Goal: Transaction & Acquisition: Purchase product/service

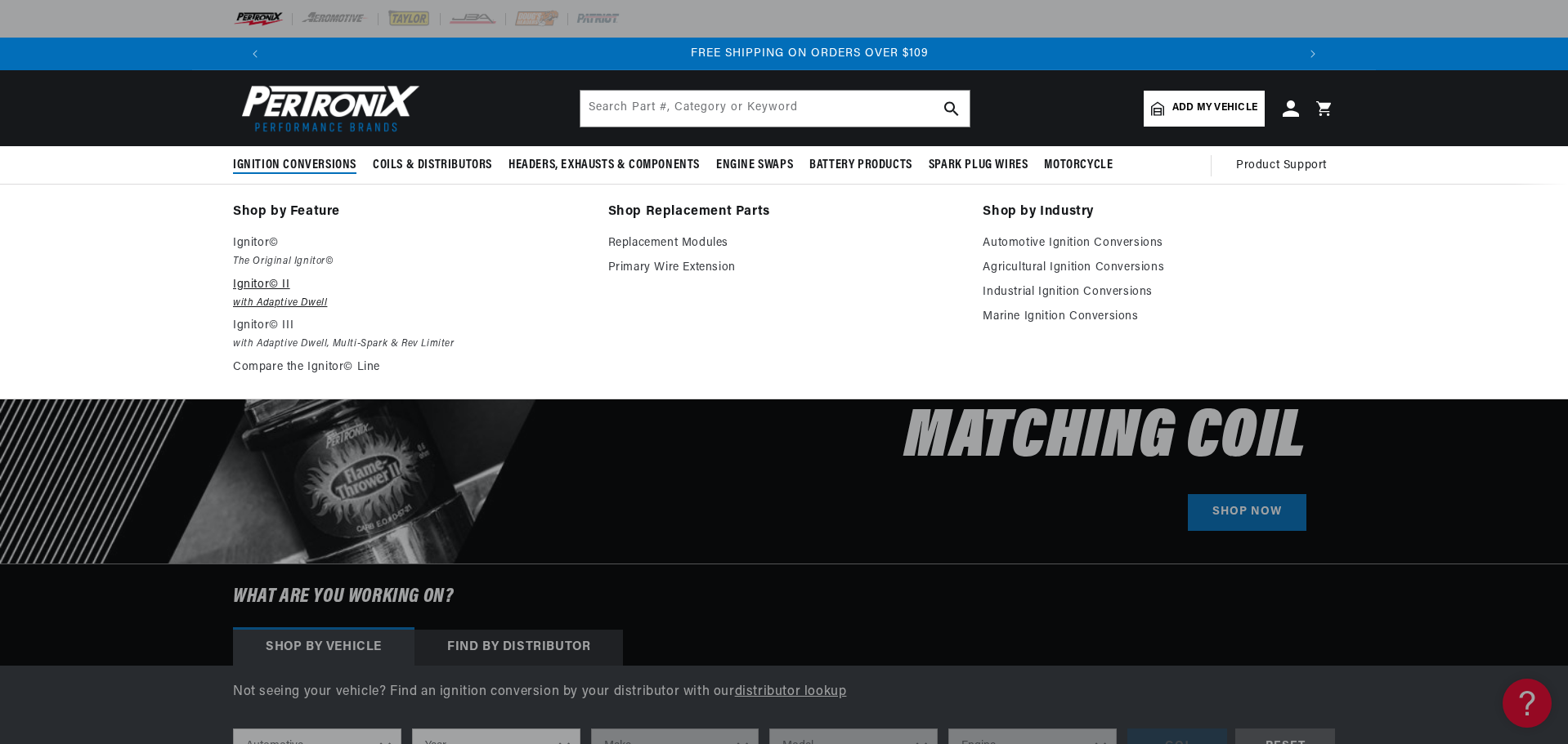
scroll to position [0, 2042]
click at [269, 286] on p "Ignitor© II" at bounding box center [409, 285] width 352 height 20
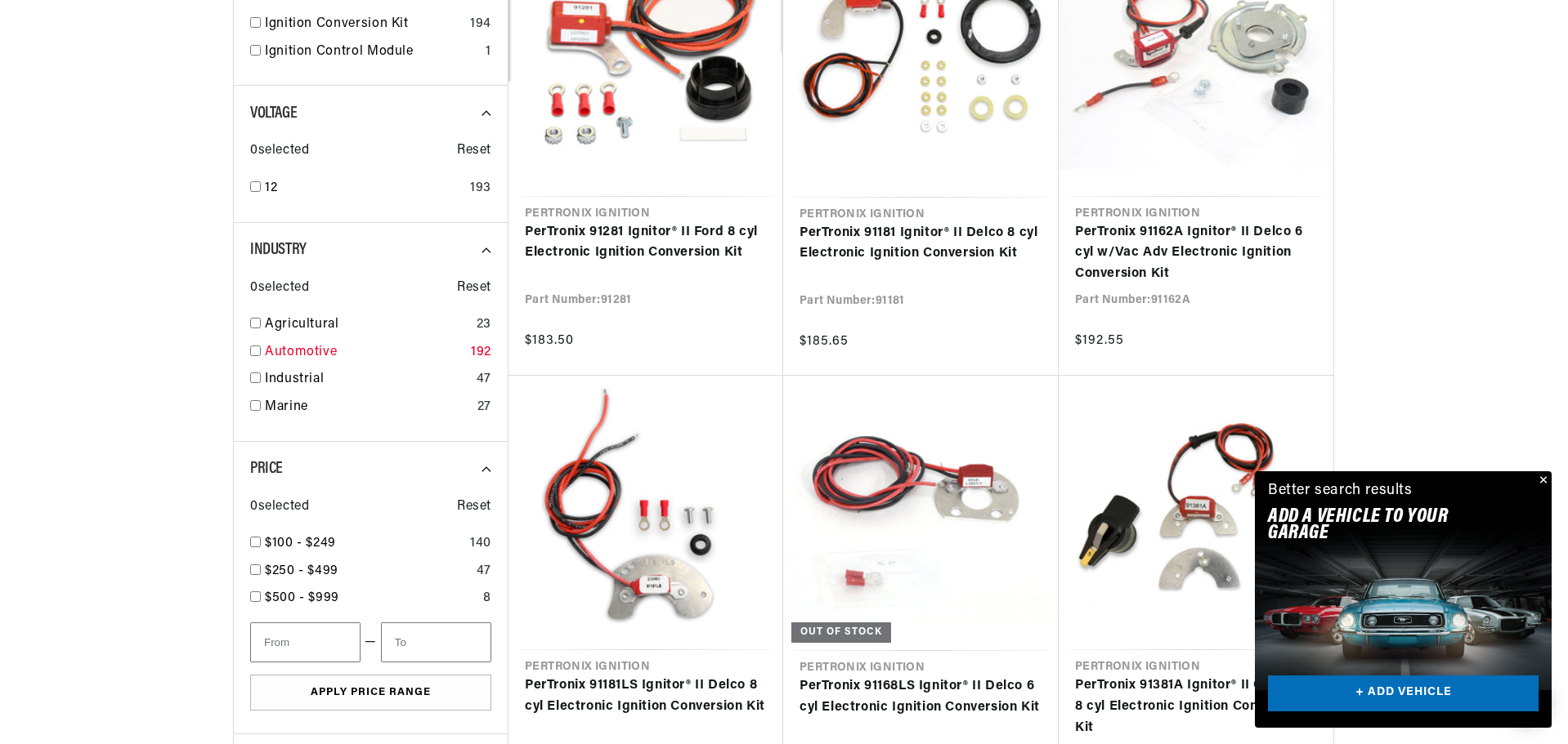
scroll to position [0, 1021]
click at [254, 350] on input "checkbox" at bounding box center [255, 351] width 11 height 11
checkbox input "true"
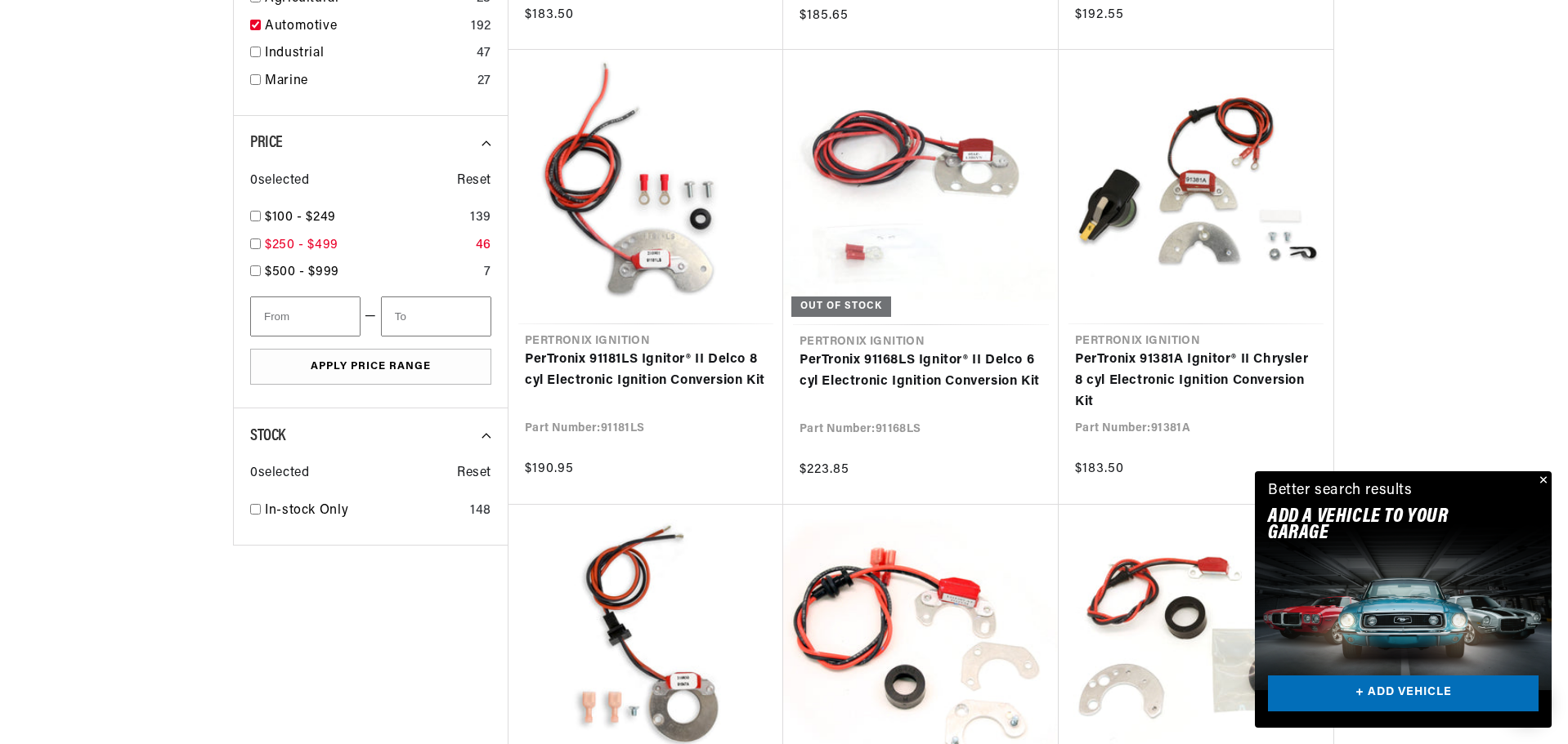
scroll to position [899, 0]
click at [1541, 471] on button "Close" at bounding box center [1541, 481] width 20 height 20
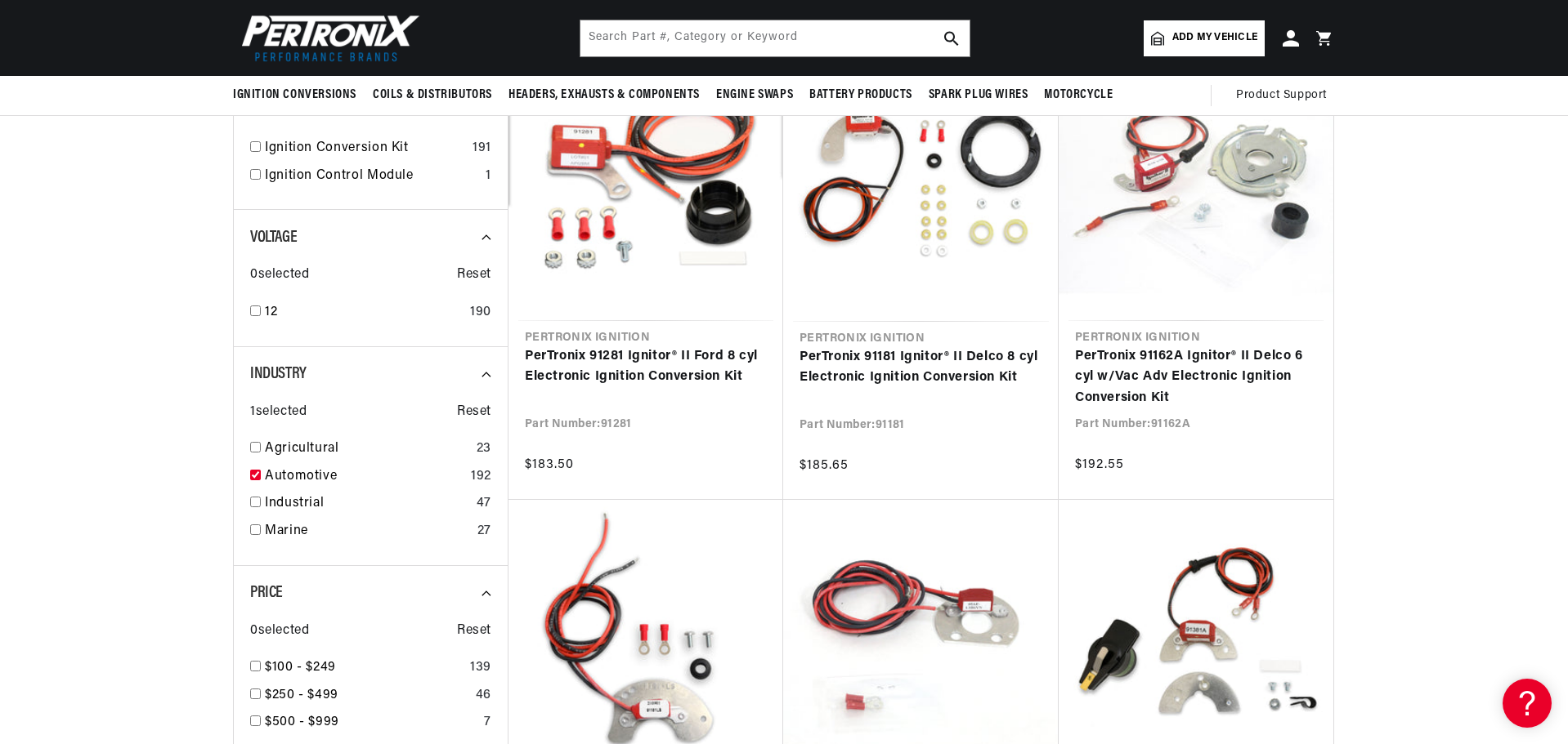
scroll to position [164, 0]
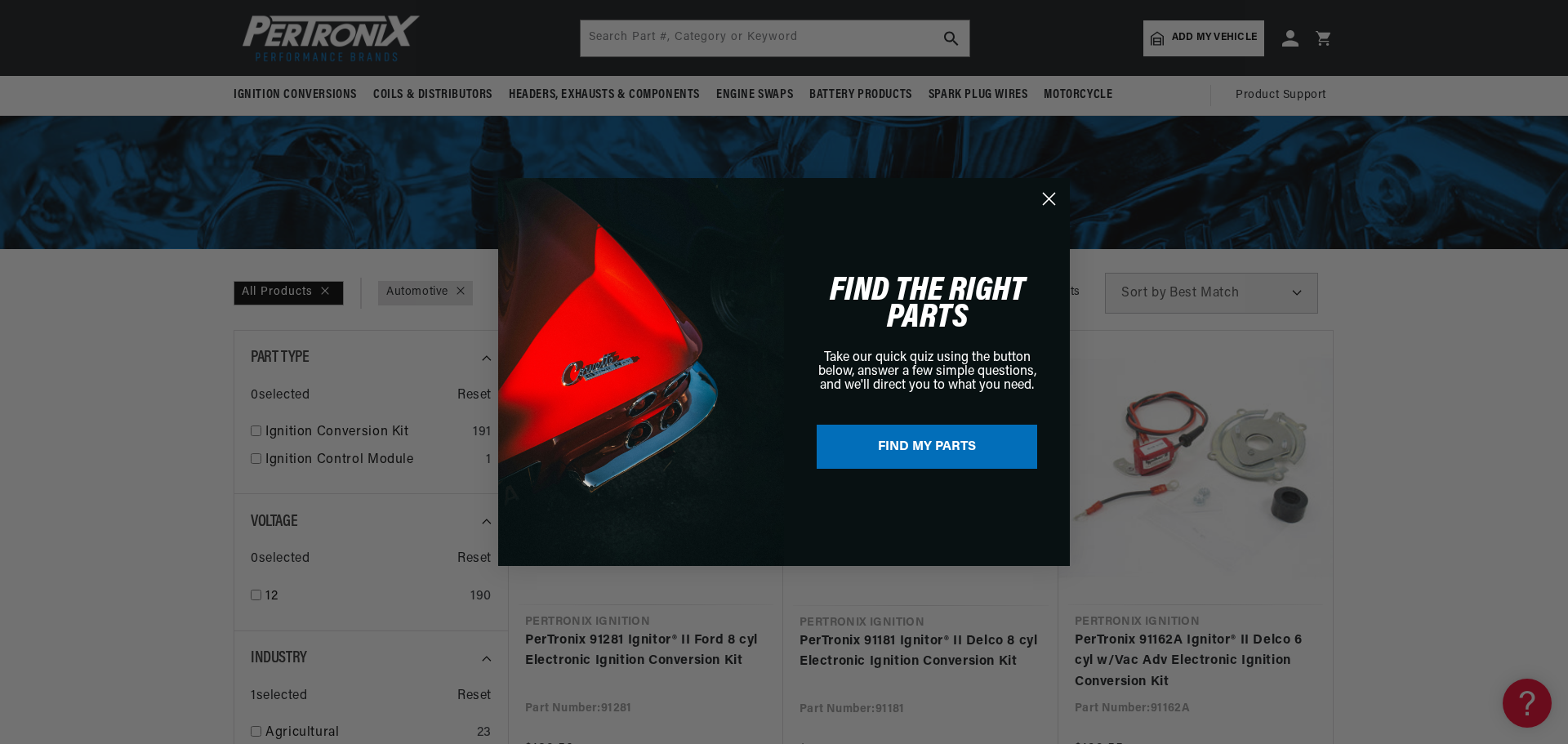
click at [1046, 194] on circle "Close dialog" at bounding box center [1048, 199] width 27 height 27
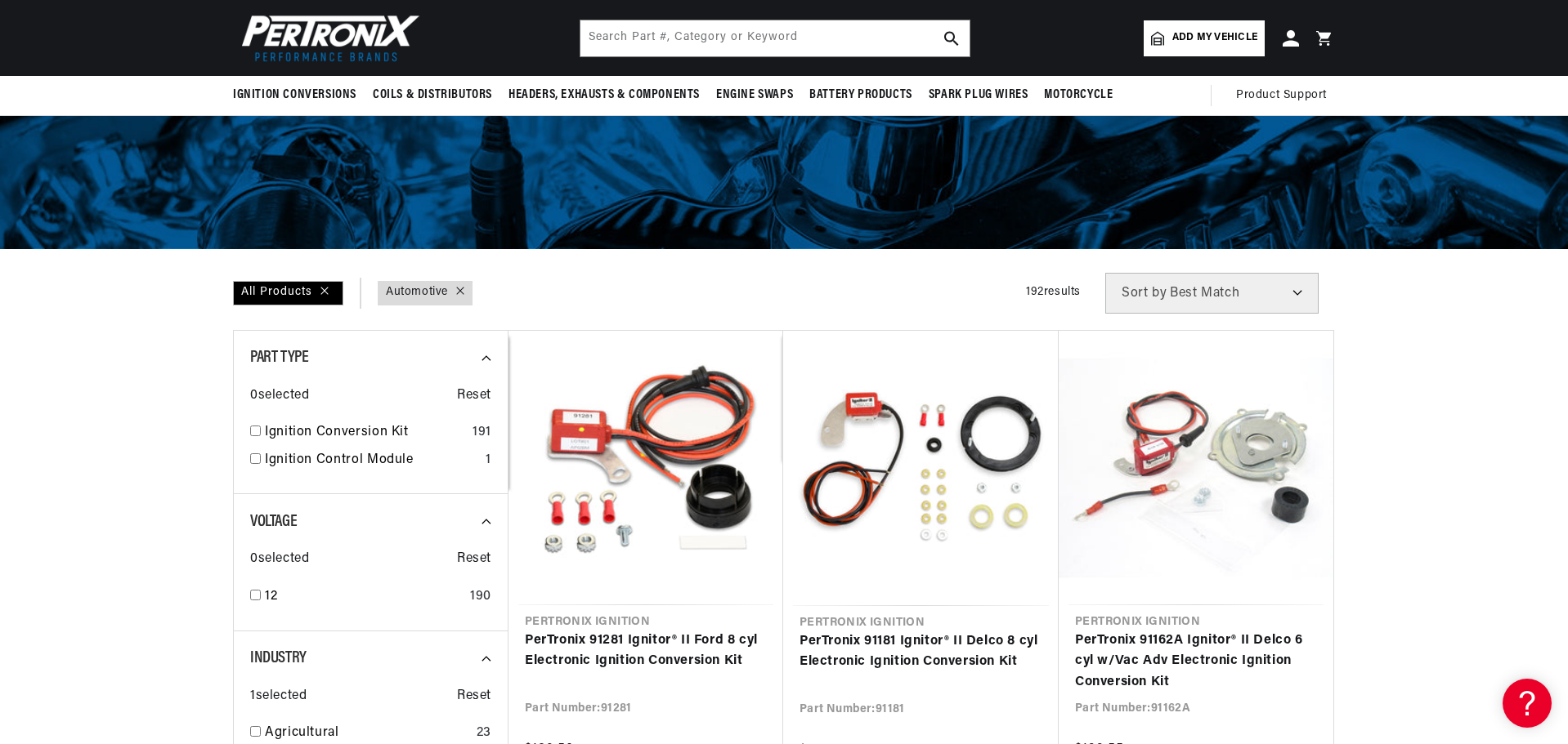
scroll to position [0, 0]
click at [1297, 289] on select "Best Match Featured Name, A-Z Name, Z-A Price, Low to High Price, High to Low" at bounding box center [1212, 293] width 213 height 41
click at [804, 29] on input "text" at bounding box center [776, 38] width 390 height 36
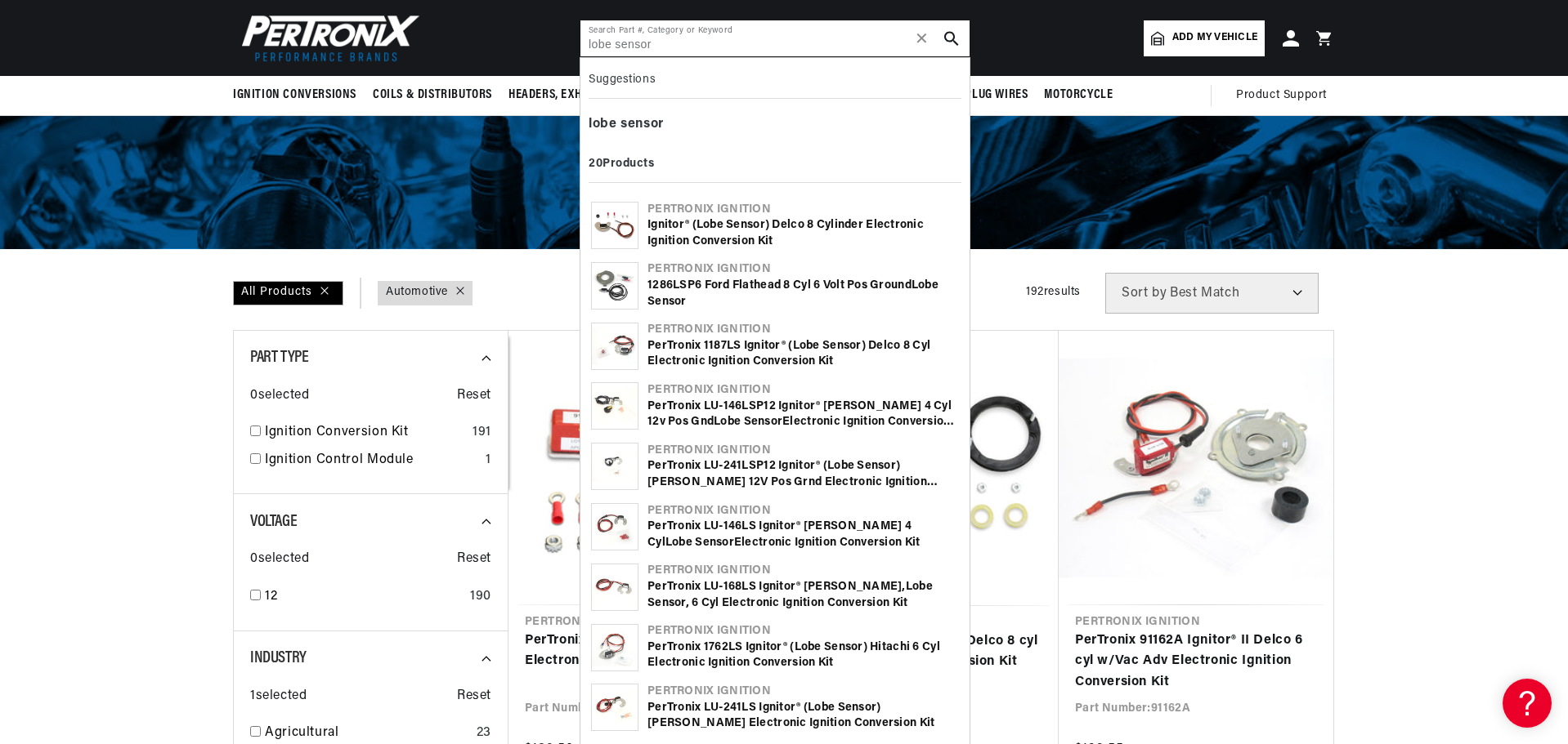
type input "lobe sensor"
click at [758, 345] on div "PerTronix 1187LS Ignitor® ( lobe sensor ) Delco 8 cyl Electronic Ignition Conve…" at bounding box center [803, 355] width 311 height 32
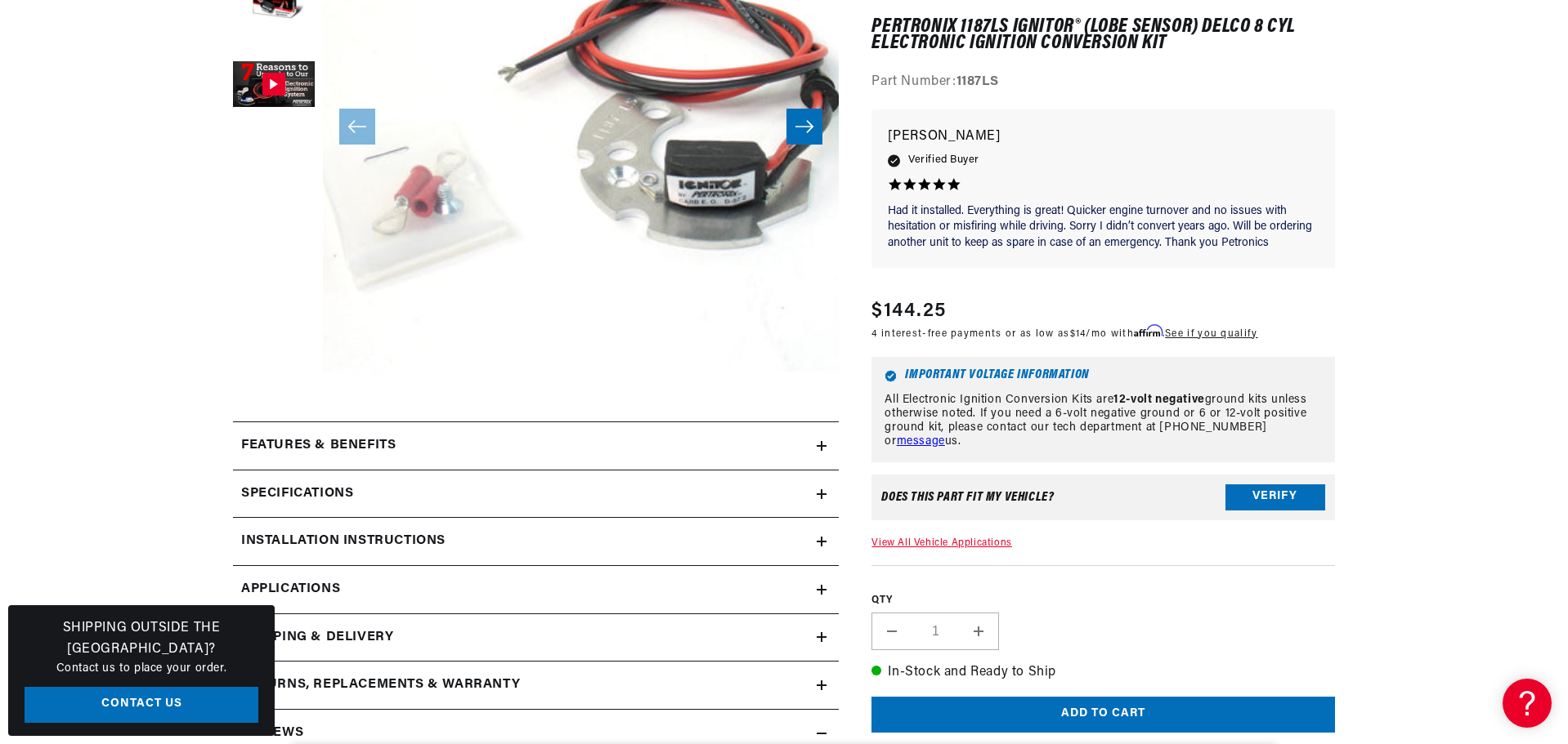
scroll to position [409, 0]
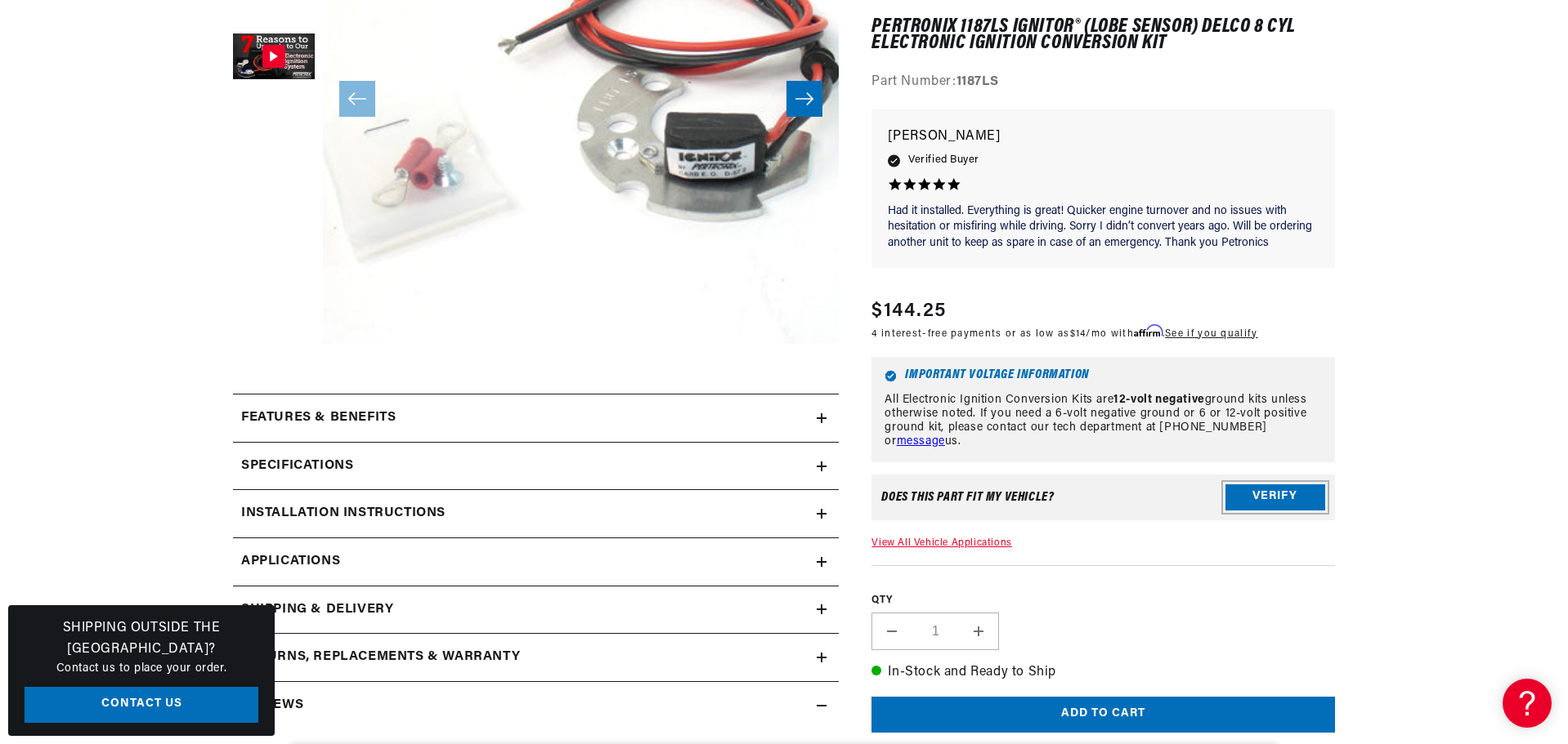
click at [1260, 490] on button "Verify" at bounding box center [1275, 497] width 100 height 26
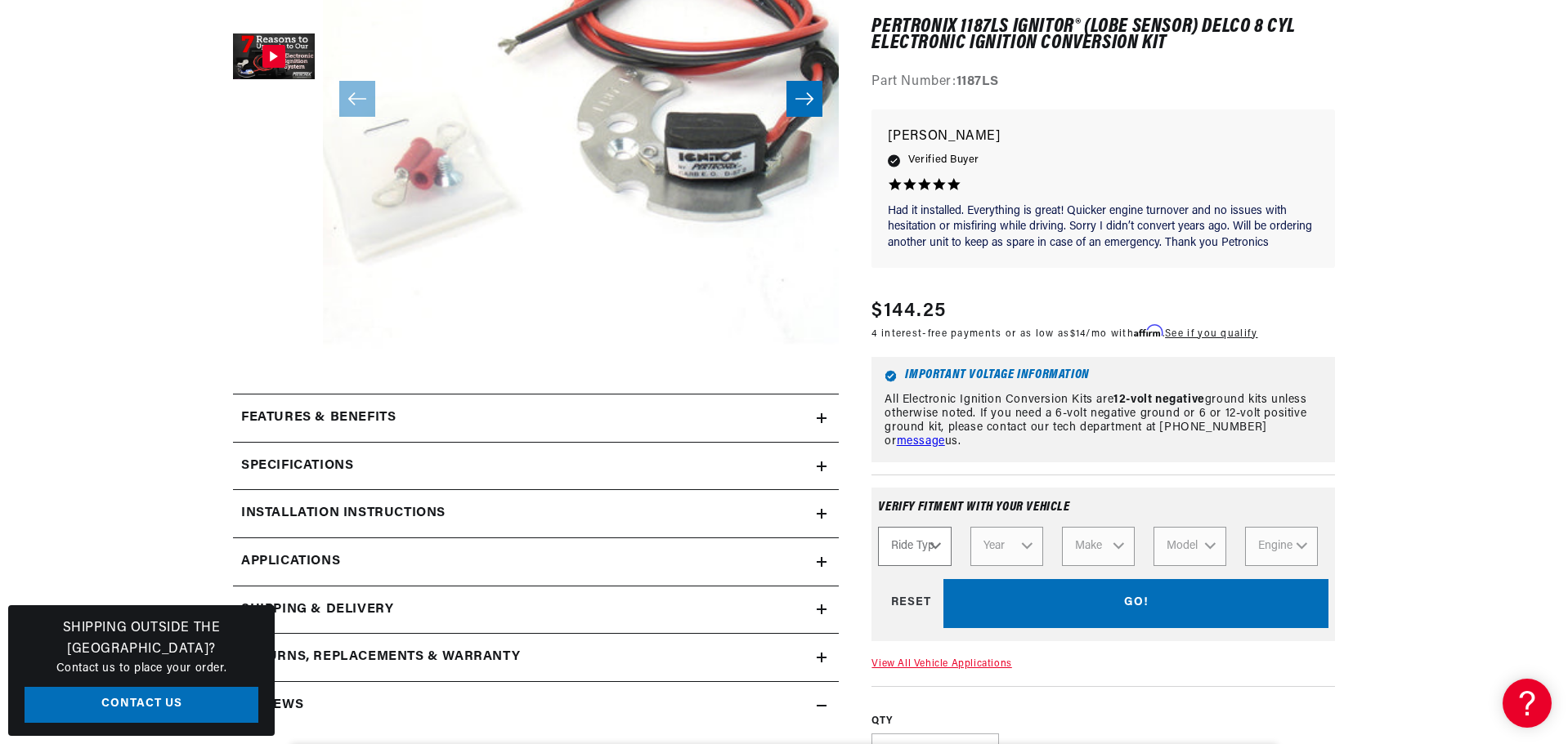
scroll to position [0, 0]
click at [929, 547] on select "Ride Type Automotive Agricultural Industrial Marine Motorcycle" at bounding box center [914, 547] width 73 height 39
select select "Automotive"
click at [878, 527] on select "Ride Type Automotive Agricultural Industrial Marine Motorcycle" at bounding box center [914, 547] width 73 height 39
select select "Automotive"
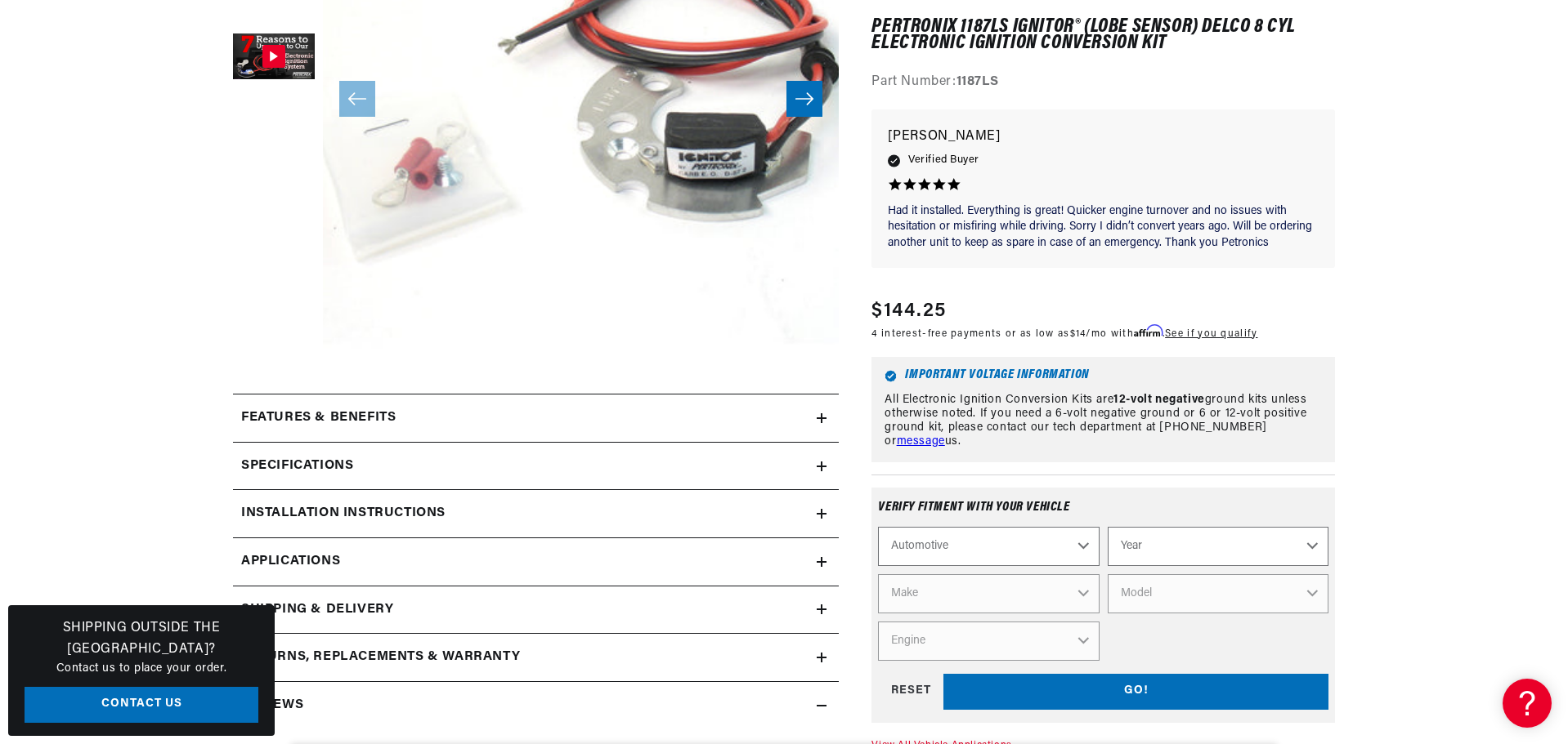
click at [1082, 544] on select "Automotive Agricultural Industrial Marine Motorcycle" at bounding box center [988, 547] width 221 height 39
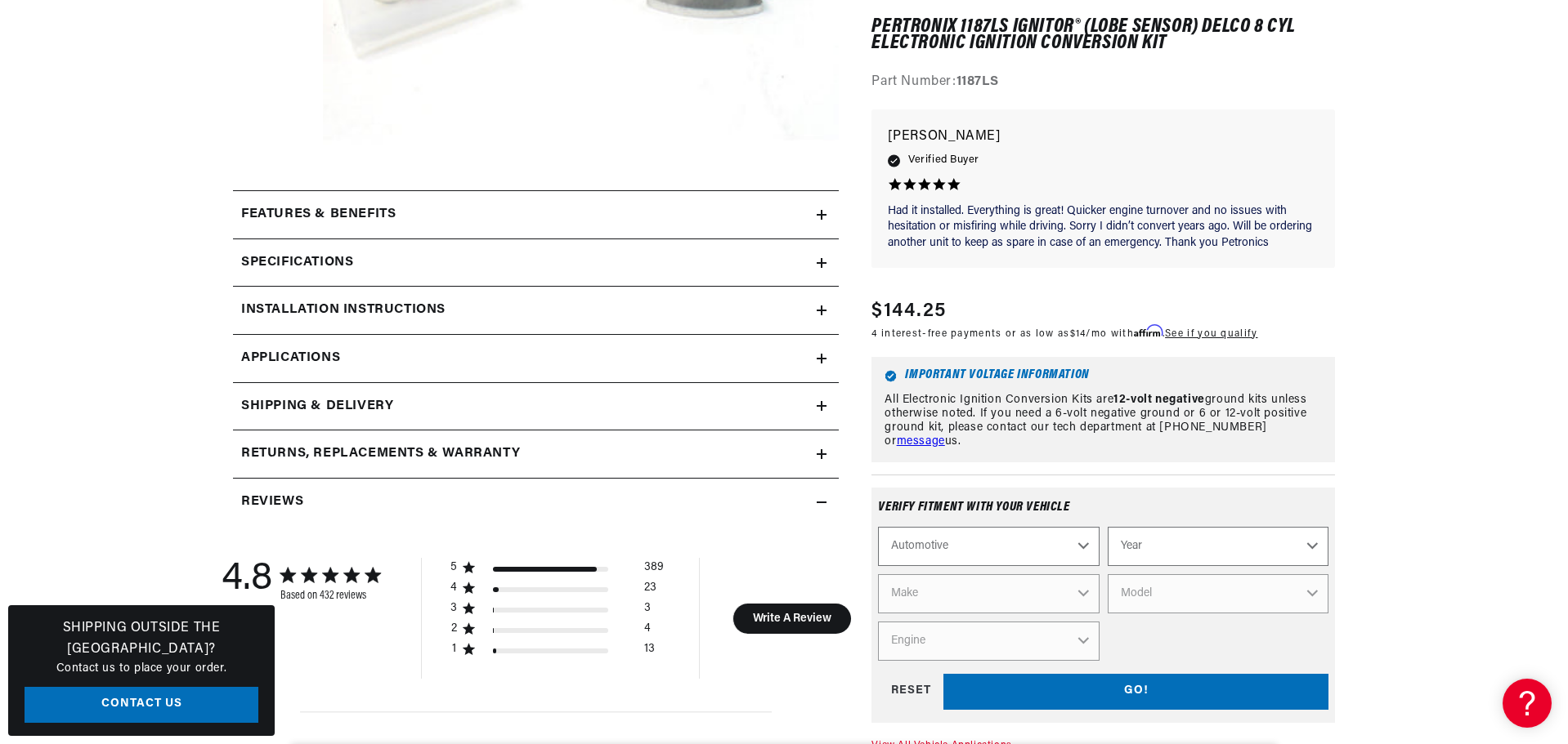
scroll to position [653, 0]
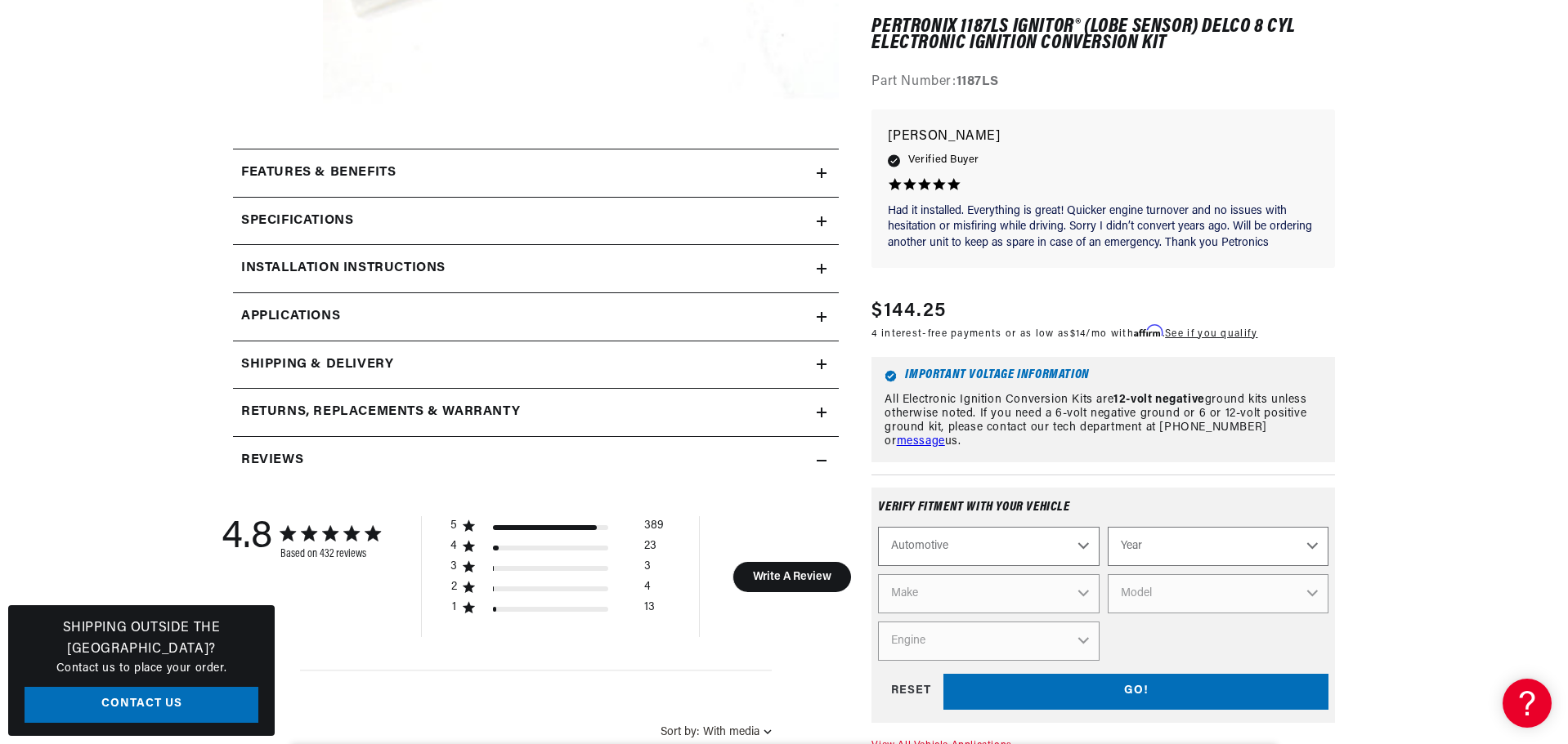
click at [1084, 543] on select "Automotive Agricultural Industrial Marine Motorcycle" at bounding box center [988, 547] width 221 height 39
click at [878, 527] on select "Automotive Agricultural Industrial Marine Motorcycle" at bounding box center [988, 547] width 221 height 39
click at [1200, 538] on select "Year 2022 2021 2020 2019 2018 2017 2016 2015 2014 2013 2012 2011 2010 2009 2008…" at bounding box center [1218, 547] width 221 height 39
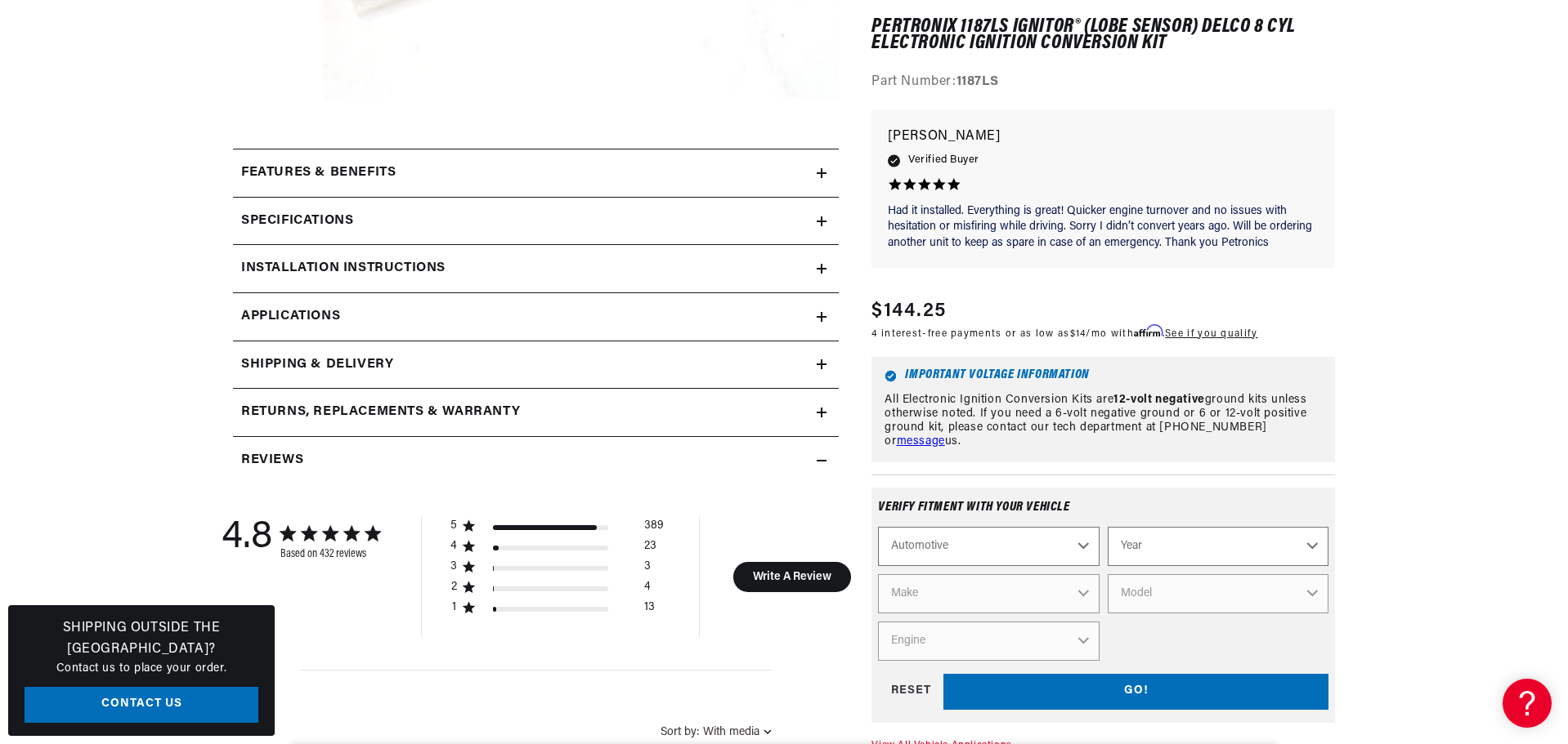
select select "1964"
click at [1107, 527] on select "Year 2022 2021 2020 2019 2018 2017 2016 2015 2014 2013 2012 2011 2010 2009 2008…" at bounding box center [1218, 547] width 221 height 39
select select "1964"
click at [1086, 592] on select "Make American Motors Aston Martin Austin Austin Healey Bentley Buick Cadillac C…" at bounding box center [988, 594] width 221 height 39
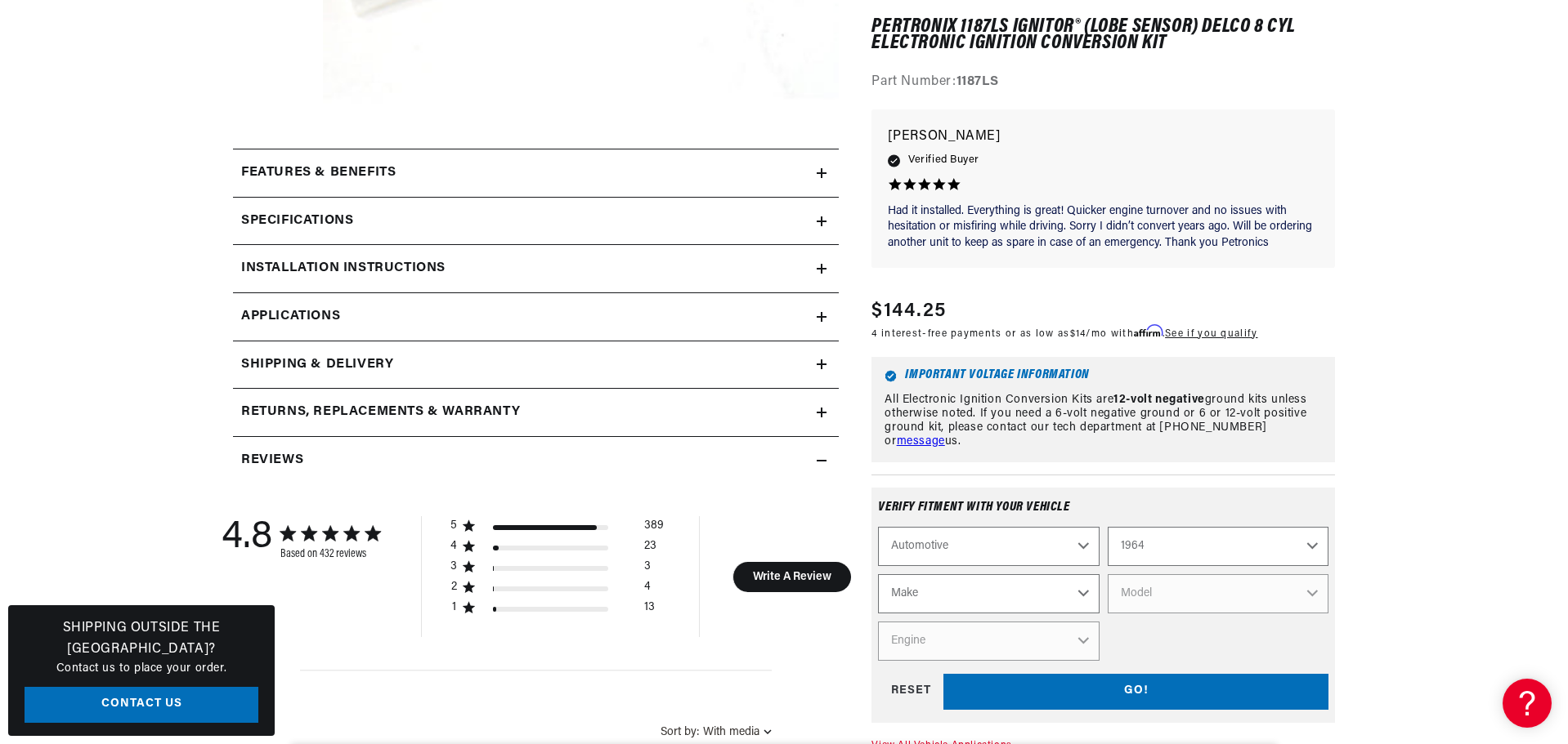
select select "Chevrolet"
click at [878, 574] on select "Make American Motors Aston Martin Austin Austin Healey Bentley Buick Cadillac C…" at bounding box center [988, 594] width 221 height 39
select select "Chevrolet"
click at [1186, 592] on select "Model Bel Air Biscayne C10 Pickup C20 Pickup C30 Pickup Chevelle Chevy II Corva…" at bounding box center [1218, 594] width 221 height 39
select select "Corvette"
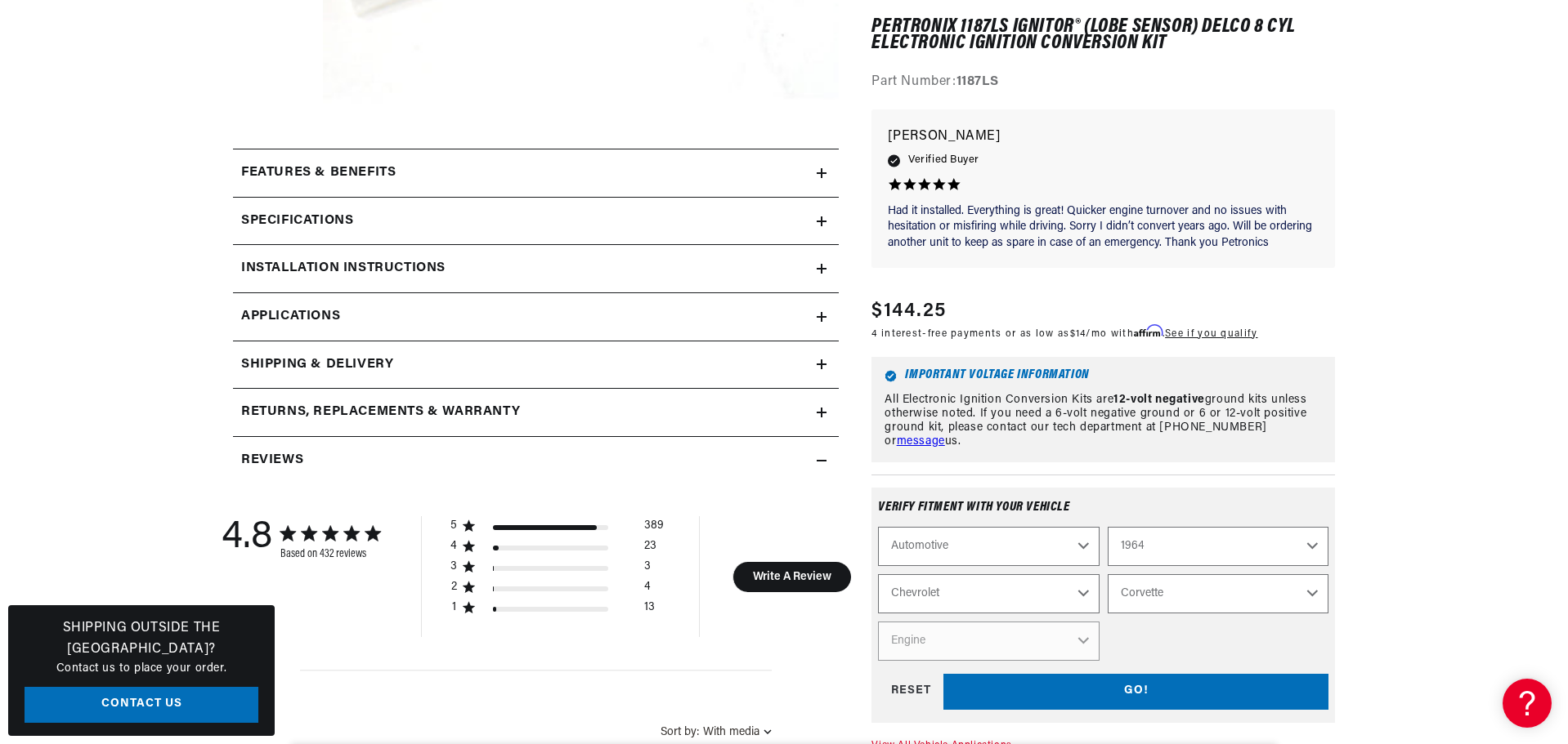
click at [1107, 574] on select "Model Bel Air Biscayne C10 Pickup C20 Pickup C30 Pickup Chevelle Chevy II Corva…" at bounding box center [1218, 594] width 221 height 39
select select "Corvette"
click at [1086, 637] on select "Engine 6.5L 7.0L 7.4L 283cid / 4.6L 327cid / 5.3L 327cid / 5.4L 348cid / 5.7L" at bounding box center [988, 641] width 221 height 39
select select "327cid-5.3L"
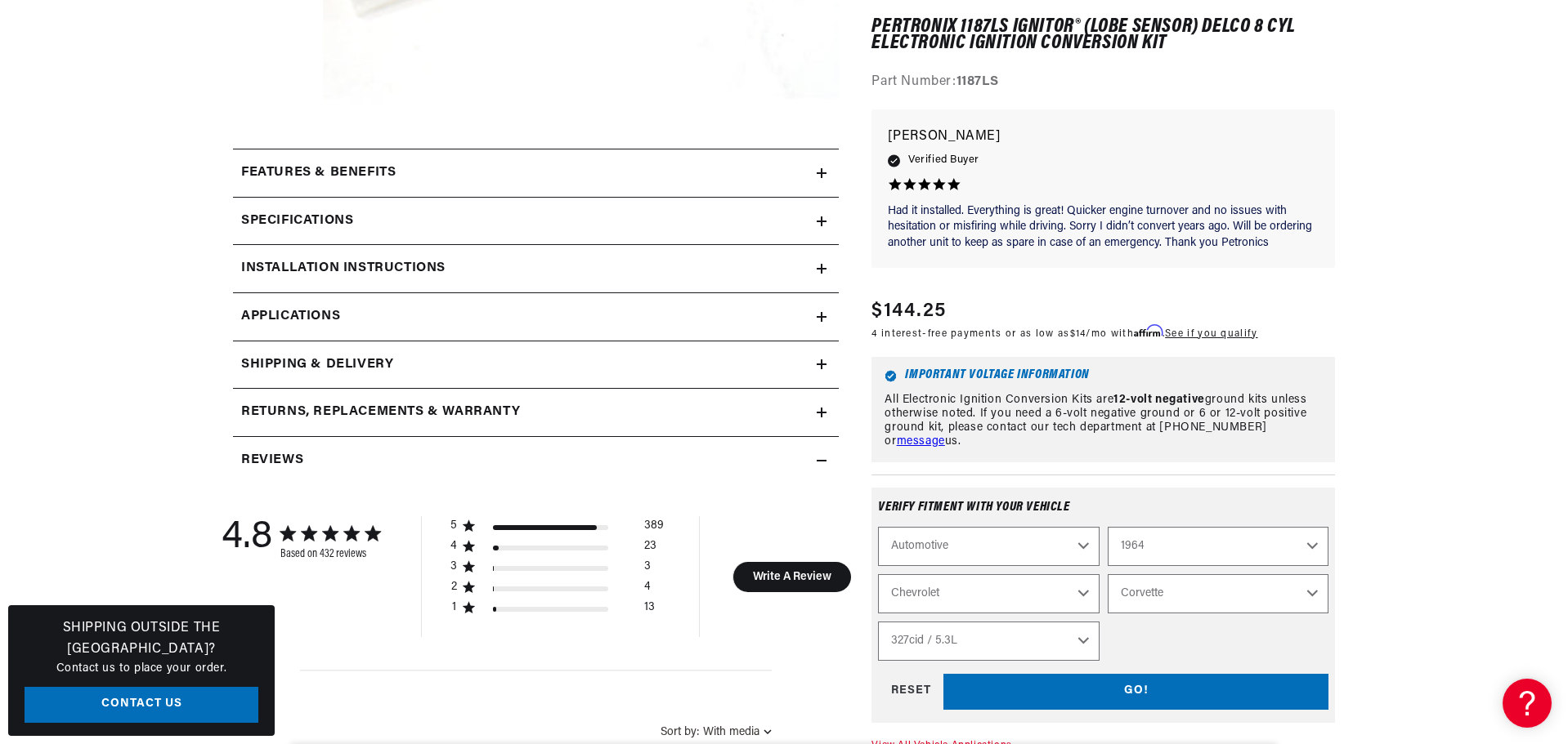
click at [878, 621] on select "Engine 6.5L 7.0L 7.4L 283cid / 4.6L 327cid / 5.3L 327cid / 5.4L 348cid / 5.7L" at bounding box center [988, 641] width 221 height 39
select select "Engine"
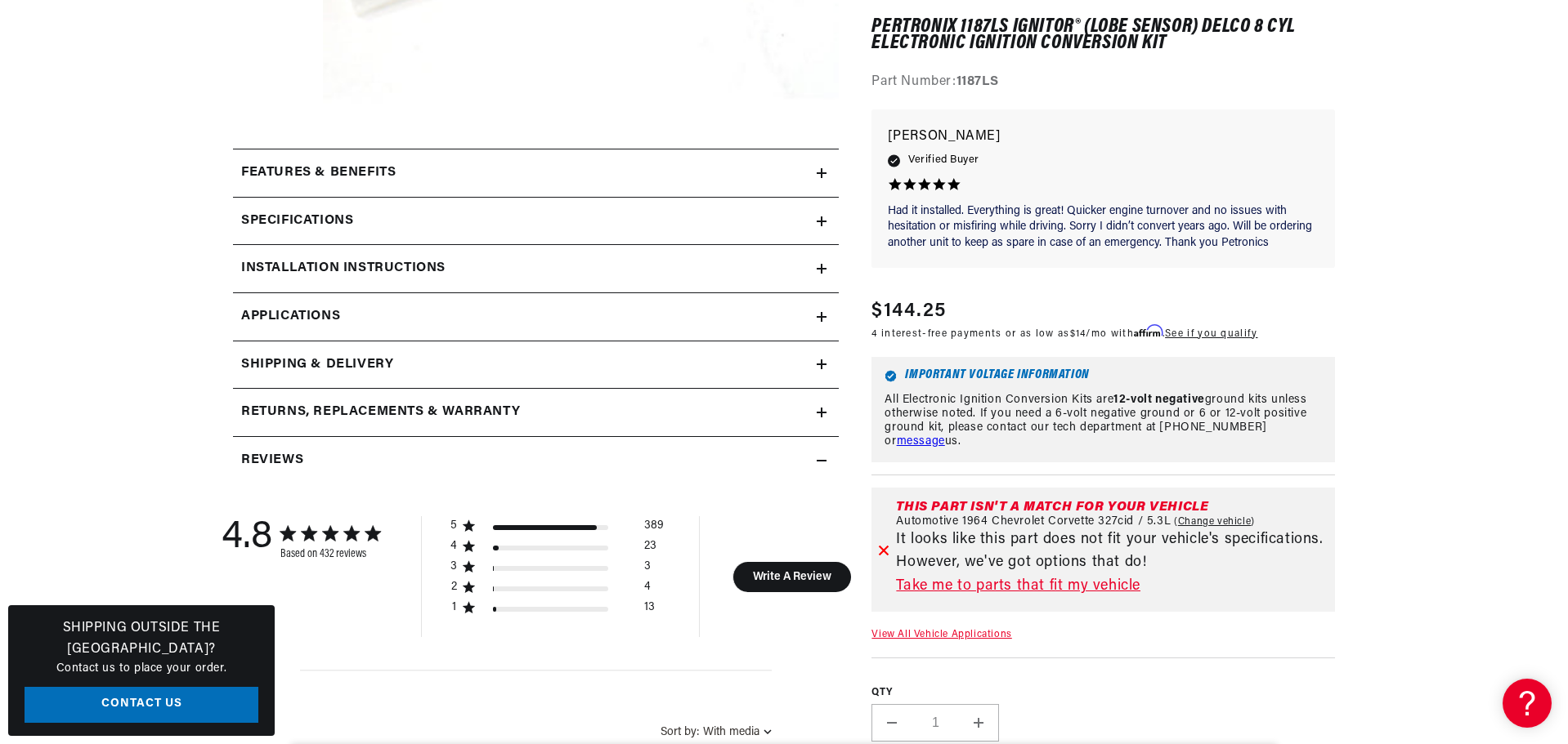
scroll to position [0, 0]
click at [1014, 588] on link "Take me to parts that fit my vehicle" at bounding box center [1112, 587] width 432 height 24
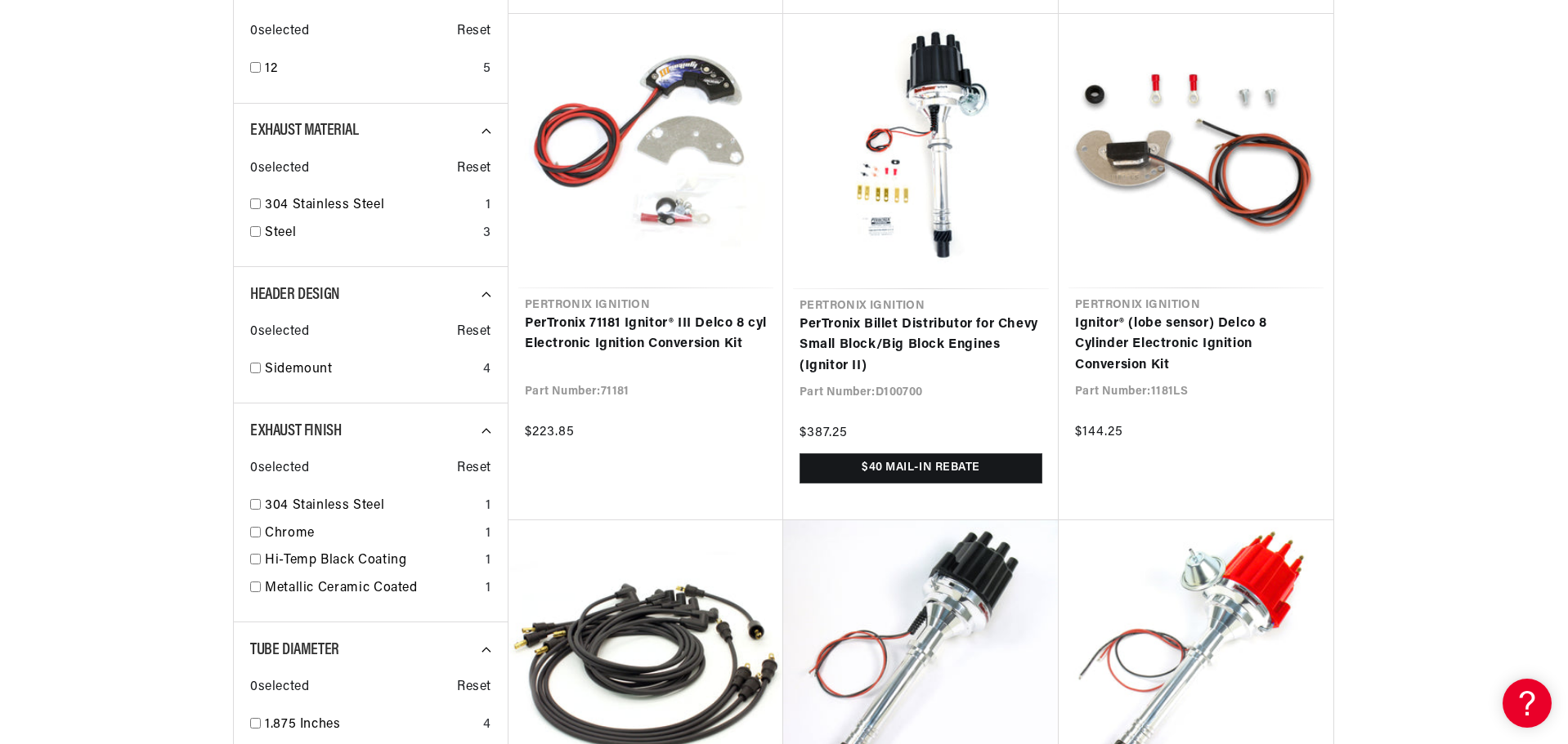
scroll to position [817, 0]
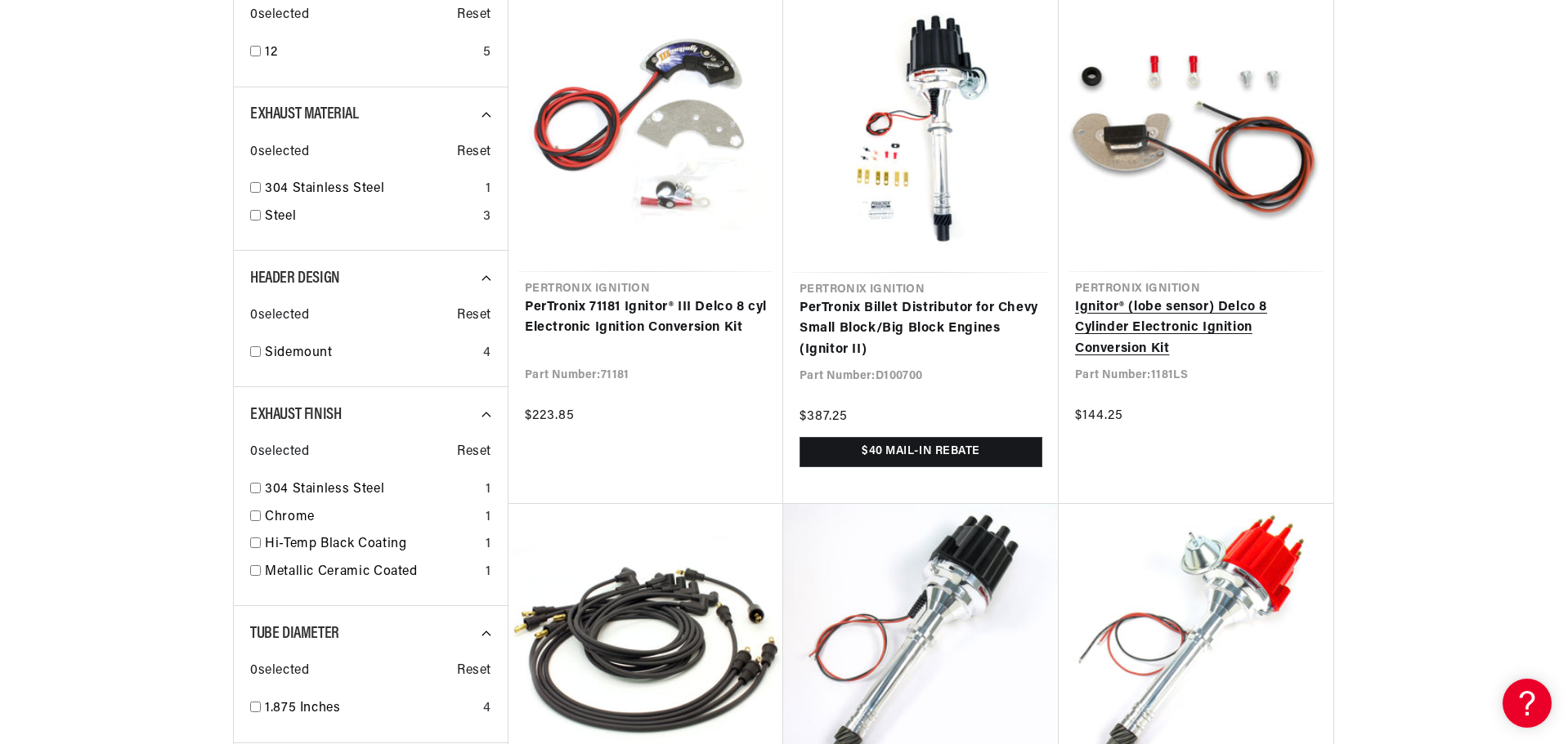
click at [1133, 328] on link "Ignitor® (lobe sensor) Delco 8 Cylinder Electronic Ignition Conversion Kit" at bounding box center [1196, 329] width 242 height 63
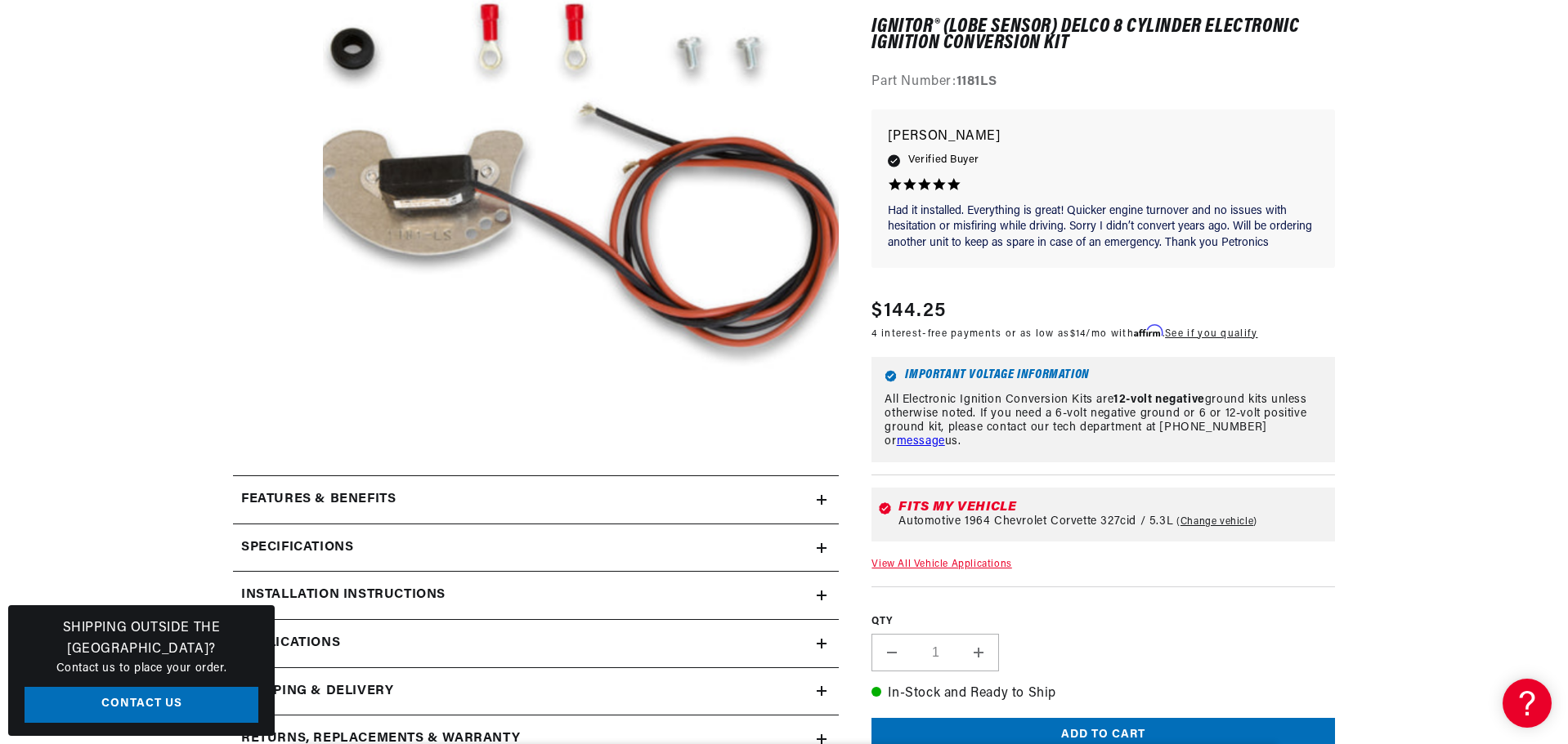
scroll to position [572, 0]
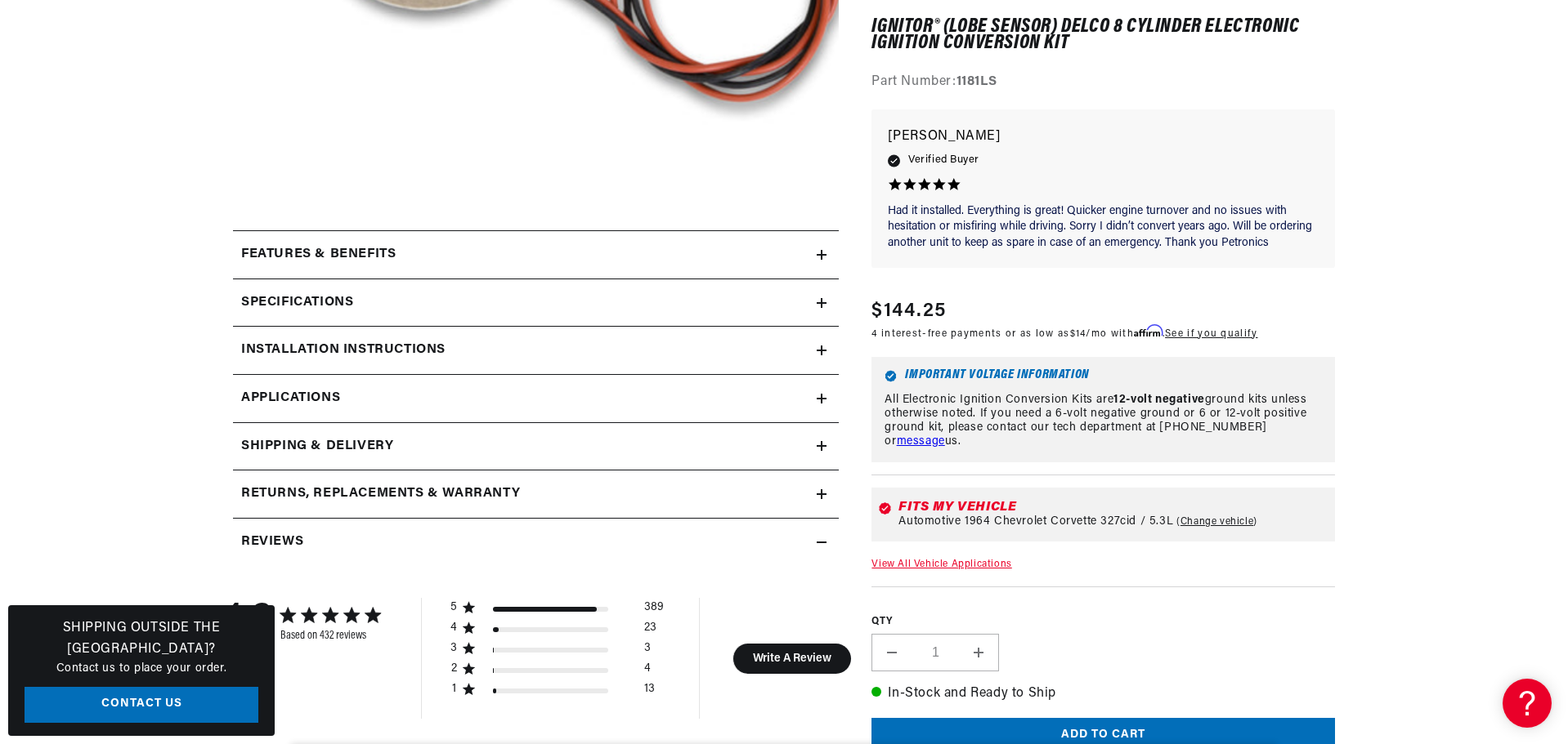
click at [495, 257] on div "Features & Benefits" at bounding box center [525, 255] width 583 height 21
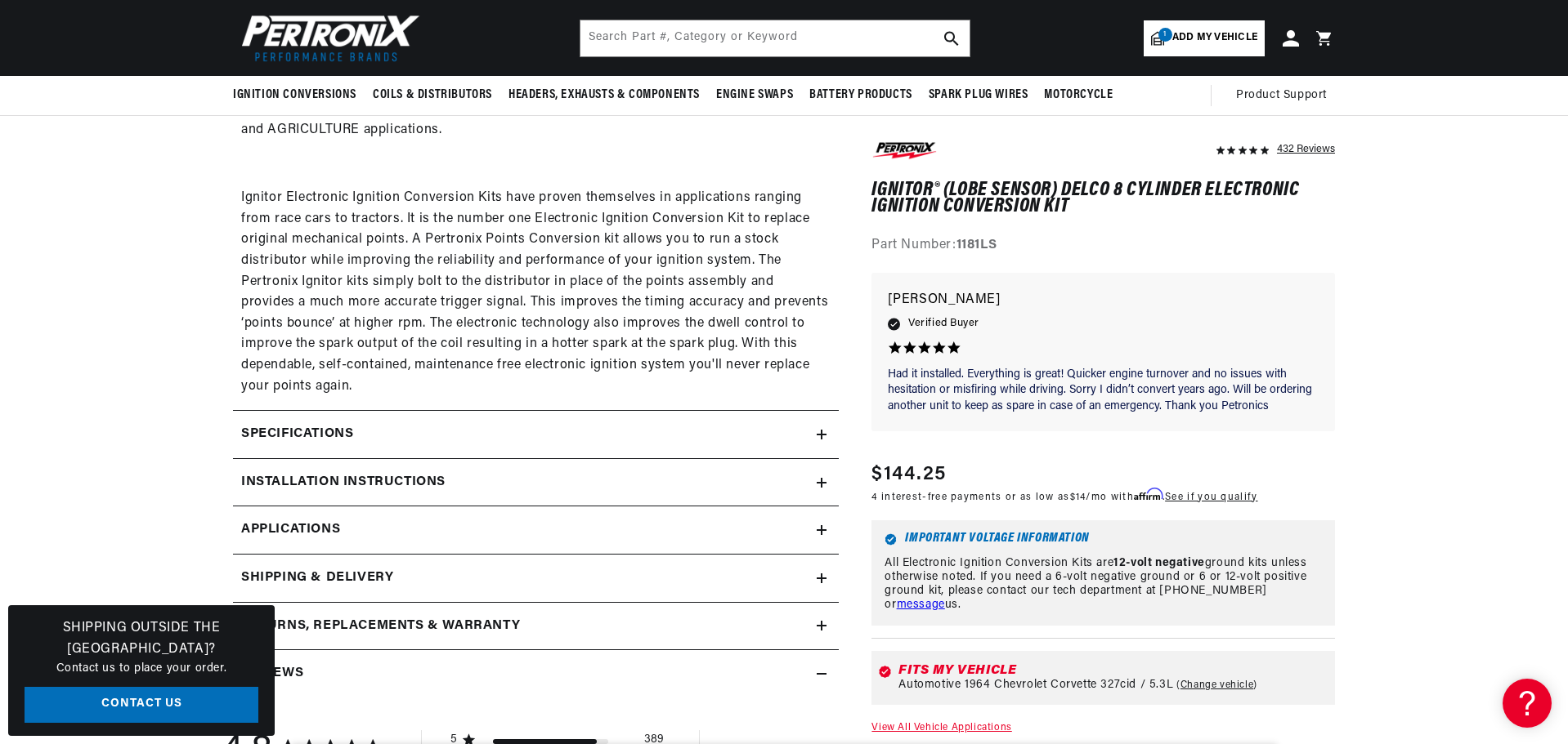
scroll to position [0, 0]
click at [362, 427] on div "Specifications" at bounding box center [525, 435] width 583 height 21
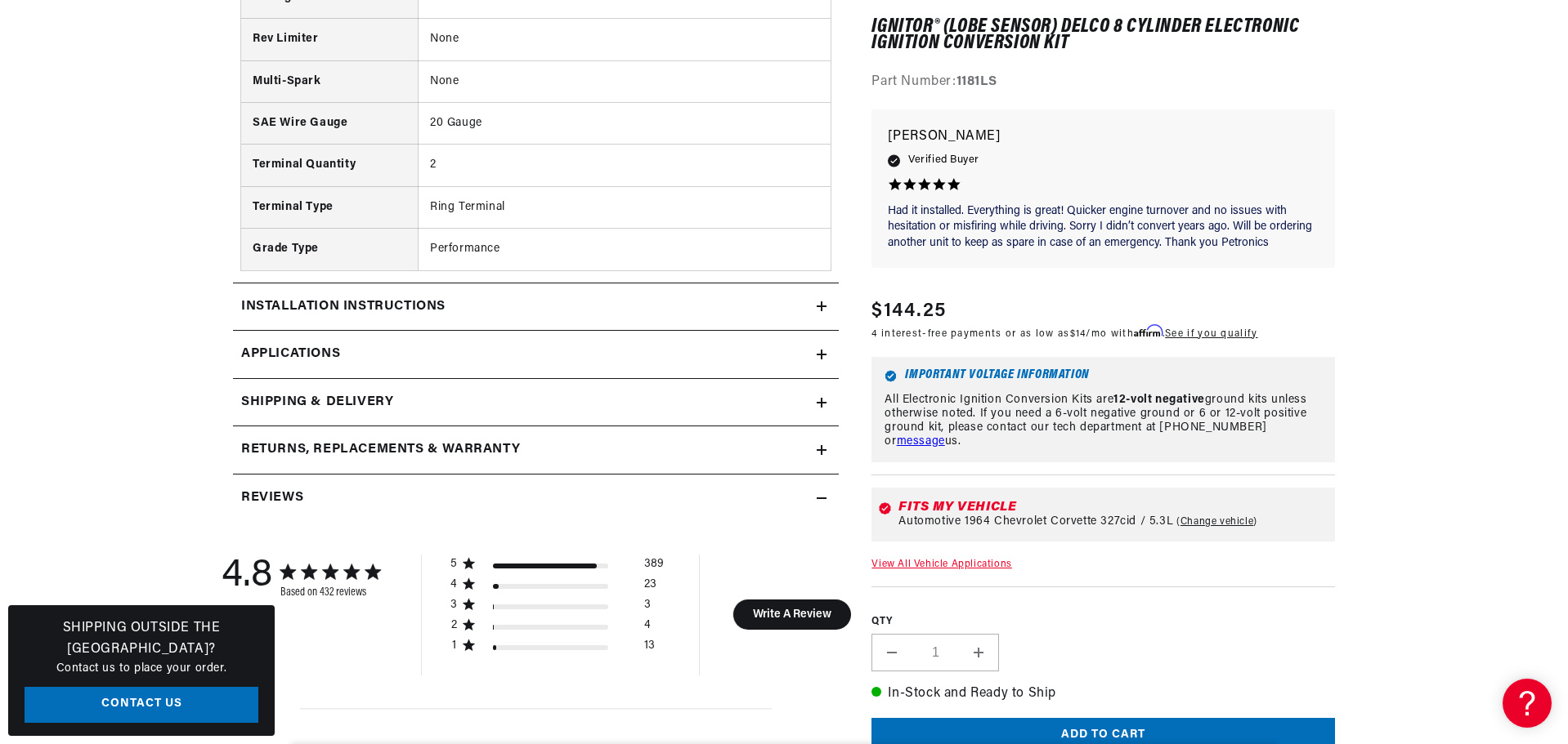
scroll to position [0, 1021]
drag, startPoint x: 350, startPoint y: 300, endPoint x: 363, endPoint y: 300, distance: 13.0
click at [350, 300] on h2 "Installation instructions" at bounding box center [343, 308] width 205 height 21
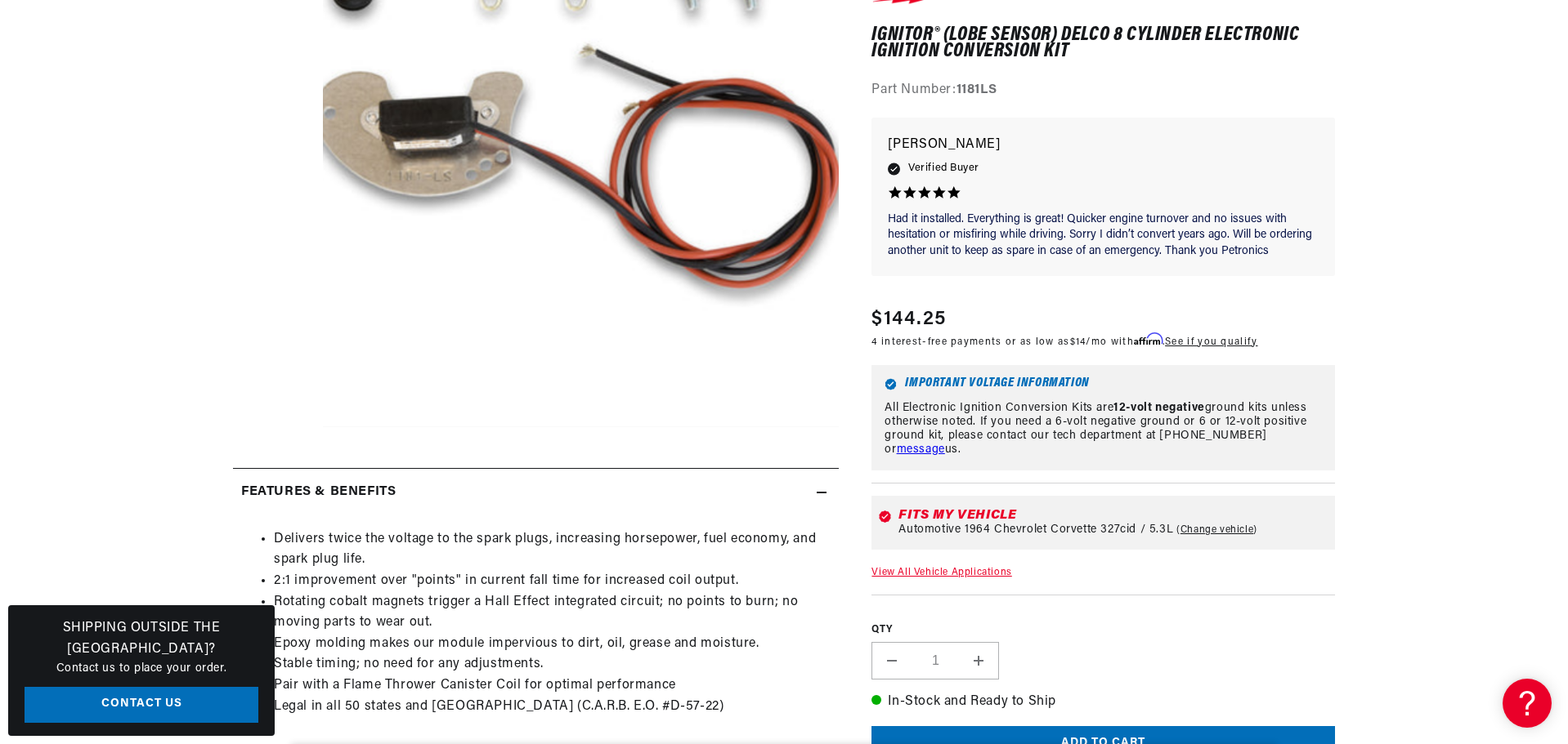
scroll to position [0, 0]
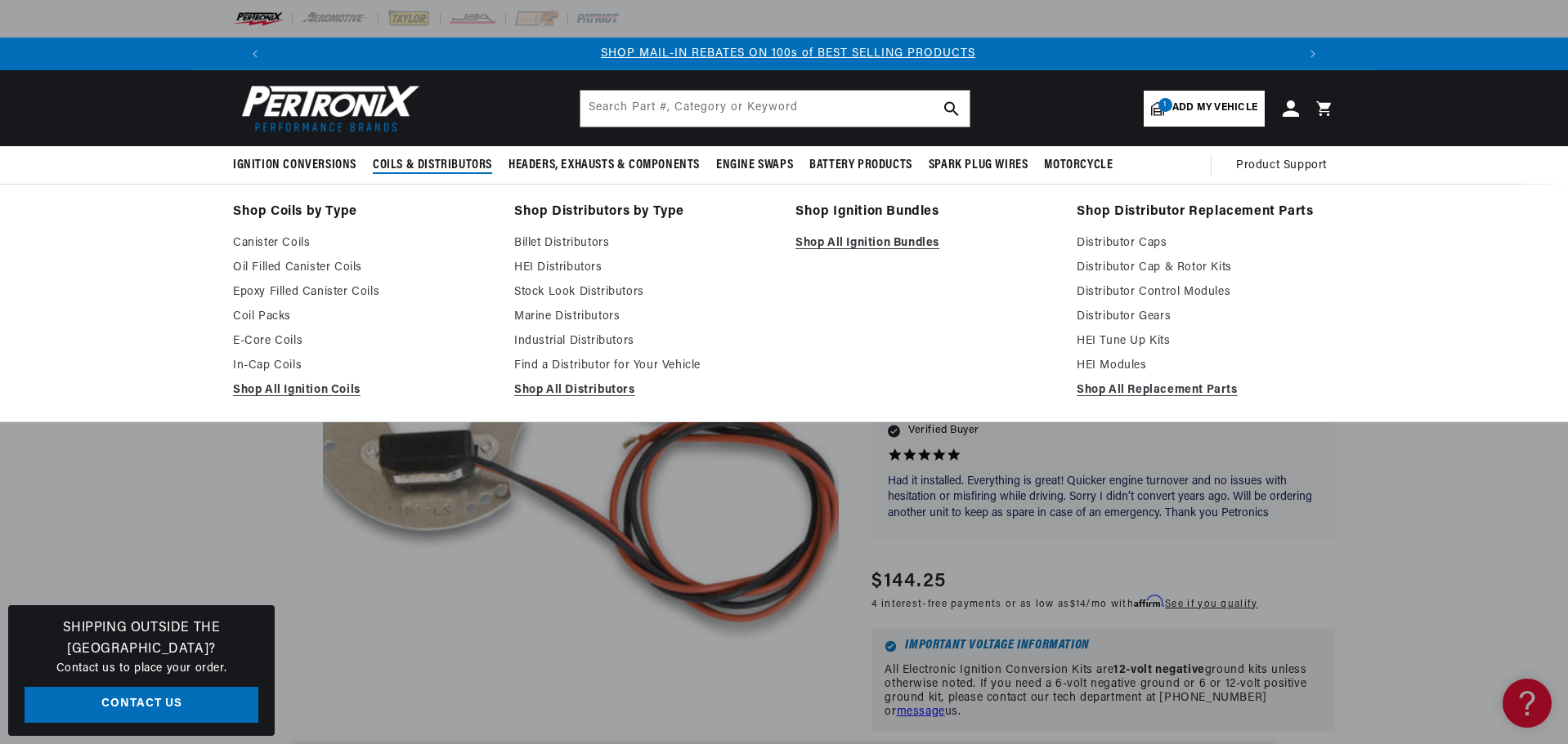
click at [429, 163] on span "Coils & Distributors" at bounding box center [432, 164] width 119 height 17
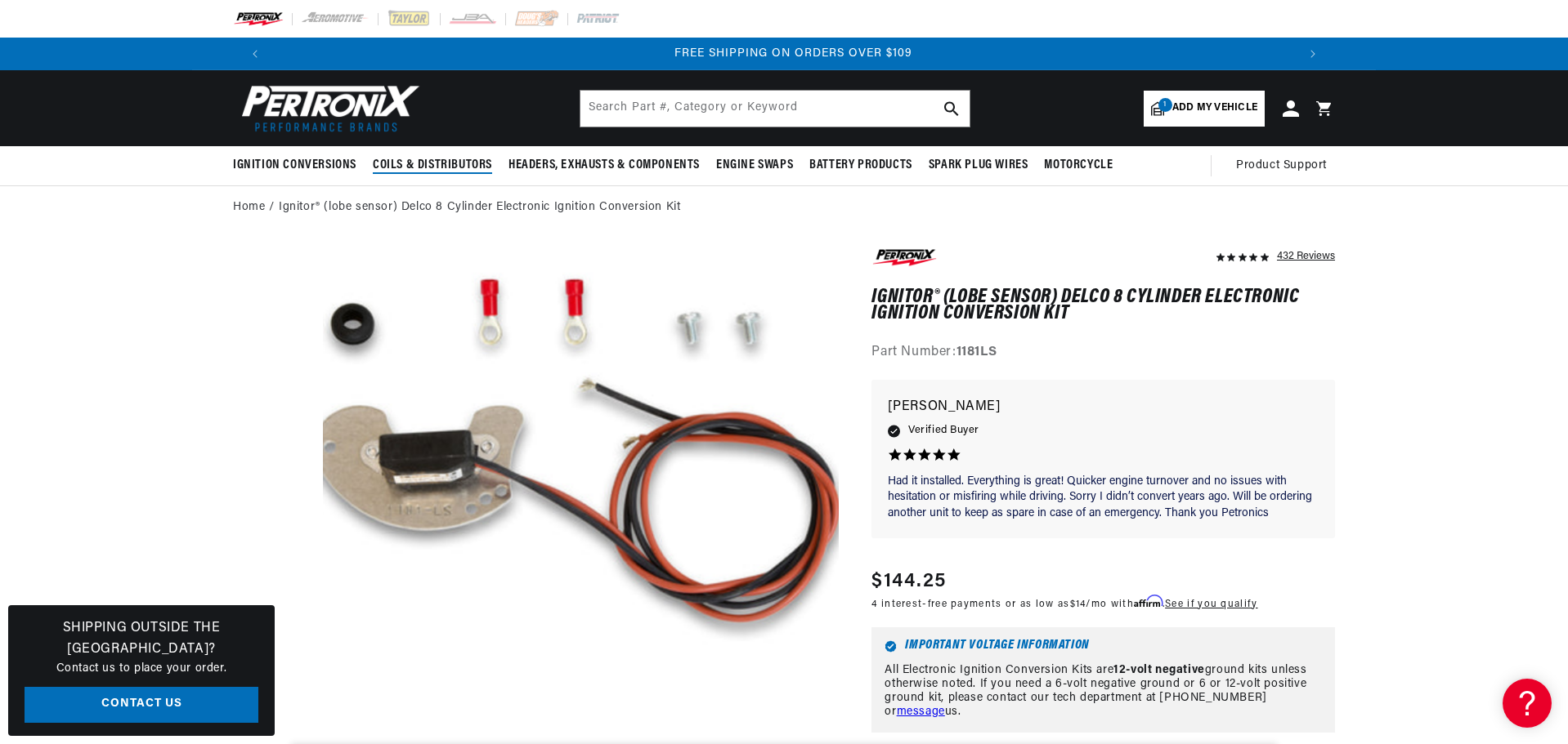
scroll to position [0, 2042]
click at [435, 164] on span "Coils & Distributors" at bounding box center [432, 164] width 119 height 17
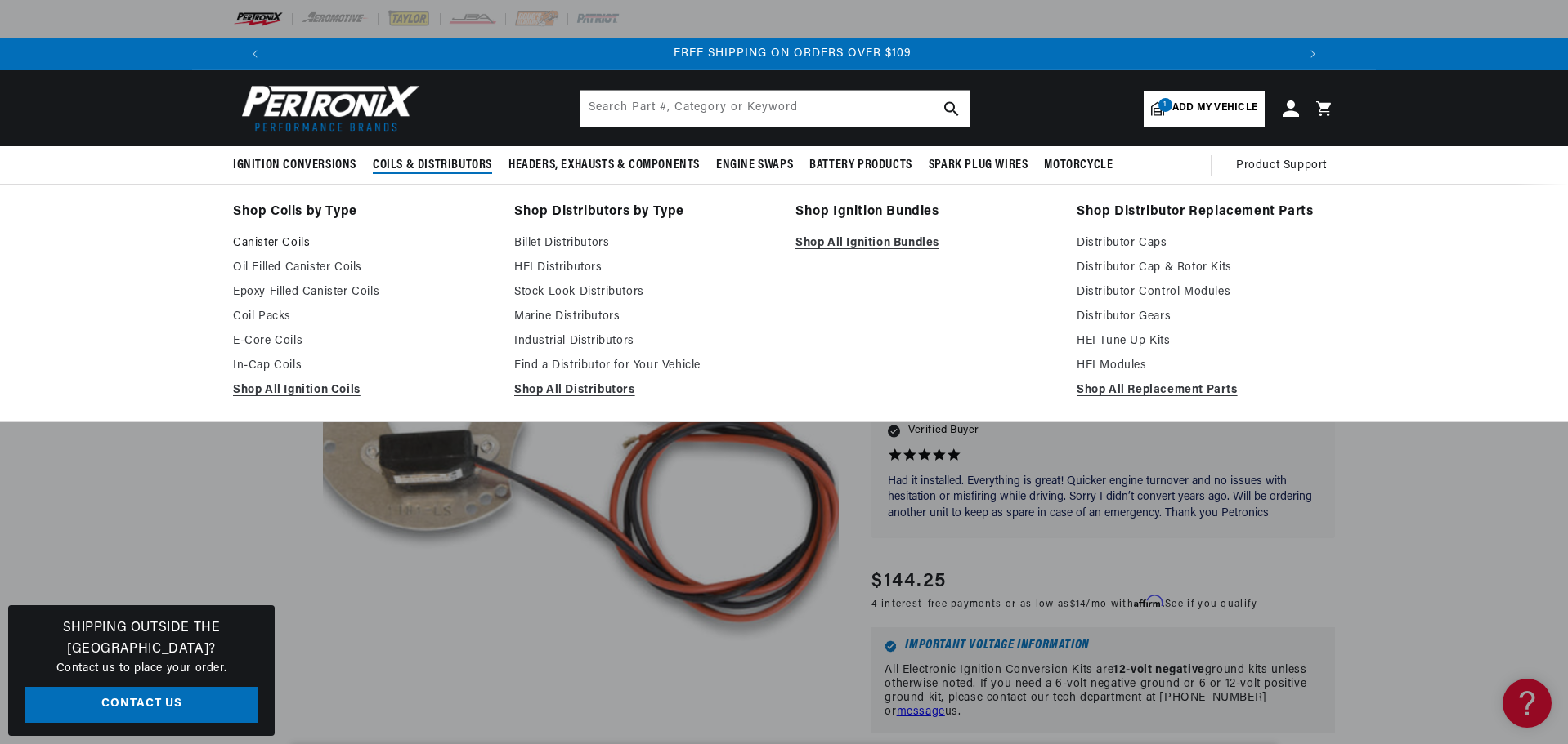
click at [279, 239] on link "Canister Coils" at bounding box center [362, 244] width 258 height 20
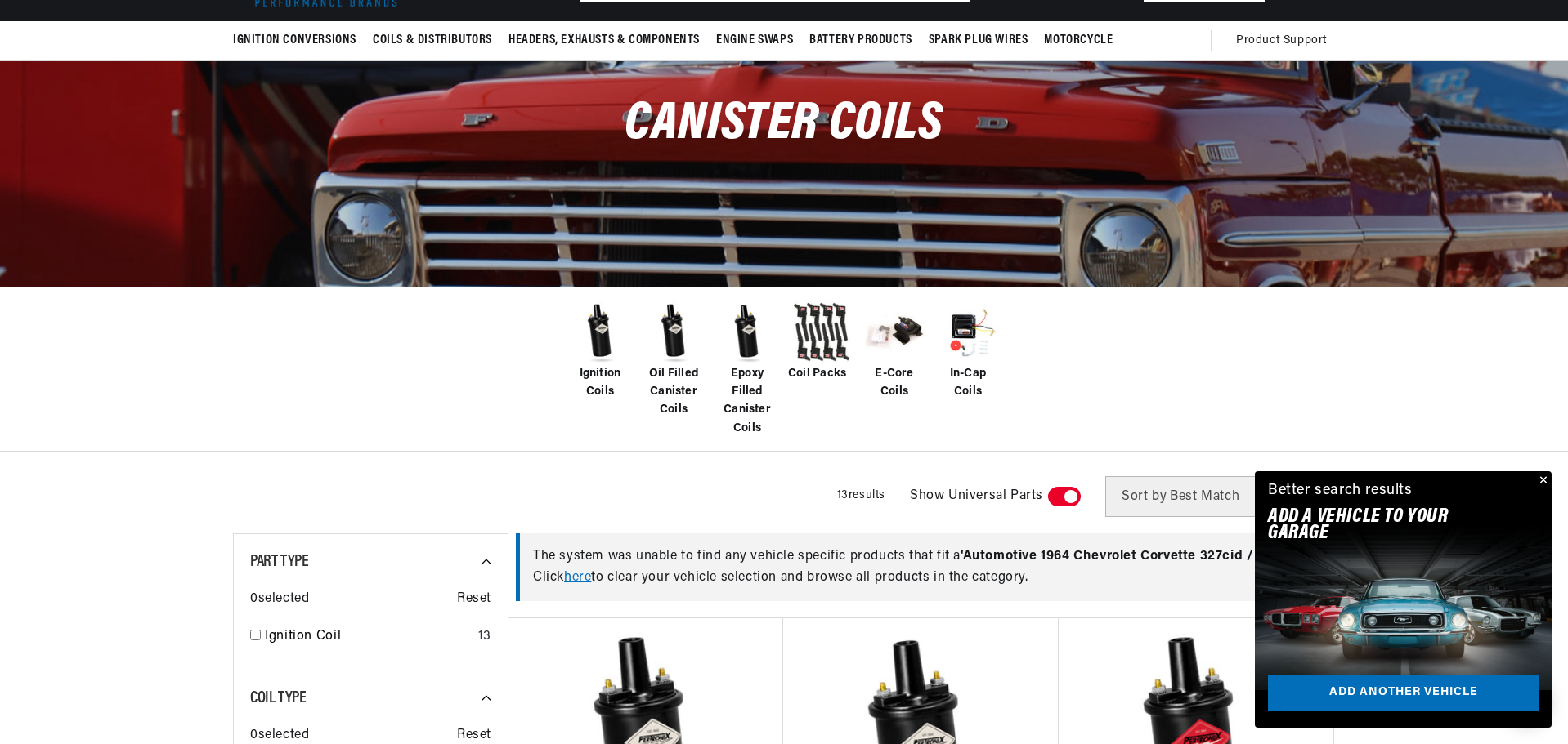
scroll to position [164, 0]
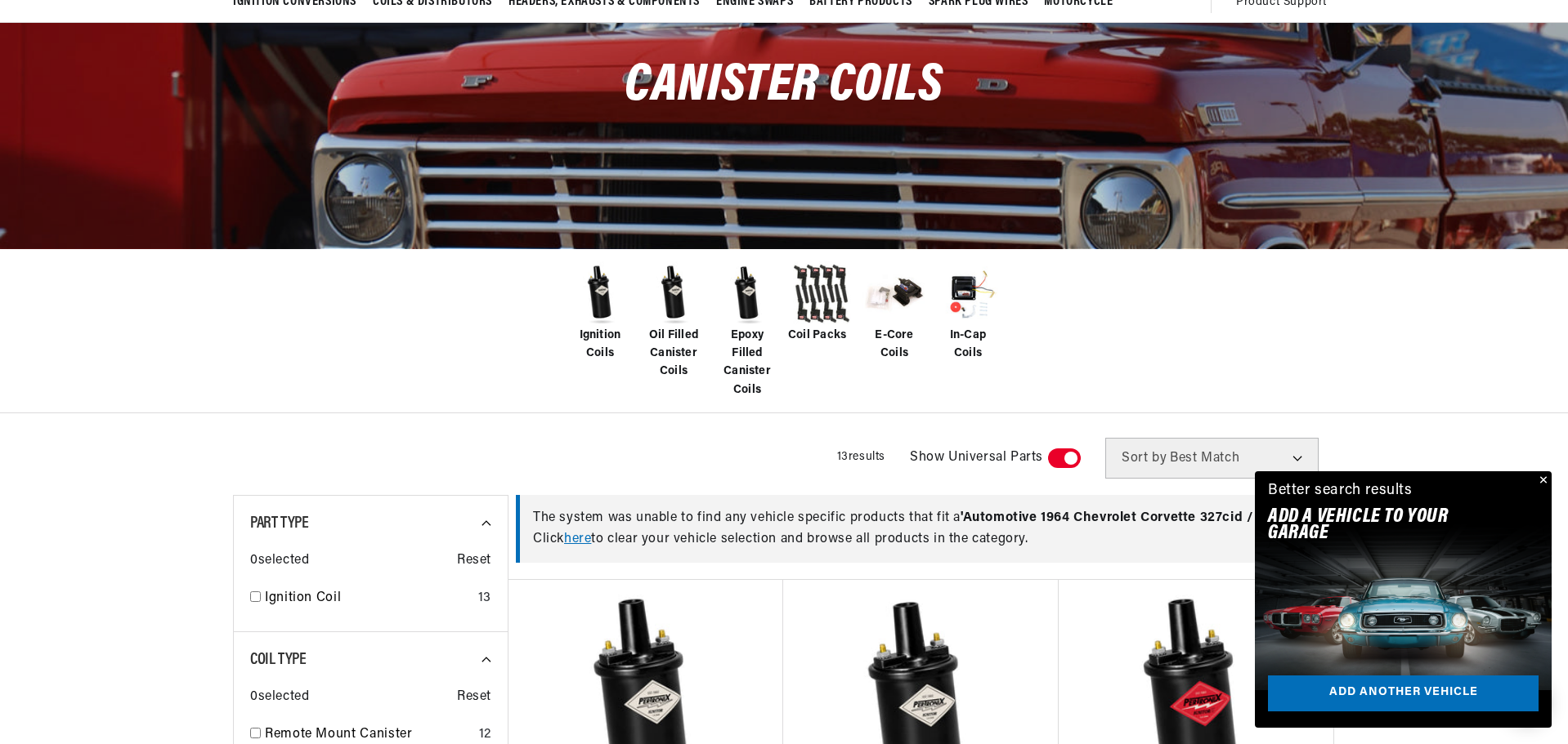
click at [1545, 476] on button "Close" at bounding box center [1541, 481] width 20 height 20
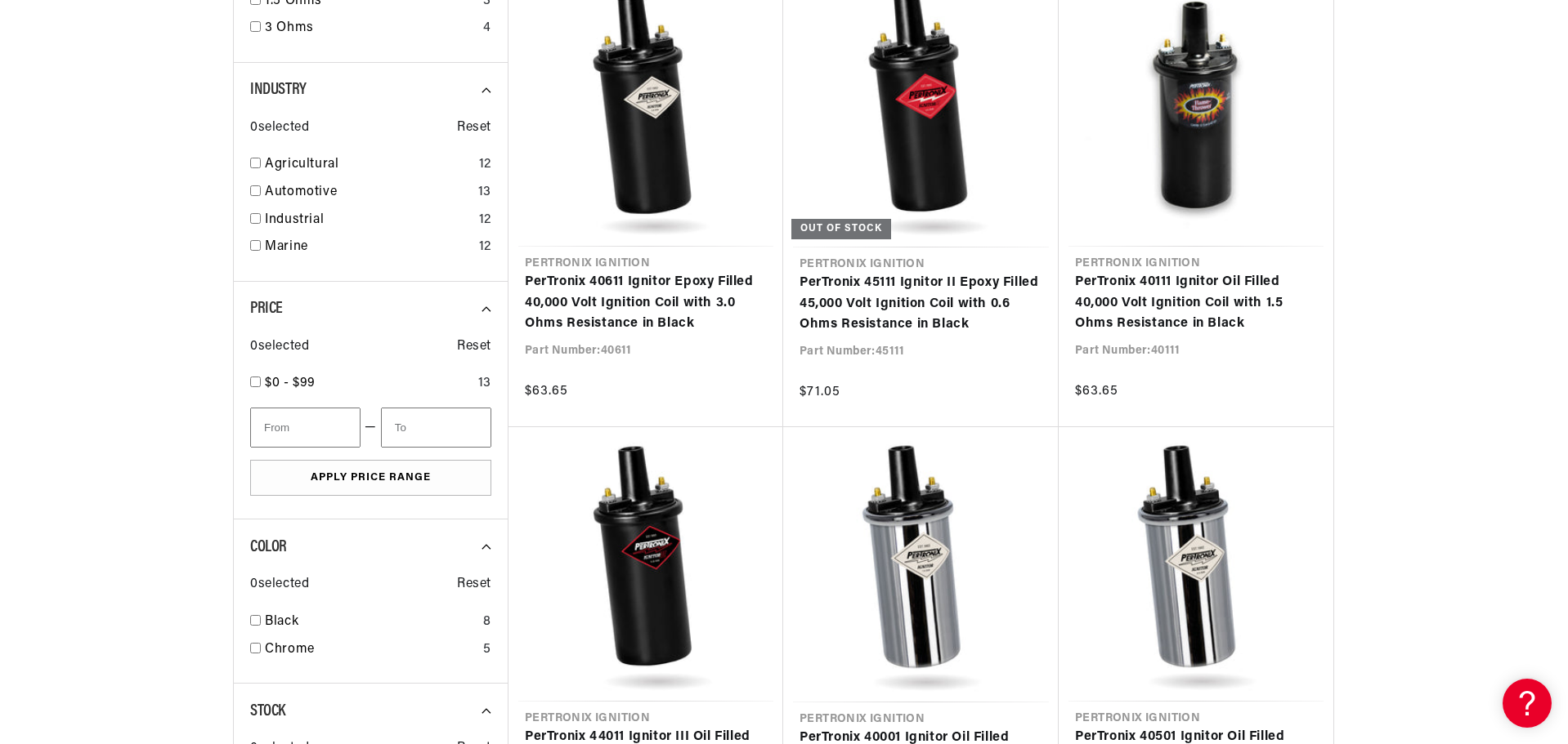
scroll to position [0, 0]
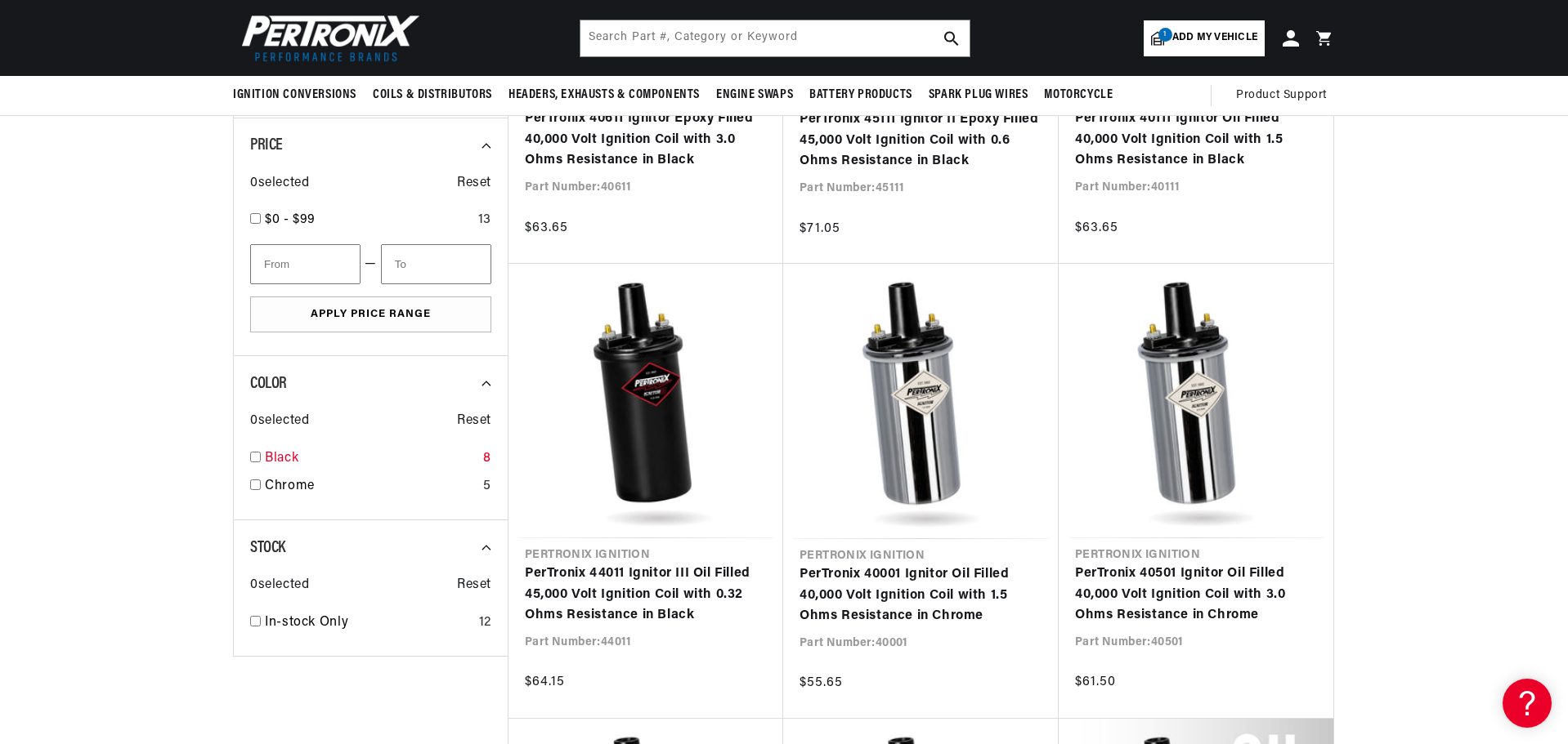
scroll to position [0, 1021]
click at [257, 455] on input "checkbox" at bounding box center [255, 457] width 11 height 11
checkbox input "true"
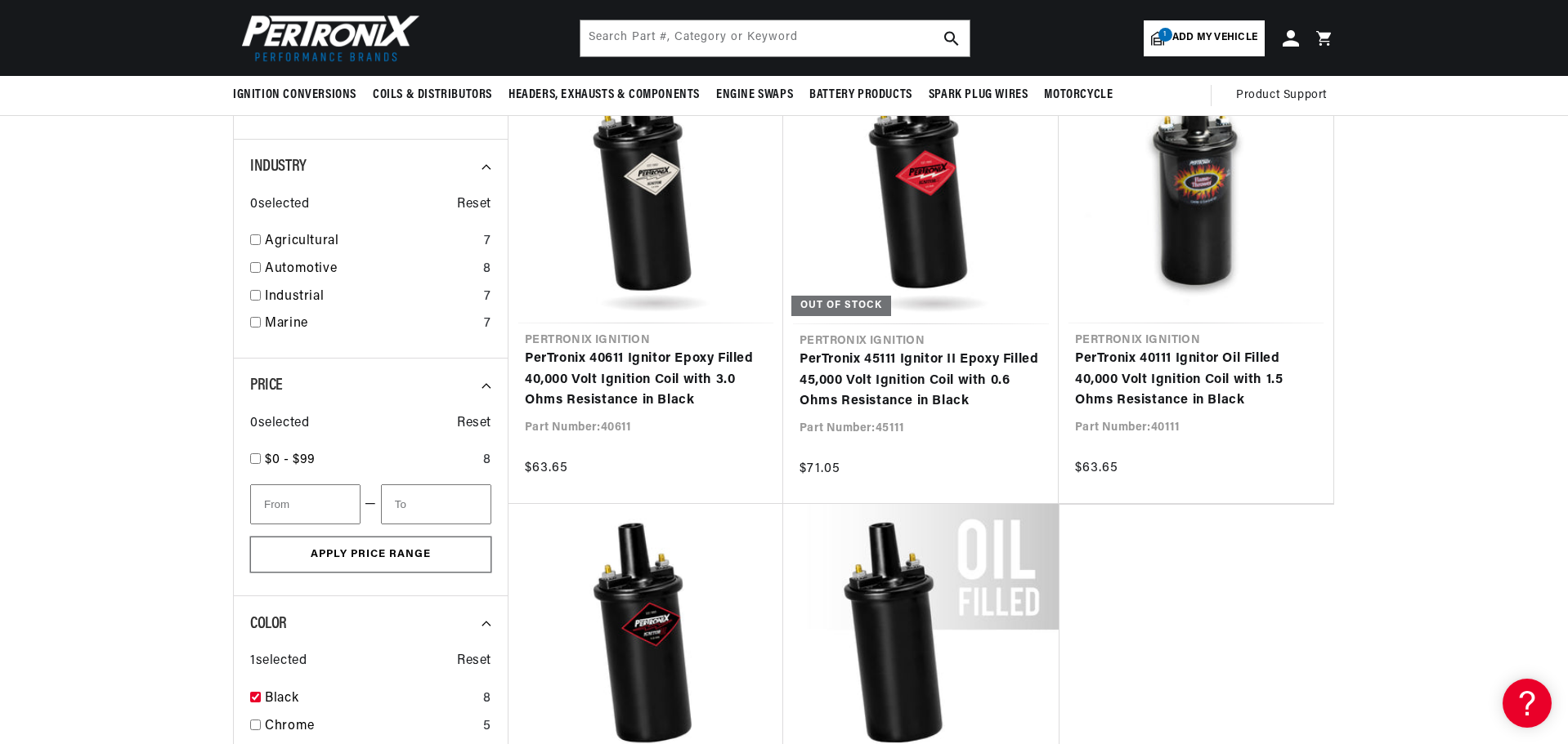
scroll to position [1062, 0]
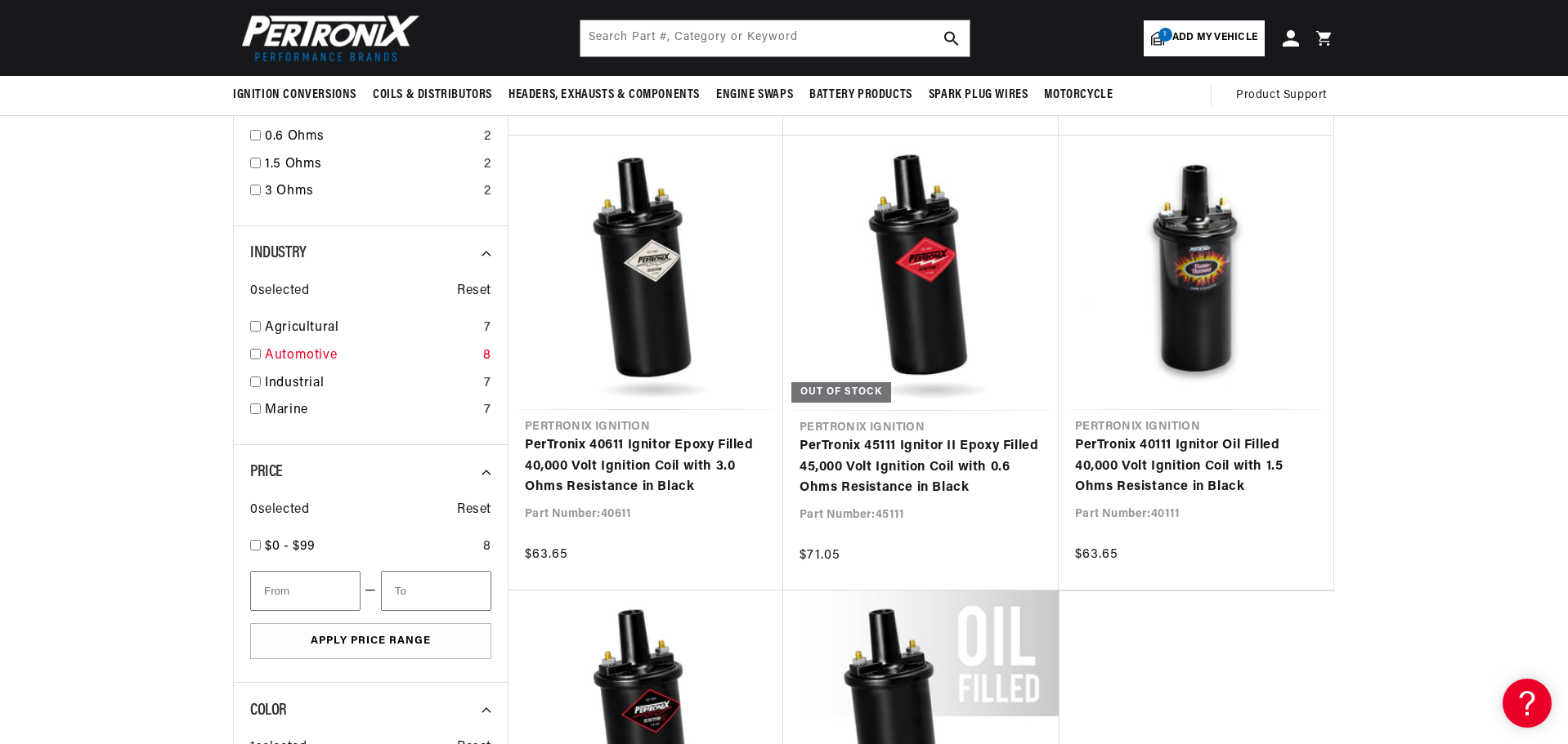
click at [258, 354] on input "checkbox" at bounding box center [255, 354] width 11 height 11
checkbox input "true"
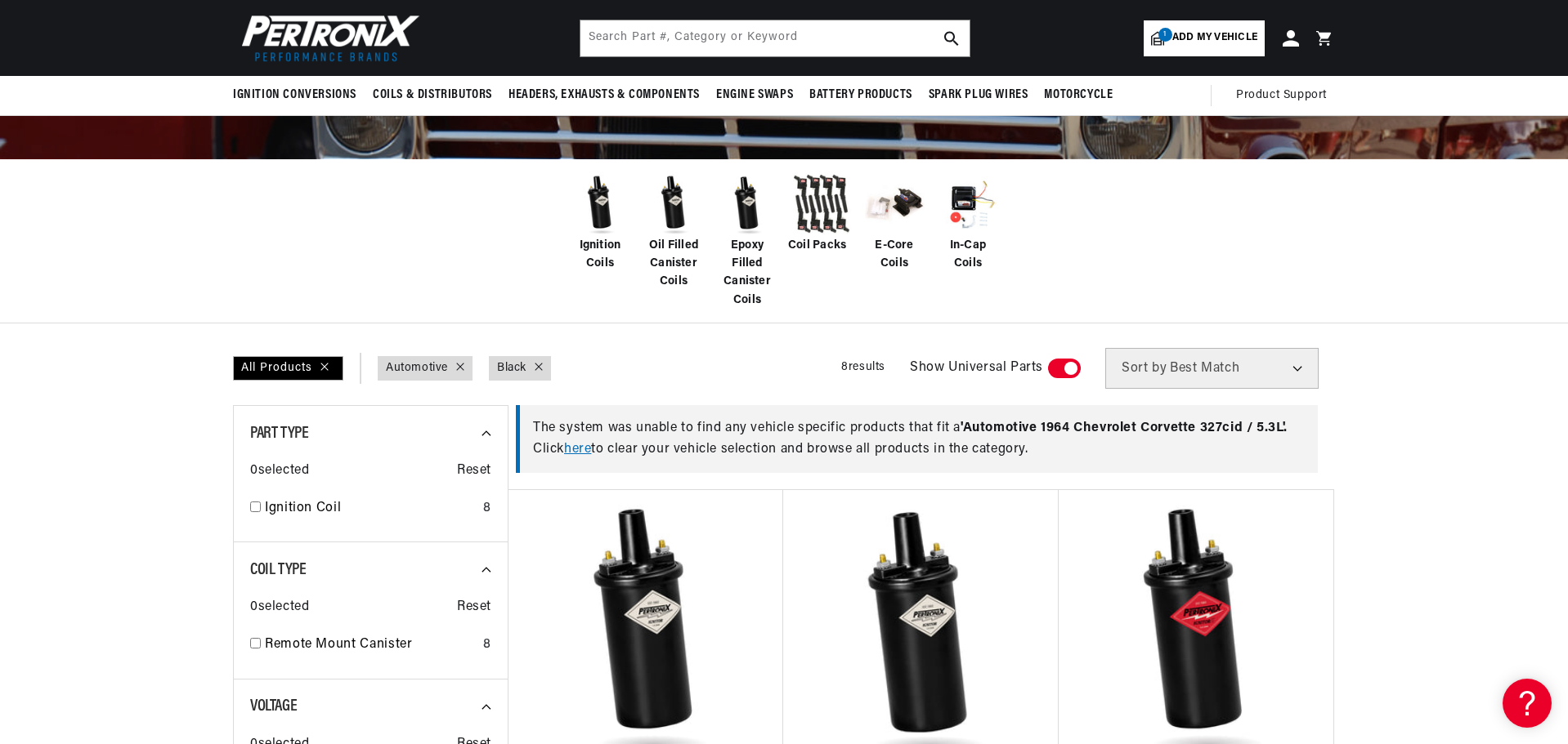
scroll to position [245, 0]
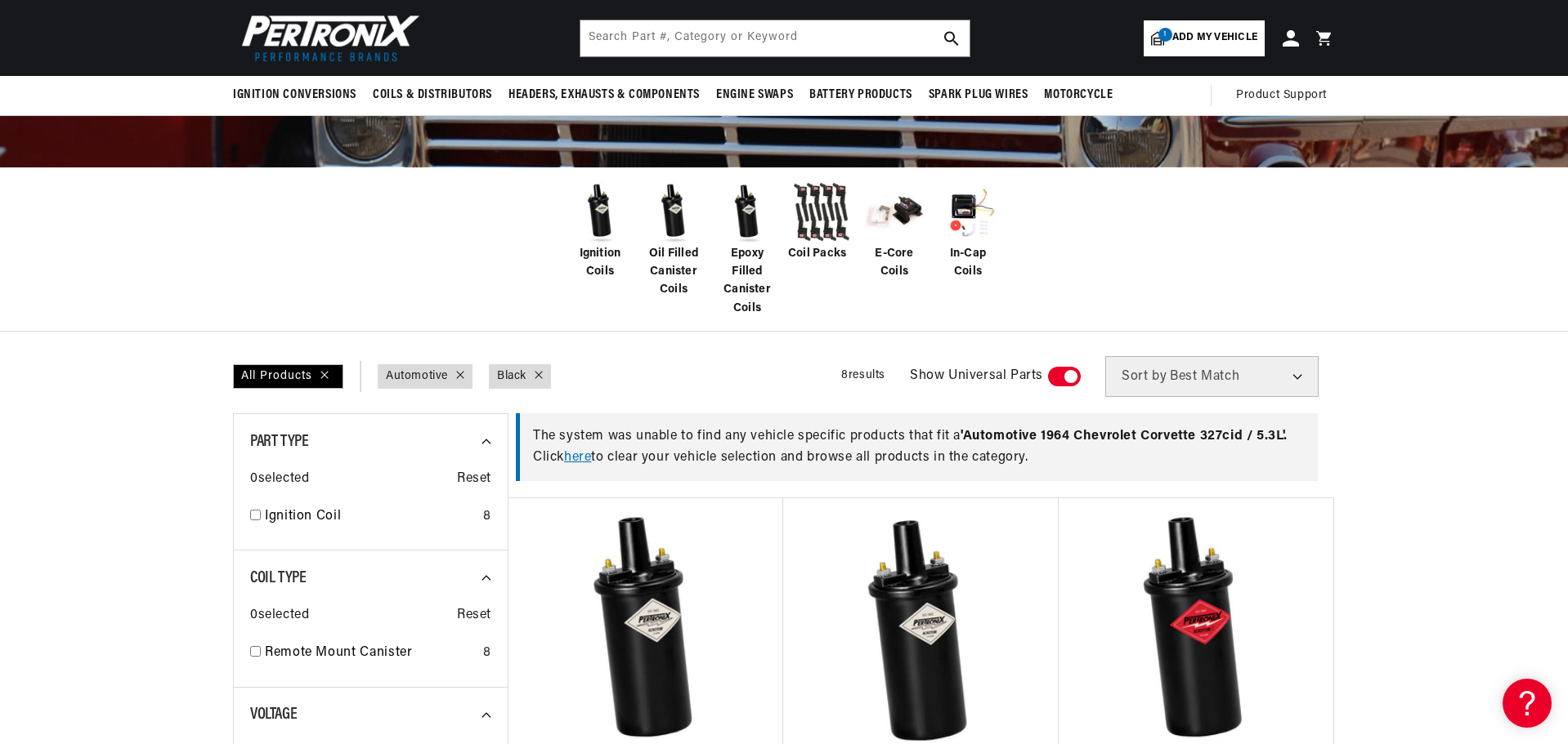
click at [1299, 372] on select "Best Match Featured Name, A-Z Name, Z-A Price, Low to High Price, High to Low" at bounding box center [1212, 377] width 213 height 41
click at [591, 233] on img at bounding box center [600, 212] width 66 height 66
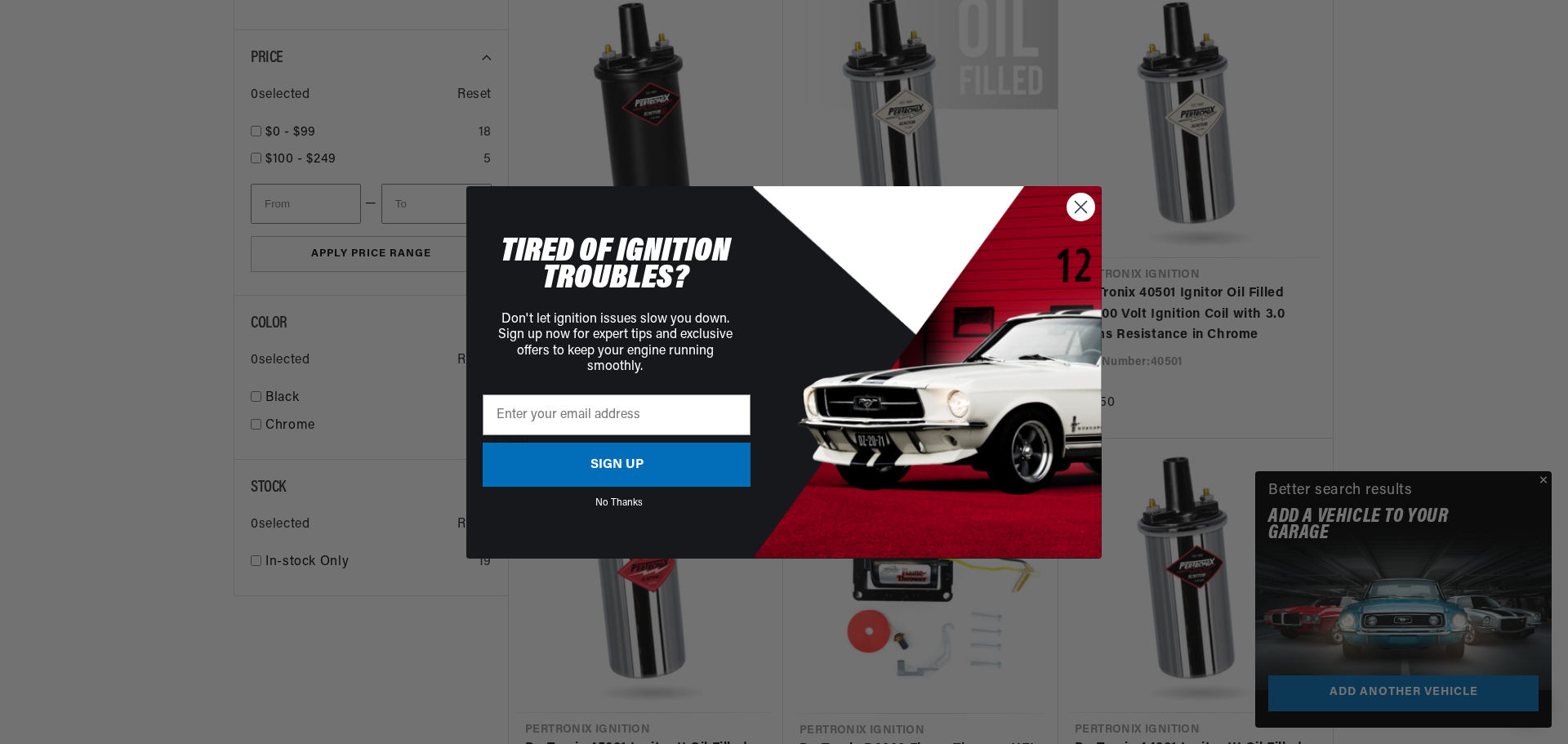
scroll to position [1634, 0]
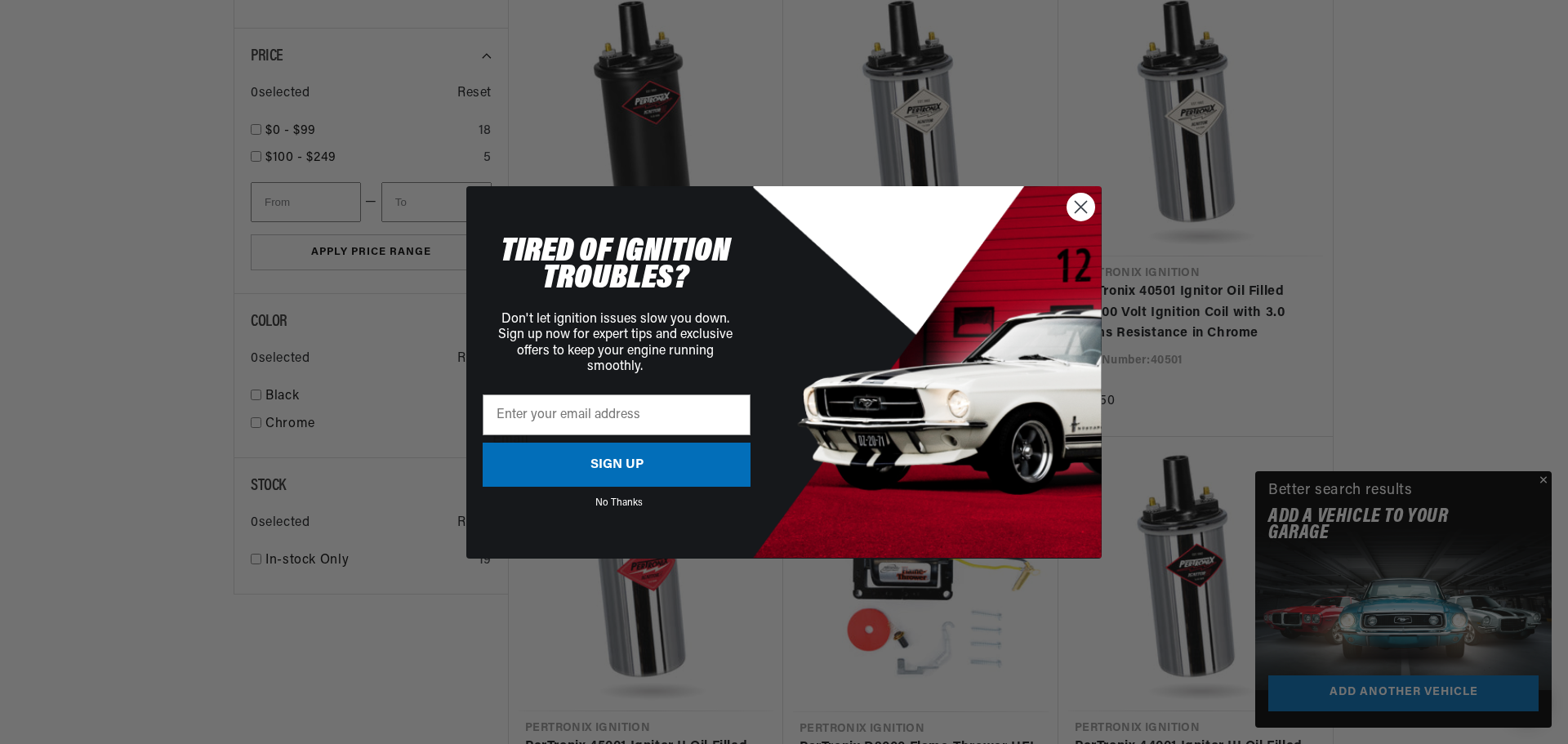
click at [1089, 204] on circle "Close dialog" at bounding box center [1080, 206] width 27 height 27
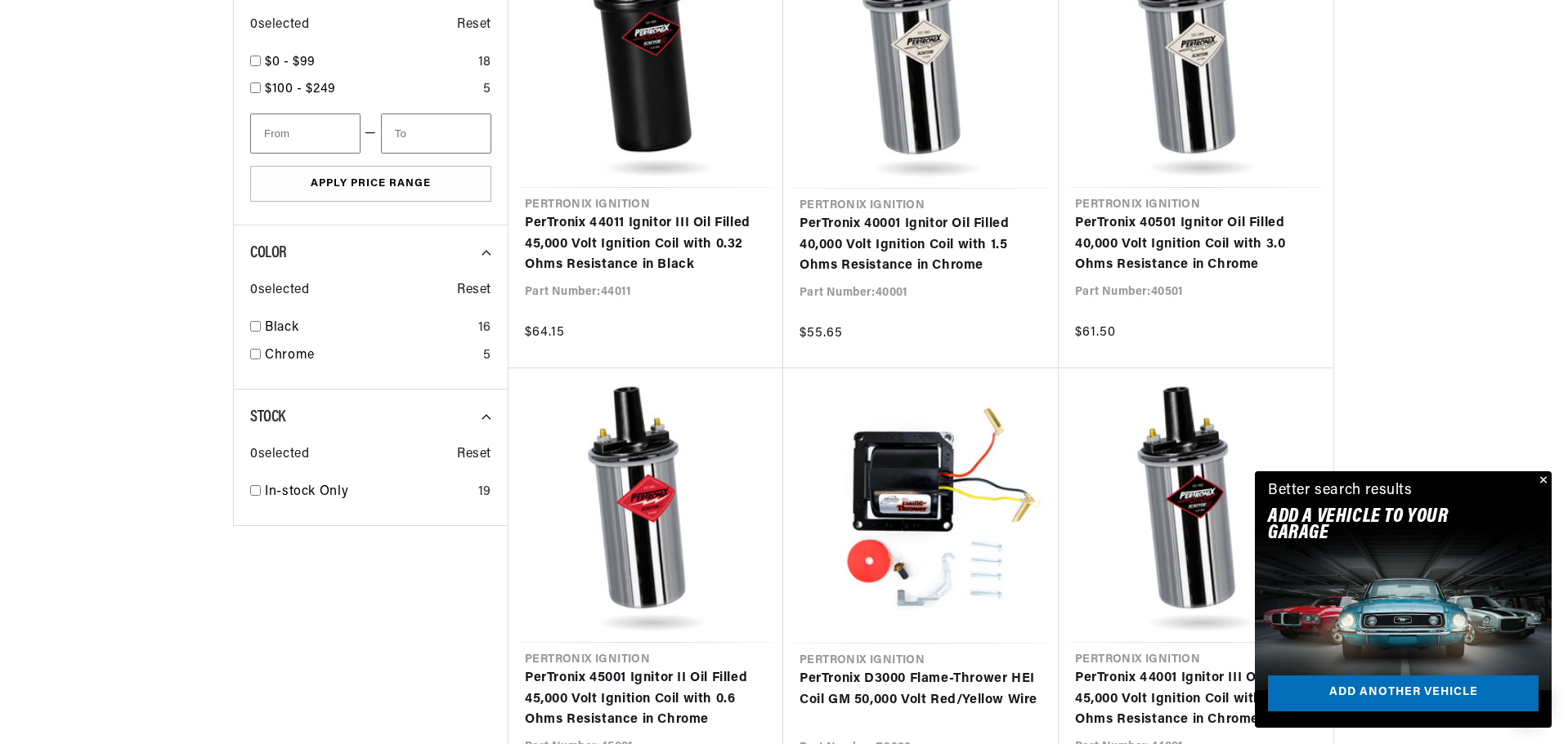
scroll to position [1797, 0]
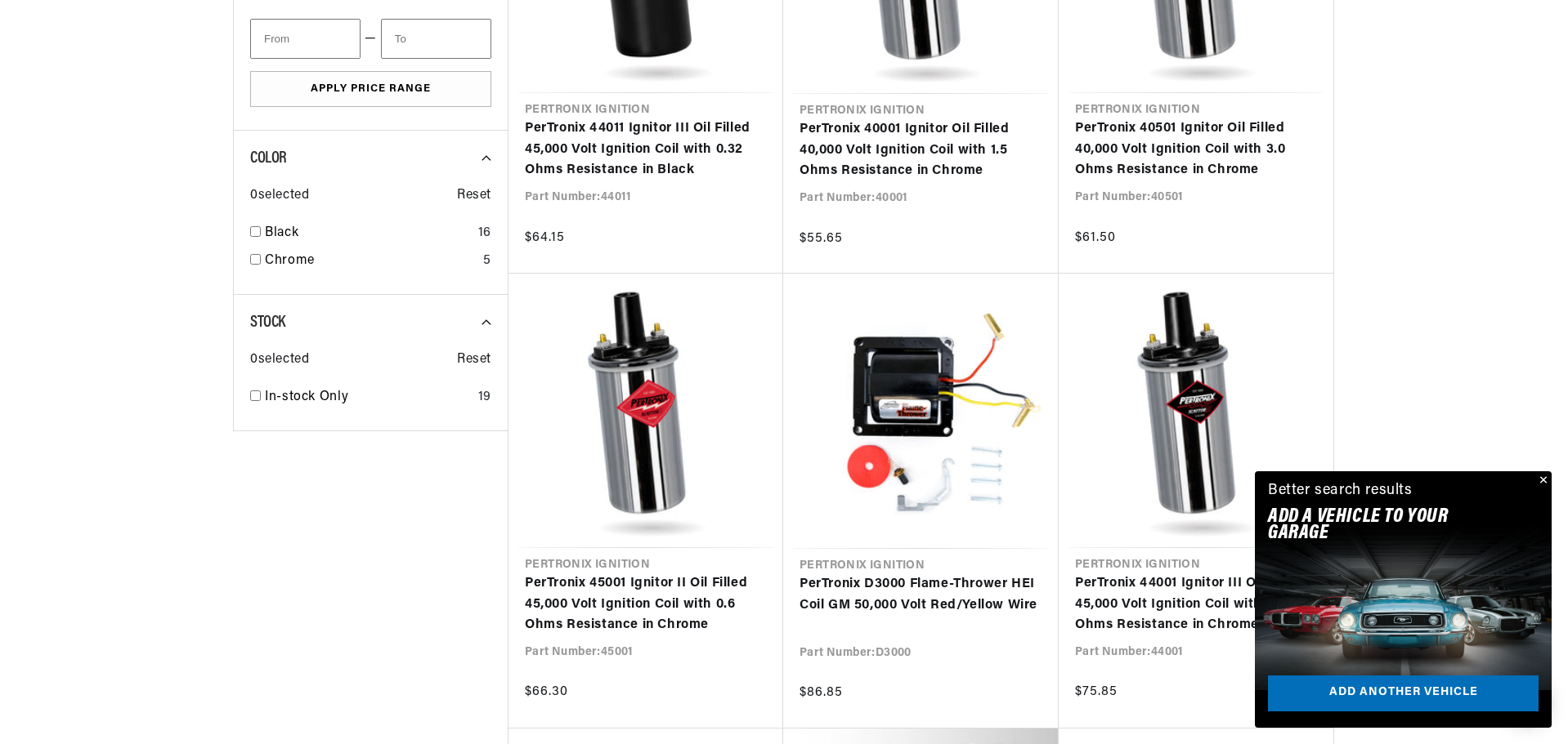
scroll to position [0, 1]
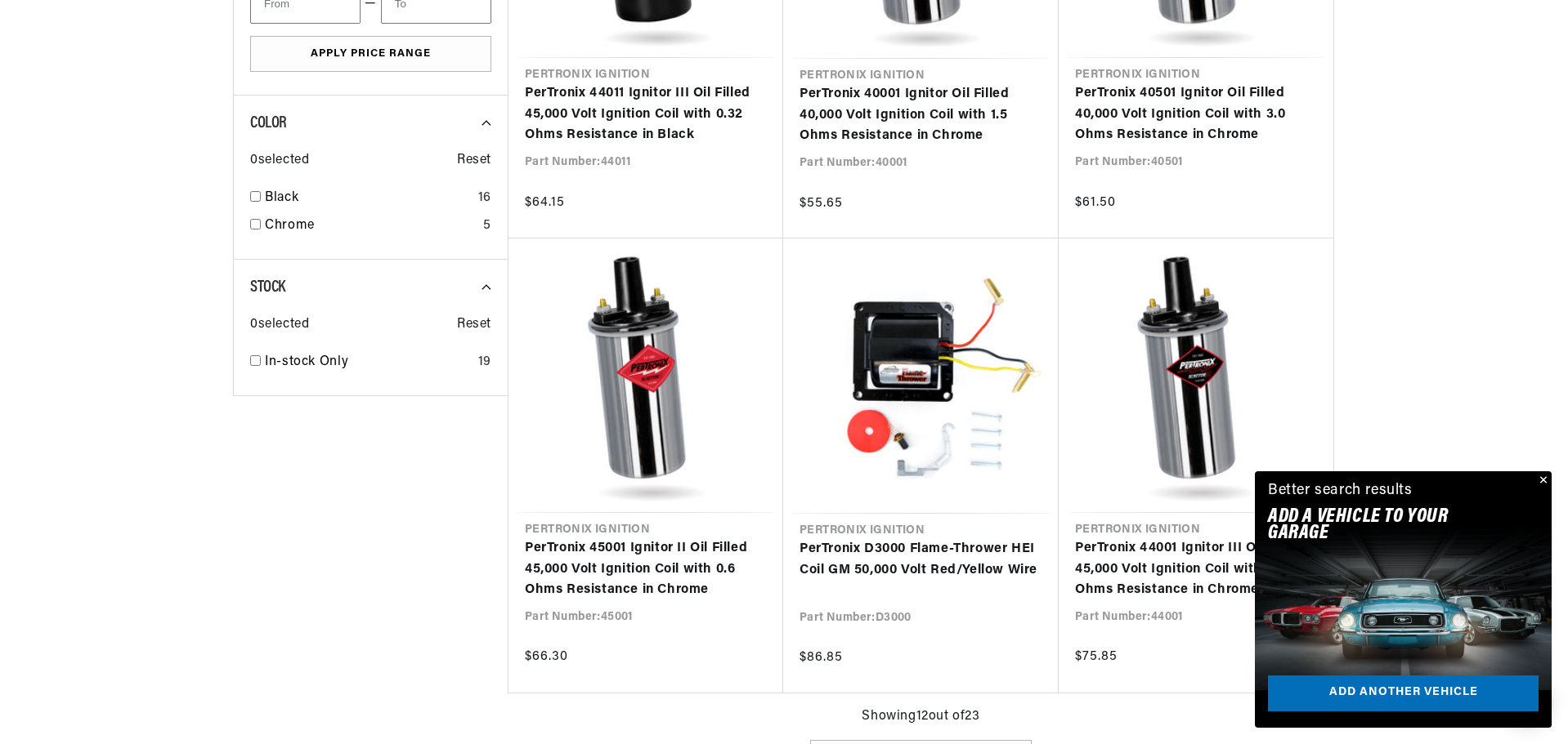
scroll to position [1834, 0]
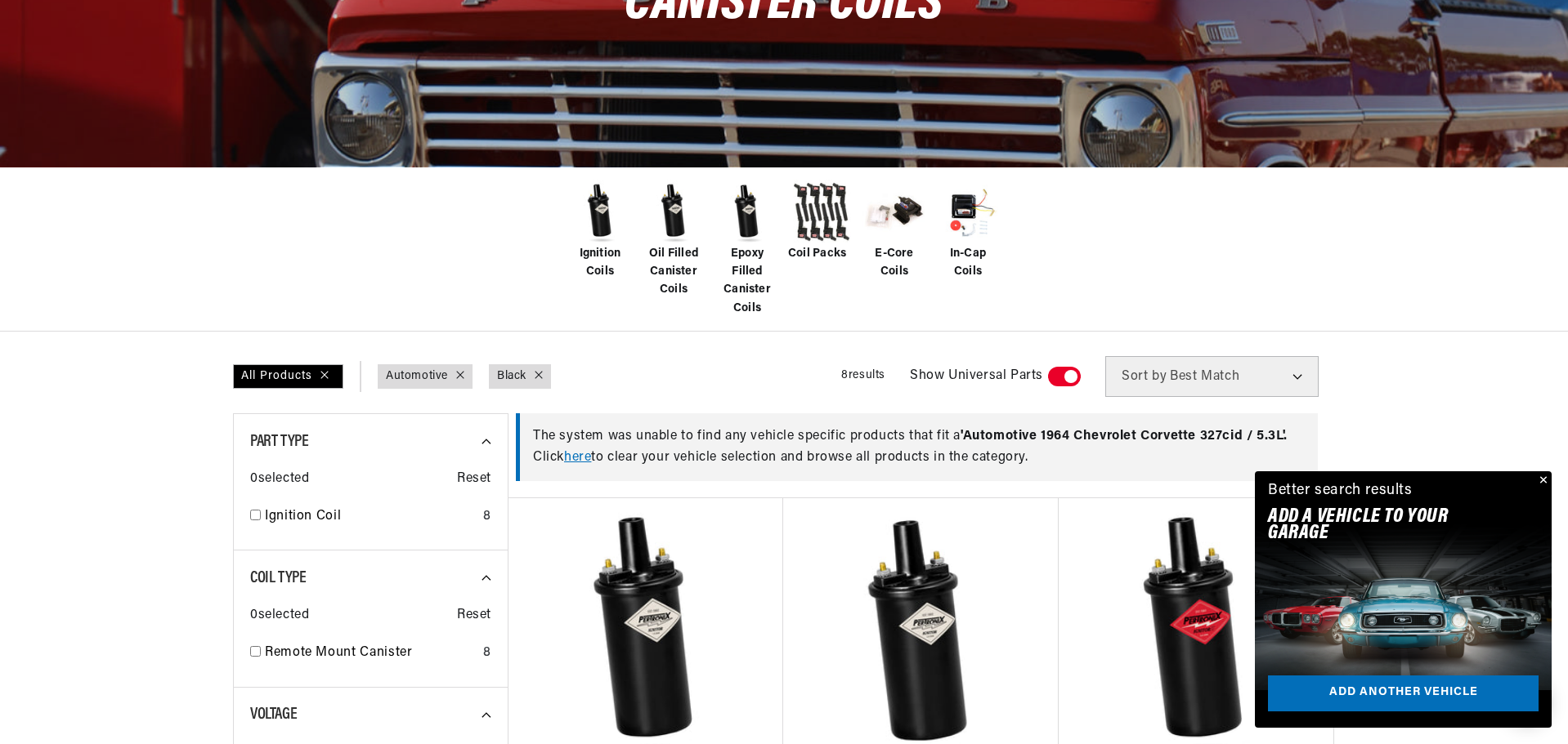
scroll to position [0, 1021]
click at [1541, 479] on button "Close" at bounding box center [1541, 481] width 20 height 20
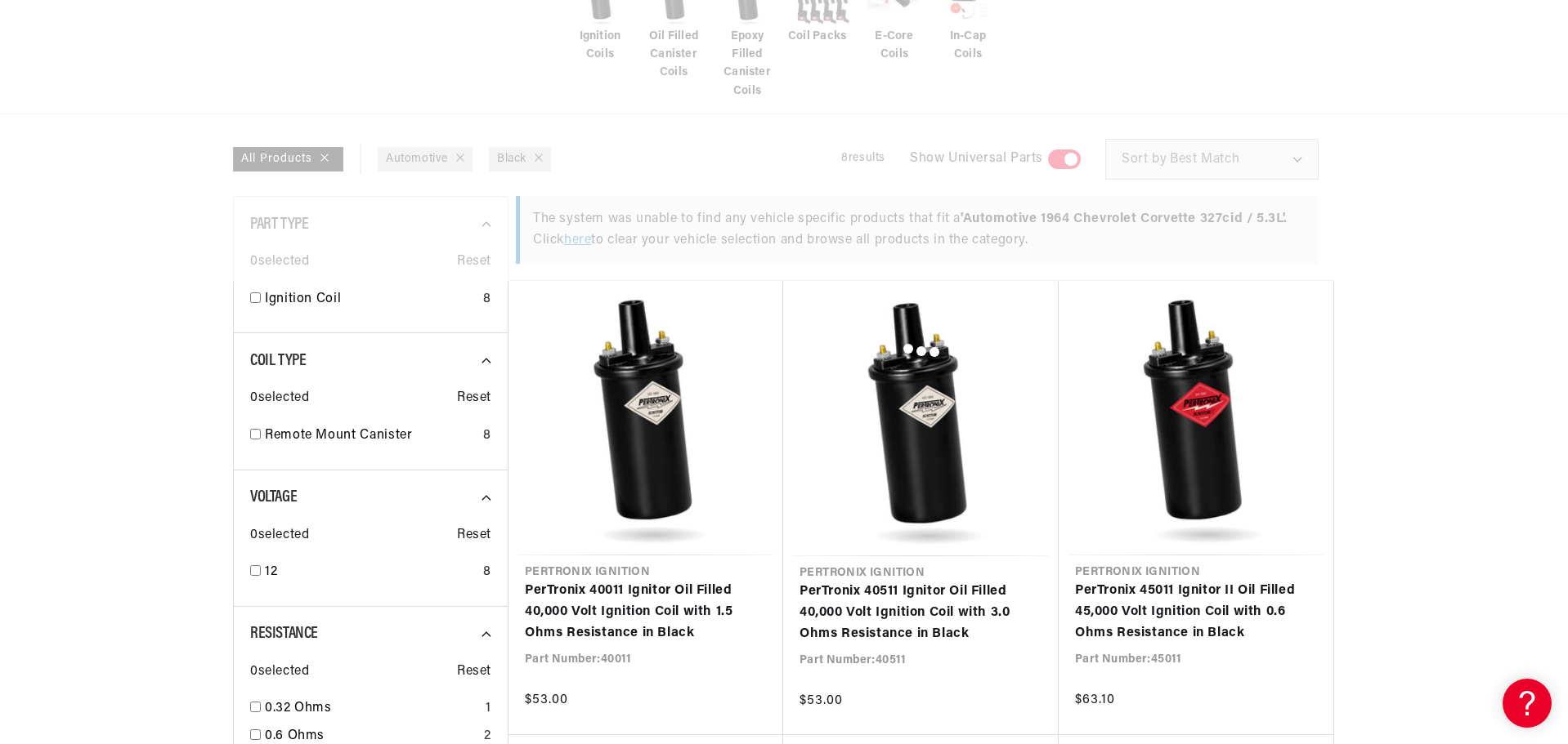
checkbox input "false"
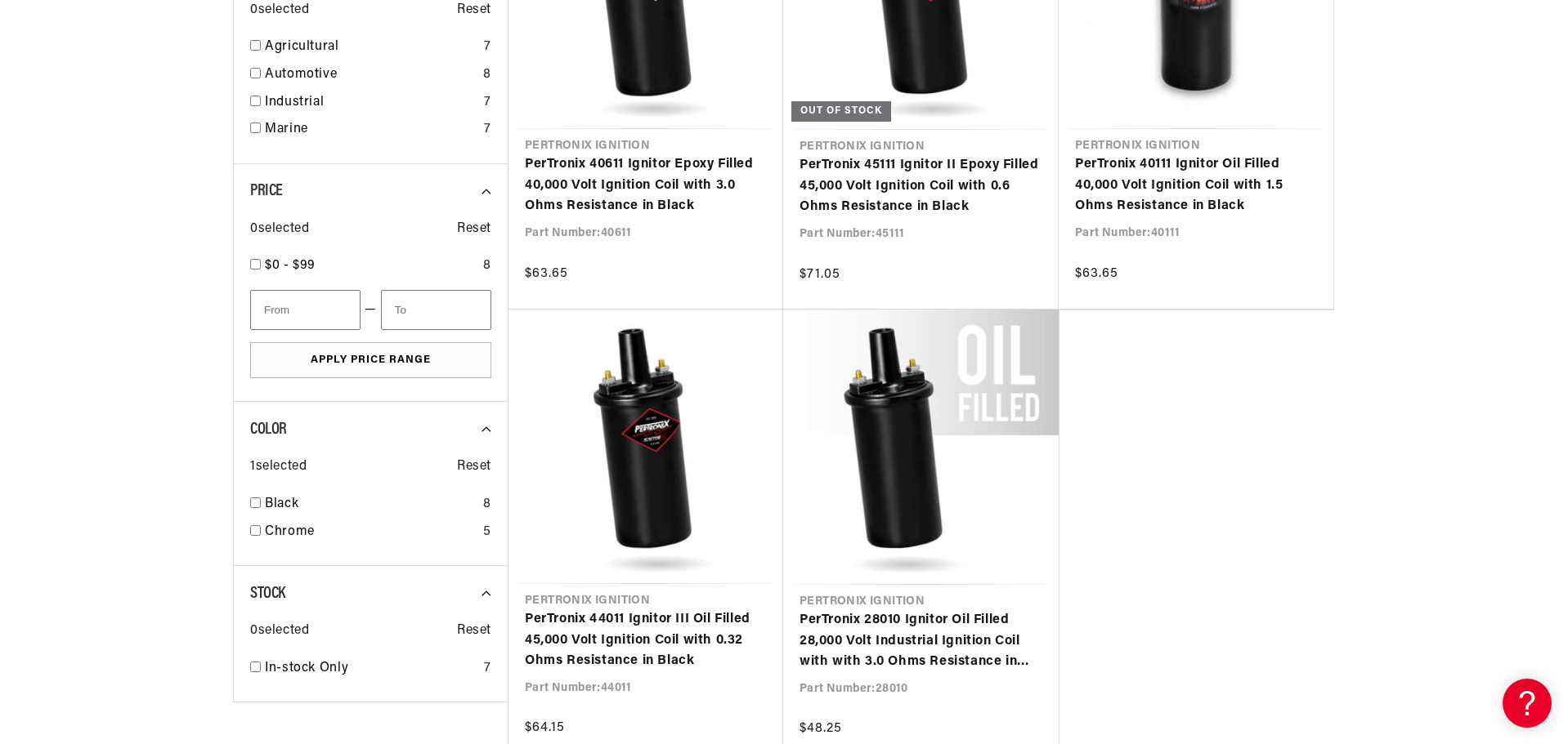
checkbox input "false"
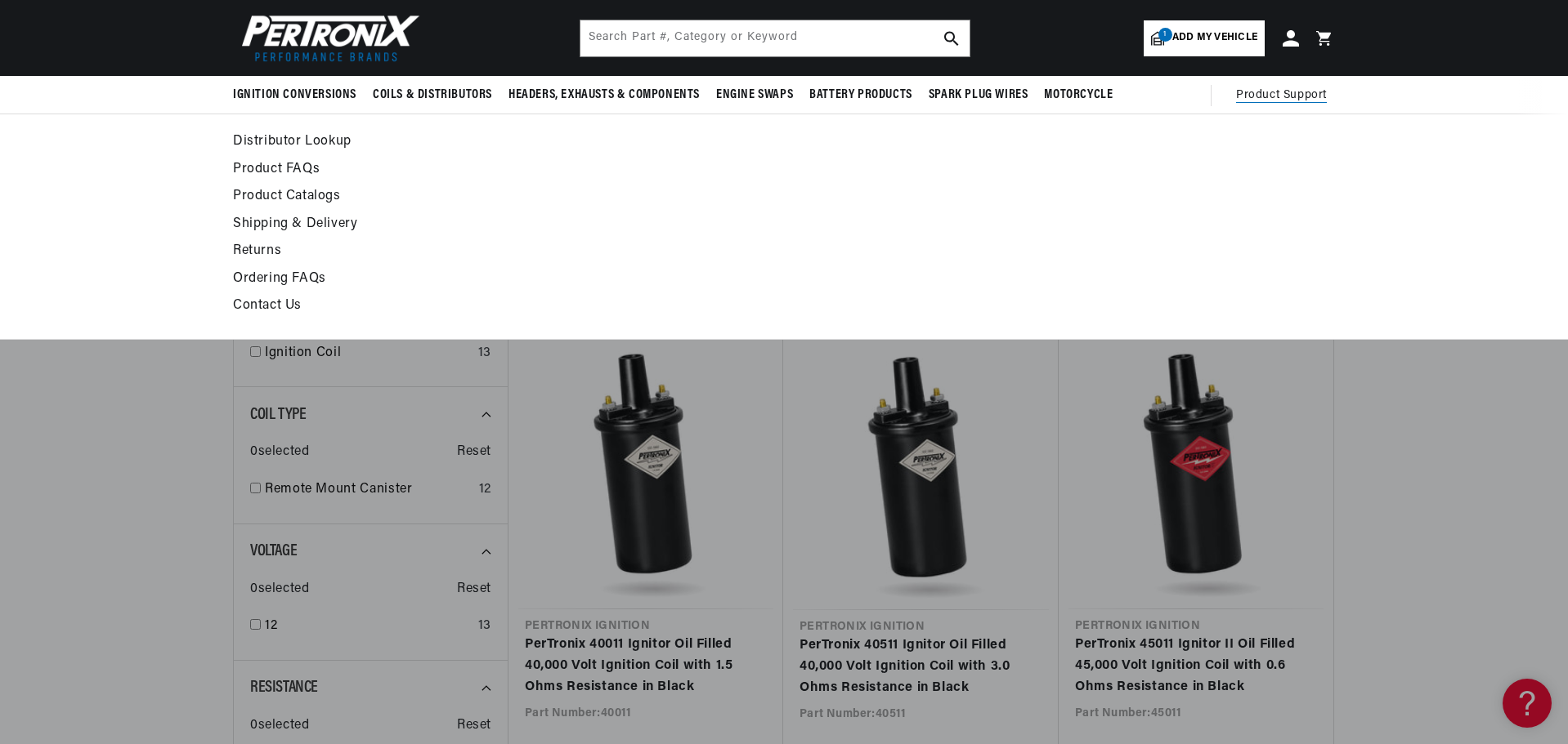
scroll to position [0, 2042]
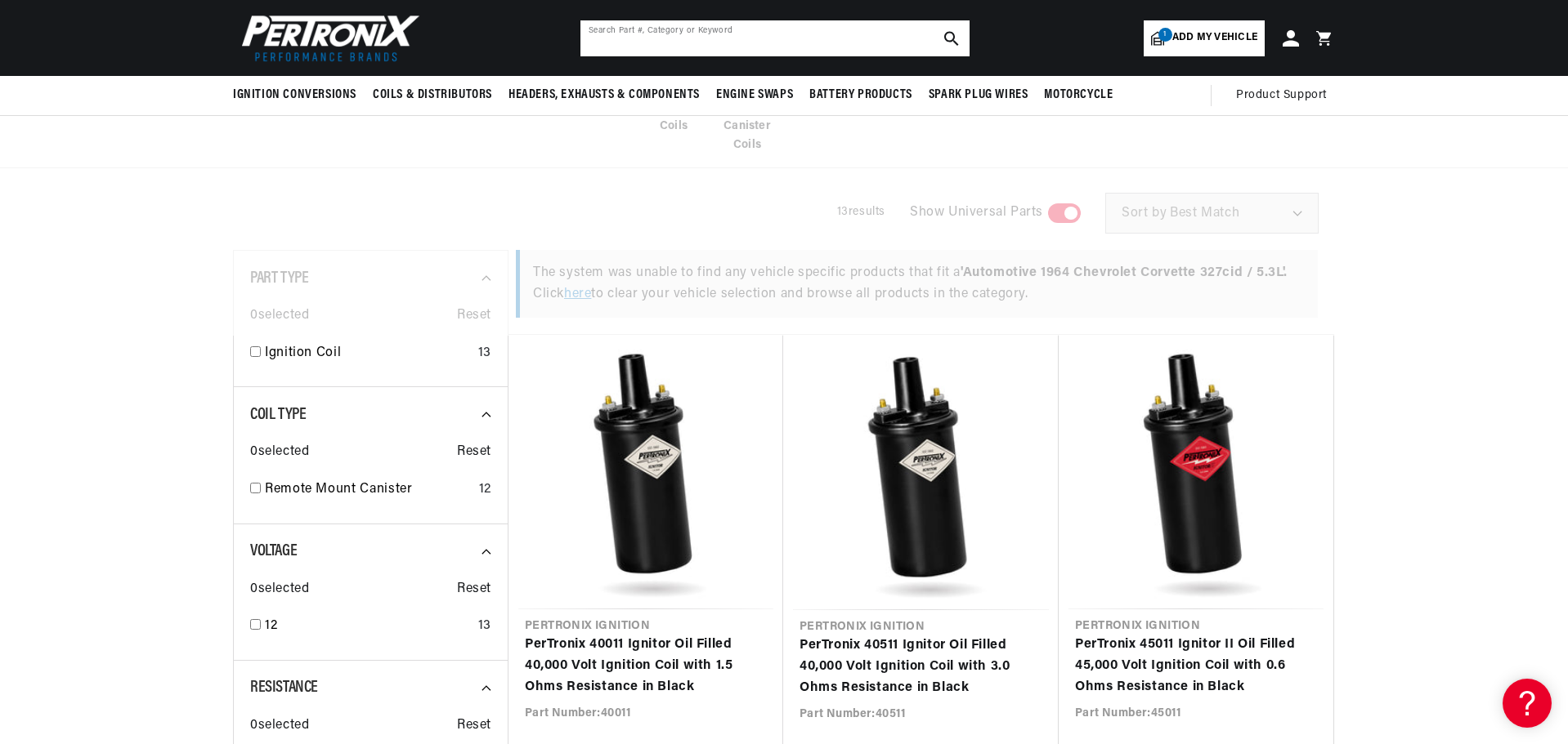
click at [715, 36] on input "text" at bounding box center [776, 38] width 390 height 36
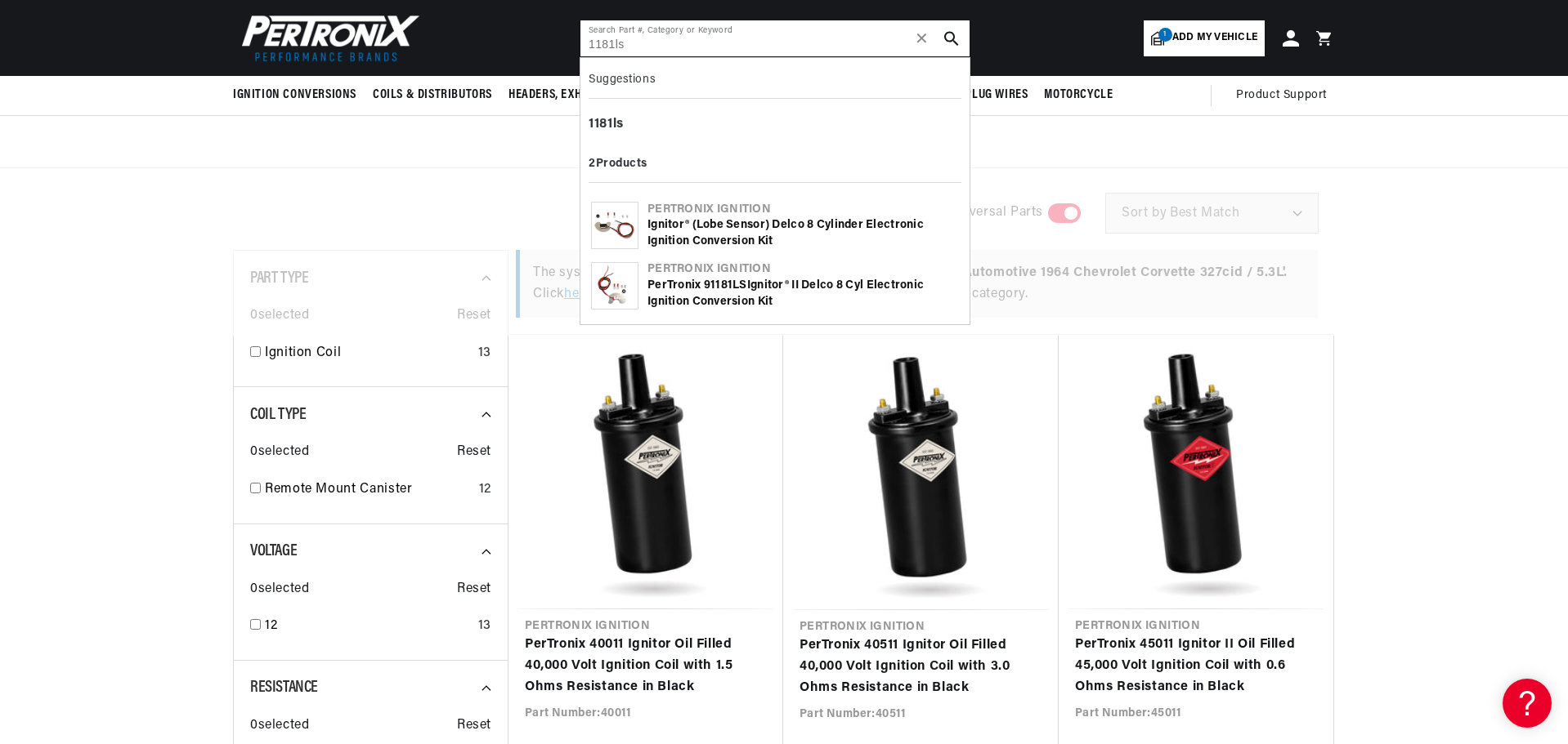
type input "1181ls"
click at [722, 288] on b "1181LS" at bounding box center [728, 285] width 36 height 12
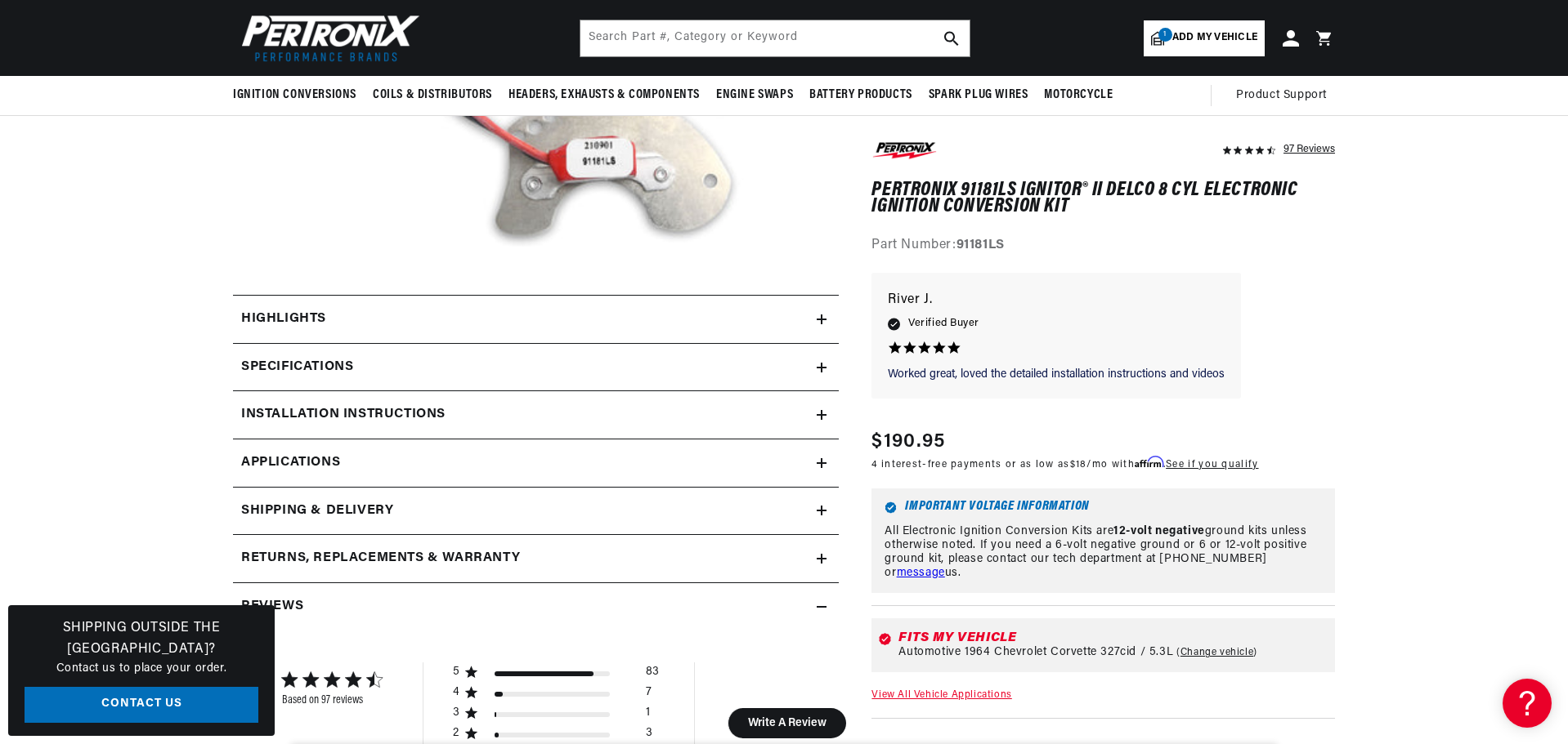
scroll to position [490, 0]
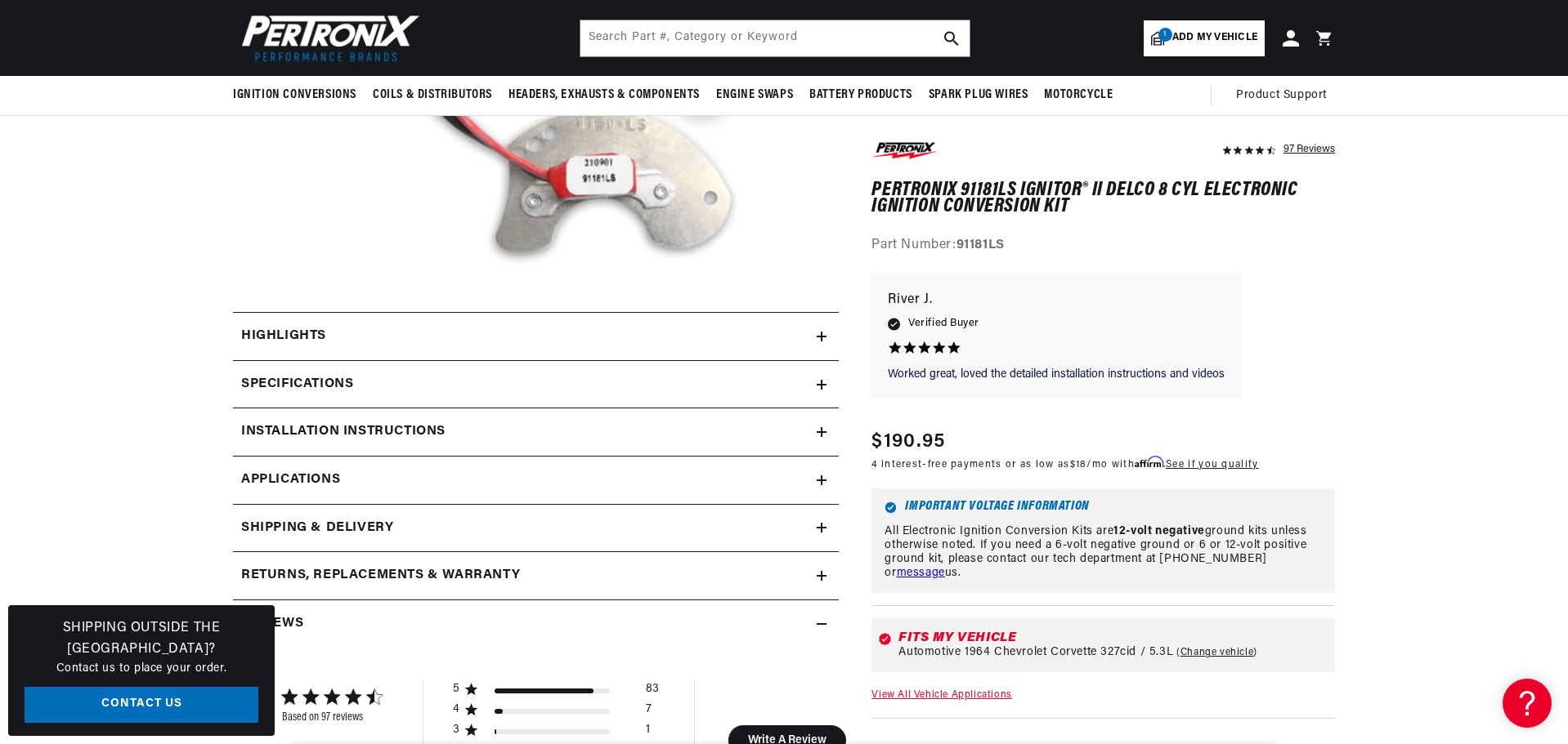
click at [662, 353] on summary "Highlights" at bounding box center [535, 336] width 606 height 47
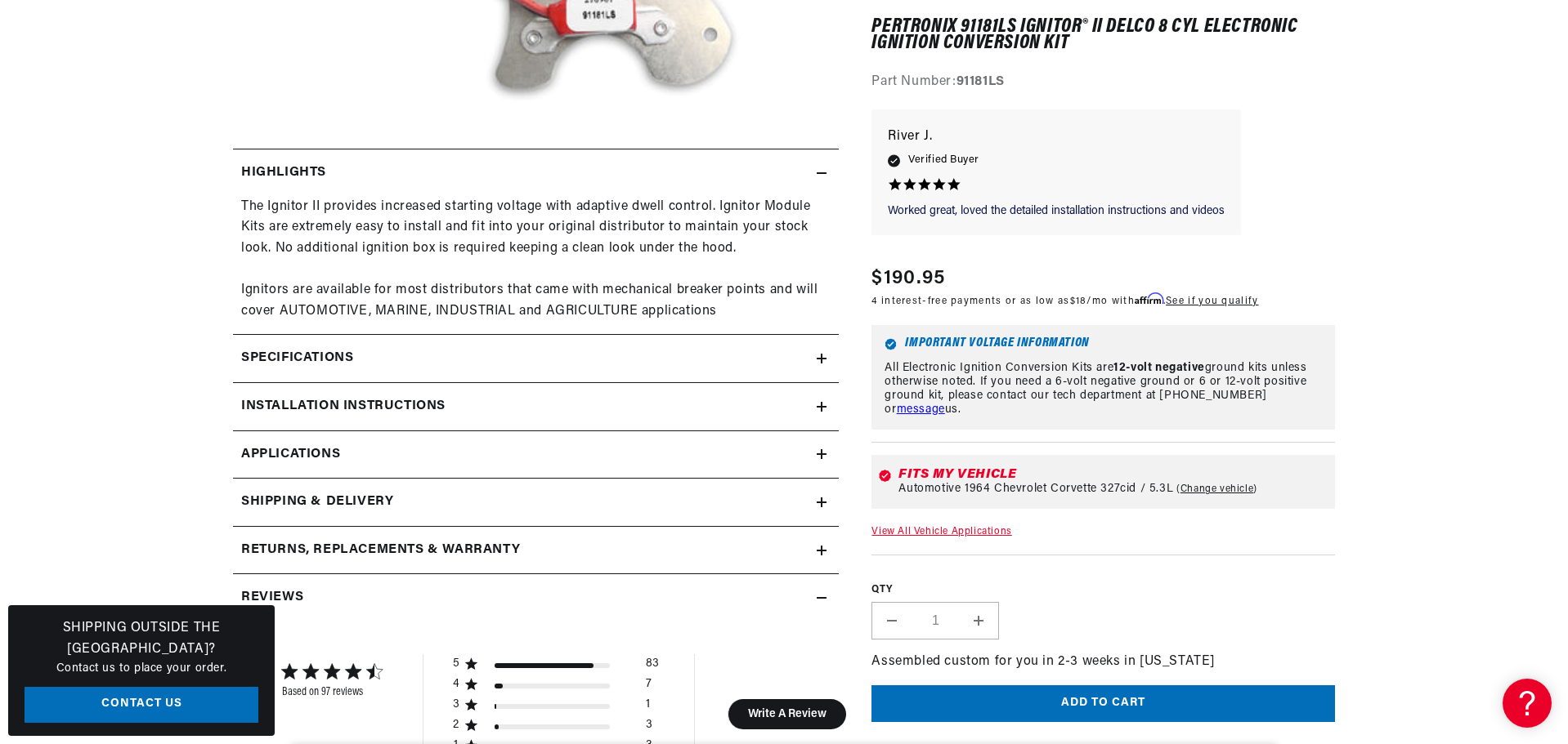
scroll to position [0, 1021]
click at [358, 359] on div "Specifications" at bounding box center [525, 359] width 583 height 21
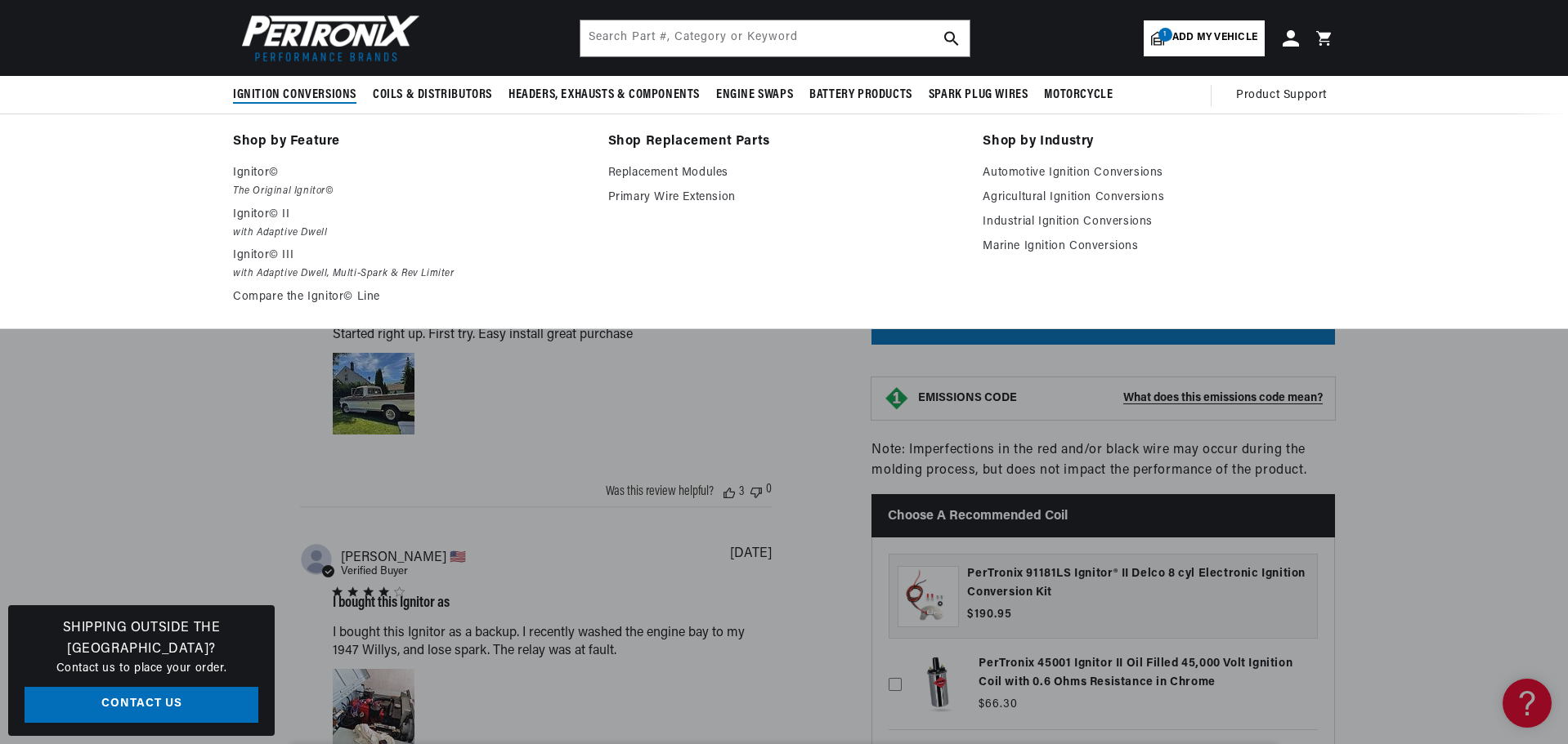
click at [295, 96] on span "Ignition Conversions" at bounding box center [294, 94] width 124 height 17
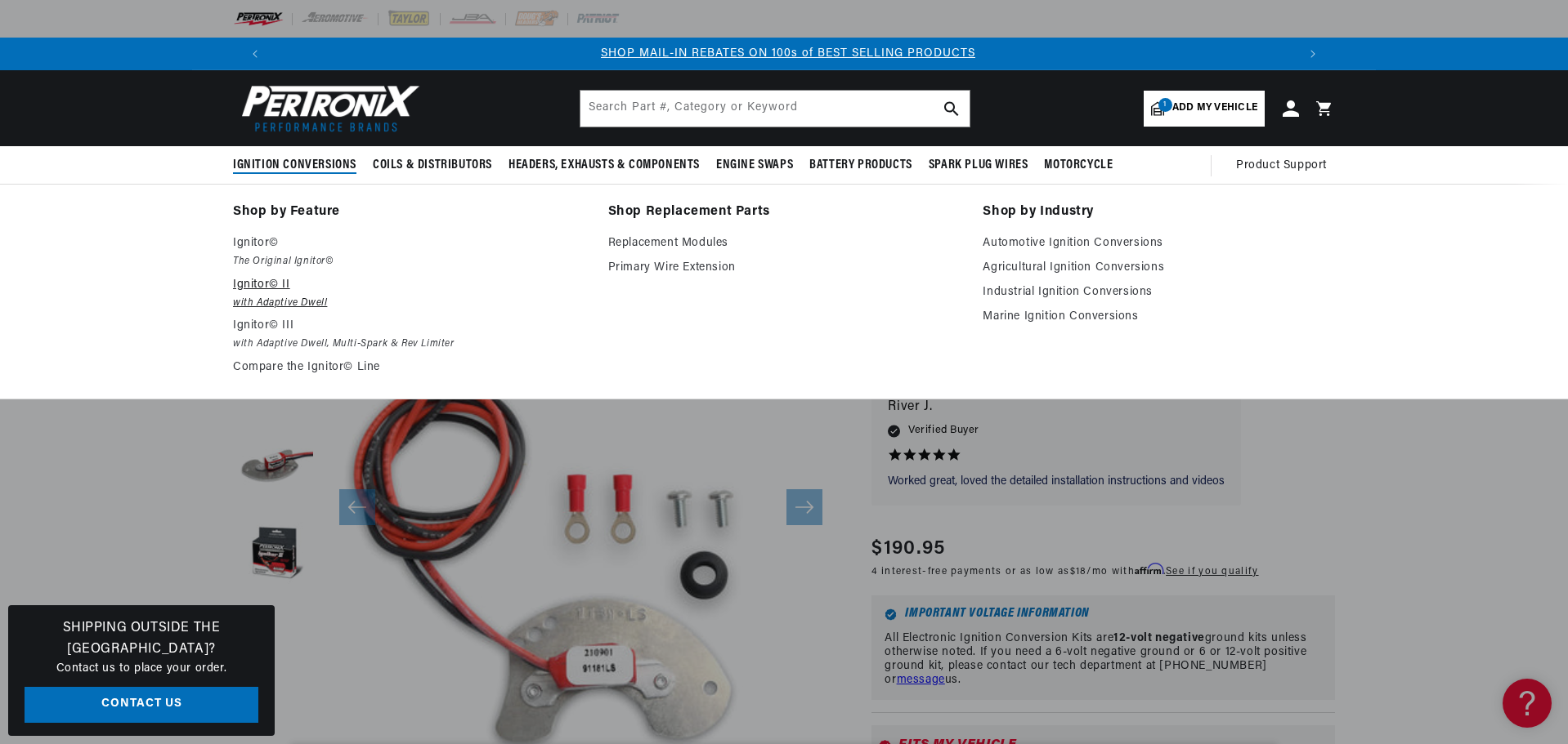
click at [263, 281] on p "Ignitor© II" at bounding box center [409, 285] width 352 height 20
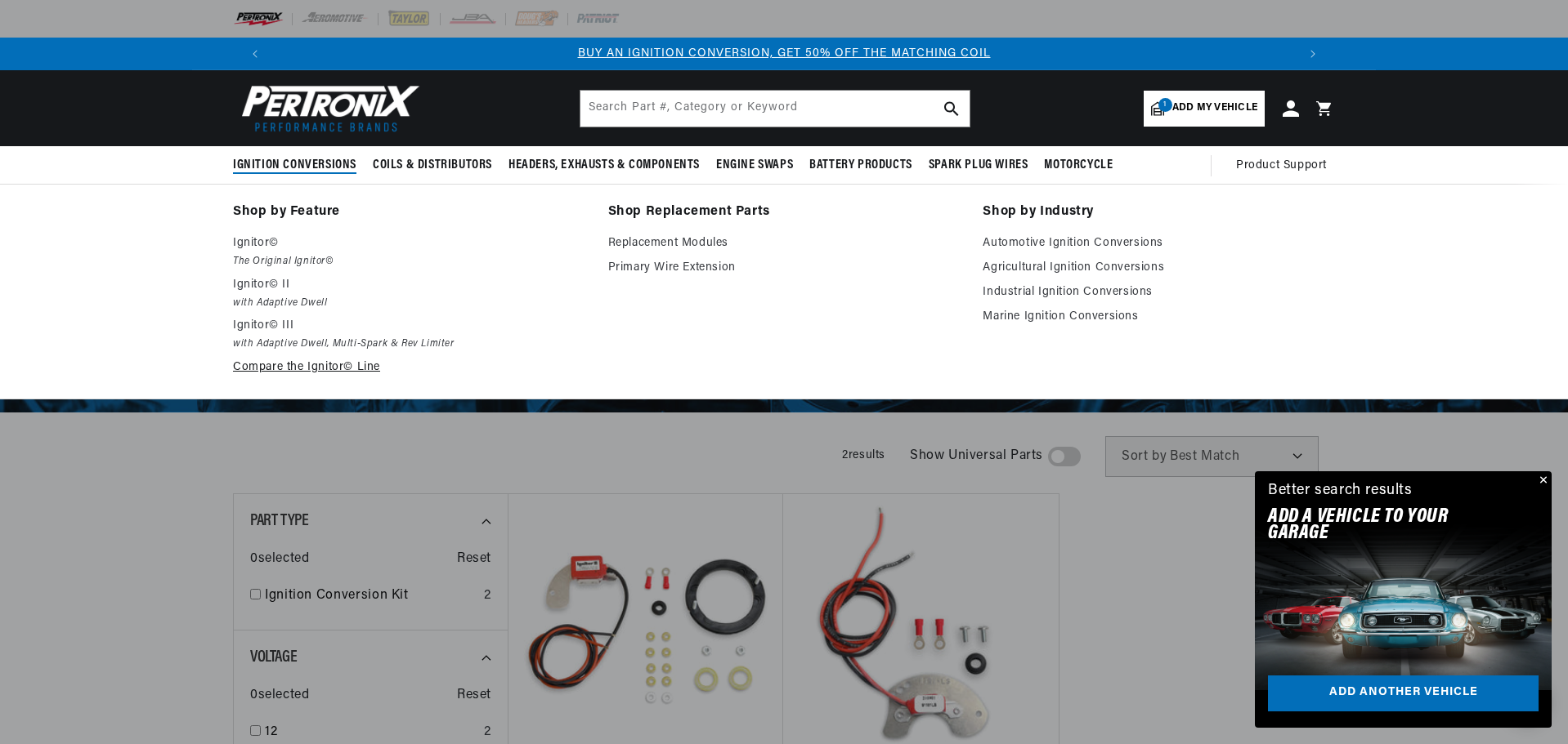
click at [318, 369] on link "Compare the Ignitor© Line" at bounding box center [409, 368] width 352 height 20
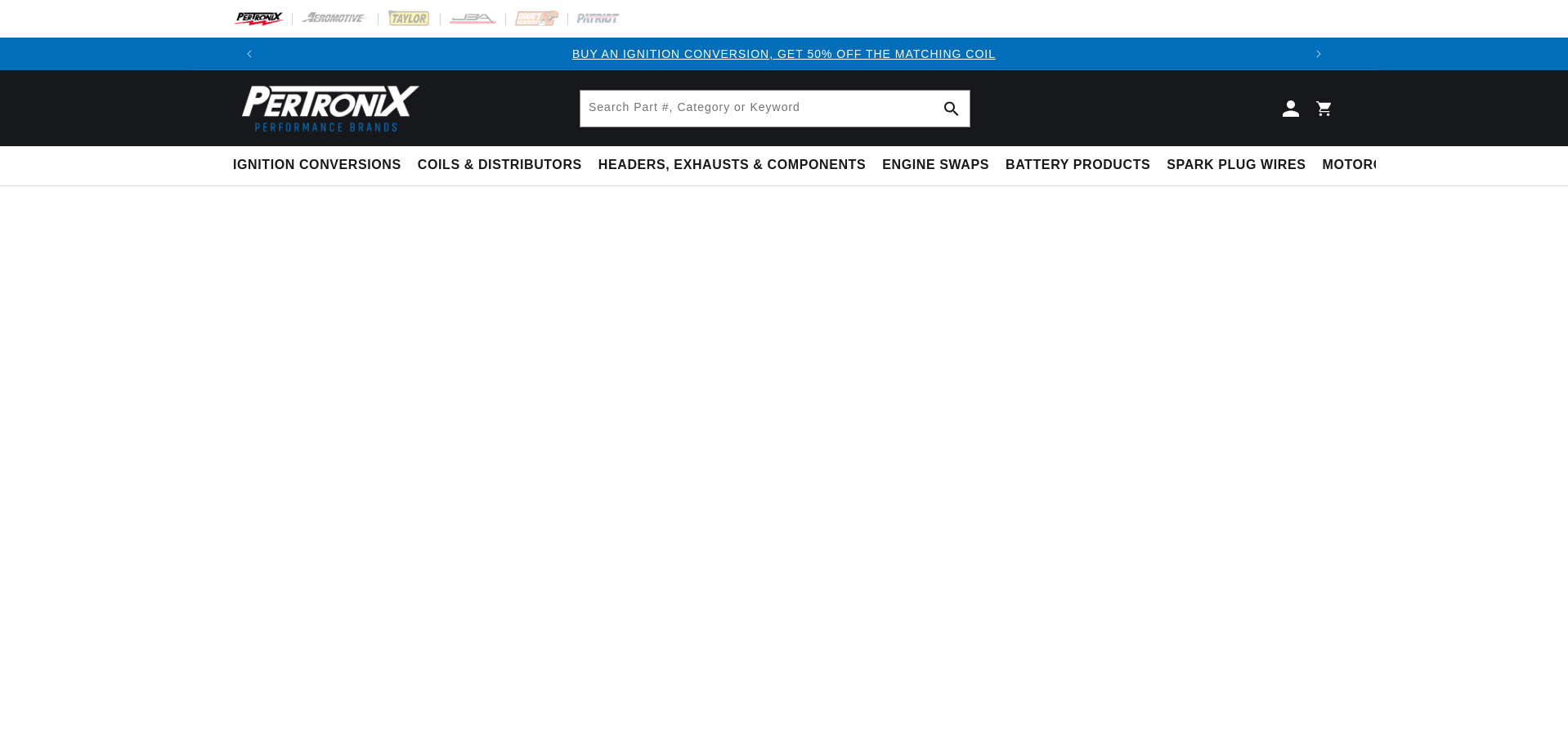
select select "1964"
select select "Chevrolet"
select select "Corvette"
select select "327cid-5.3L"
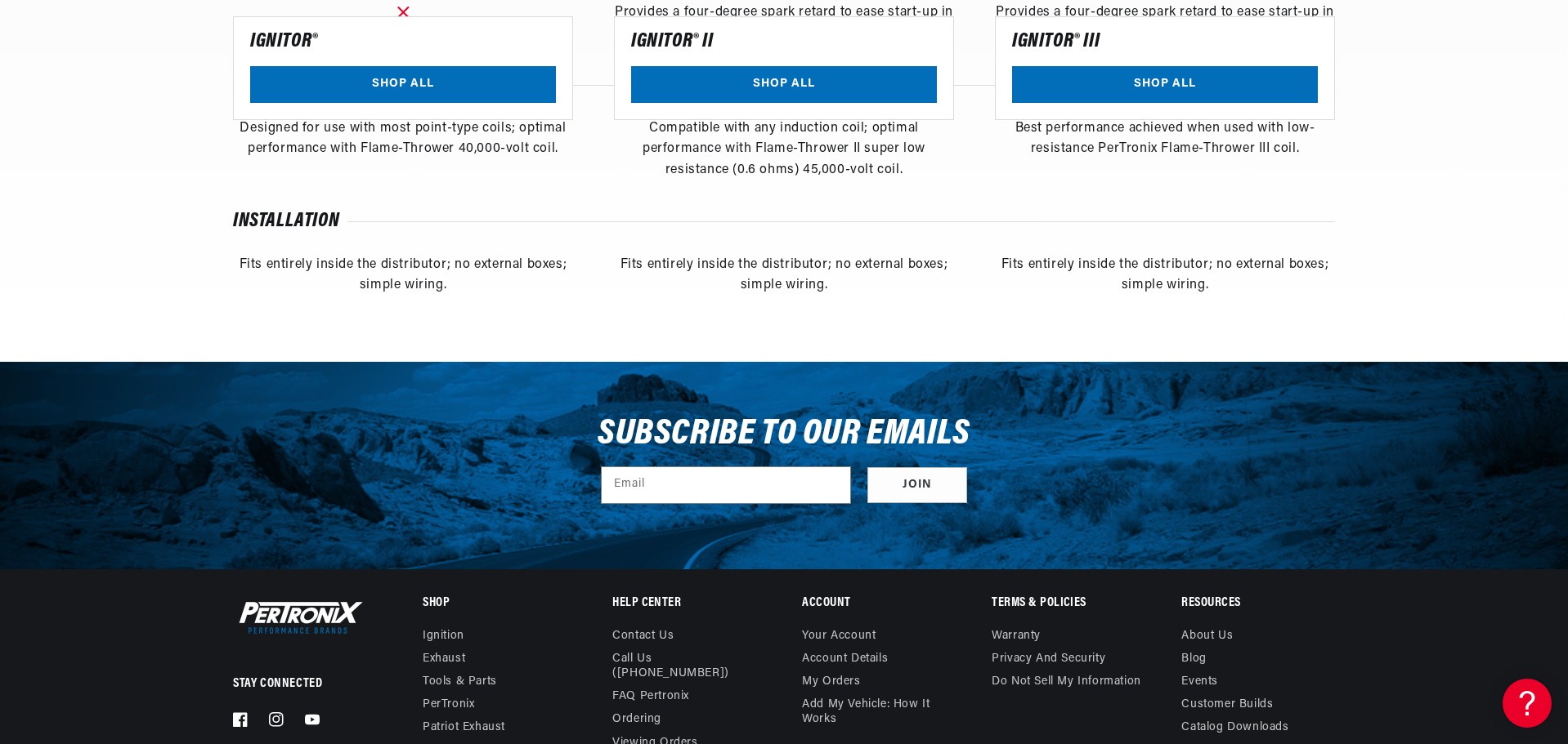
scroll to position [0, 1960]
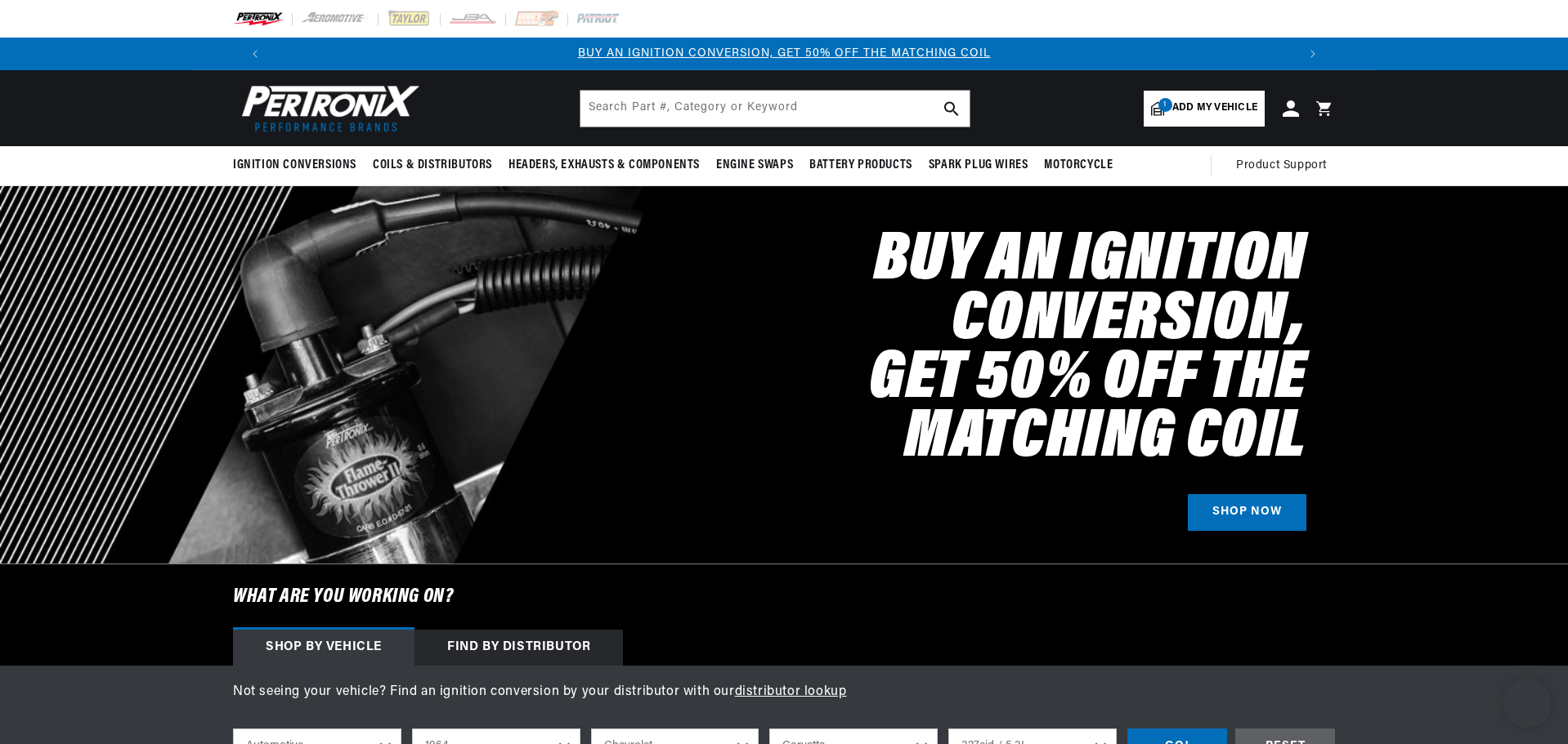
select select "1964"
select select "Chevrolet"
select select "Corvette"
select select "327cid-5.3L"
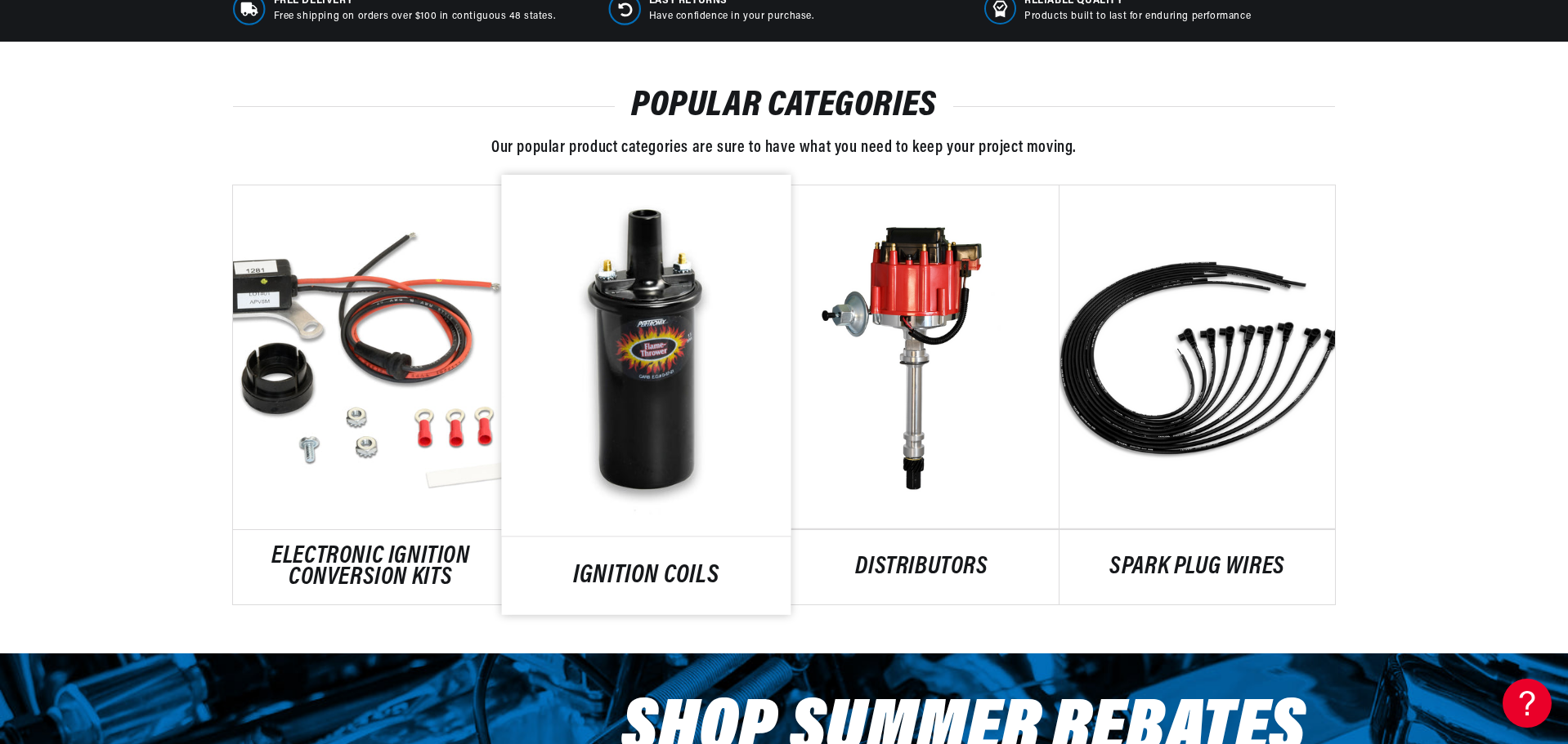
scroll to position [0, 1021]
click at [623, 565] on link "IGNITION COILS" at bounding box center [646, 576] width 289 height 22
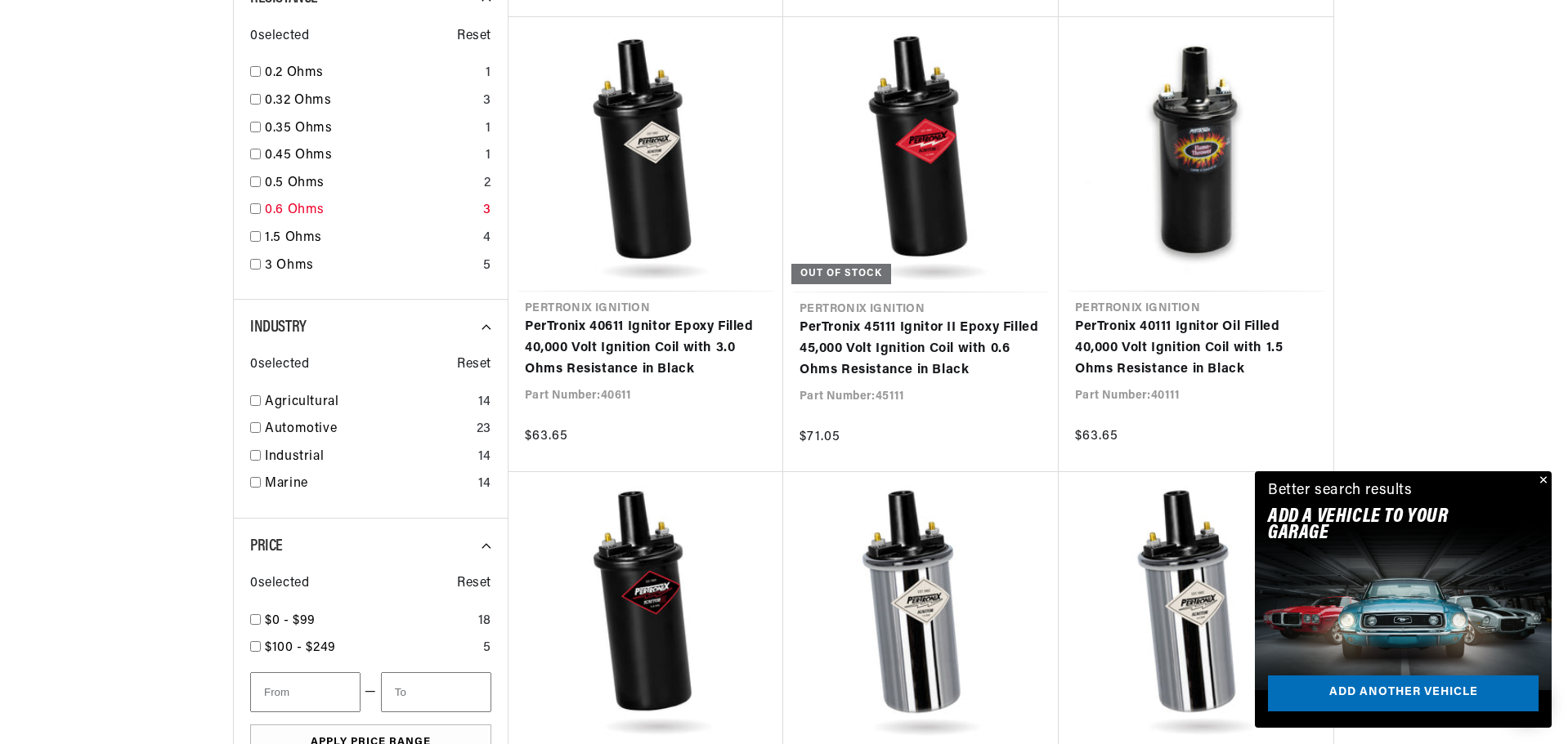
scroll to position [0, 2042]
click at [265, 208] on link "0.6 Ohms" at bounding box center [371, 211] width 212 height 21
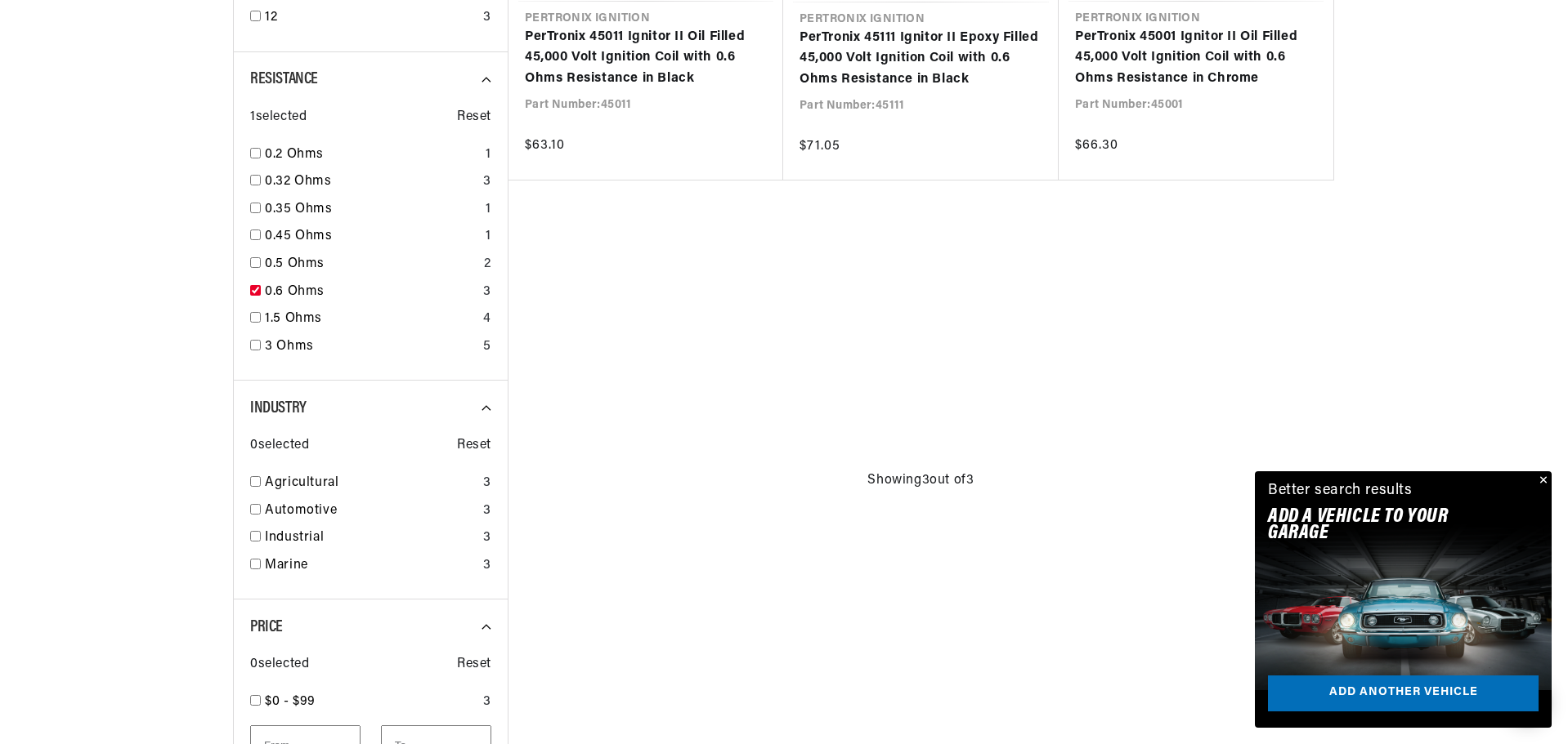
scroll to position [0, 1021]
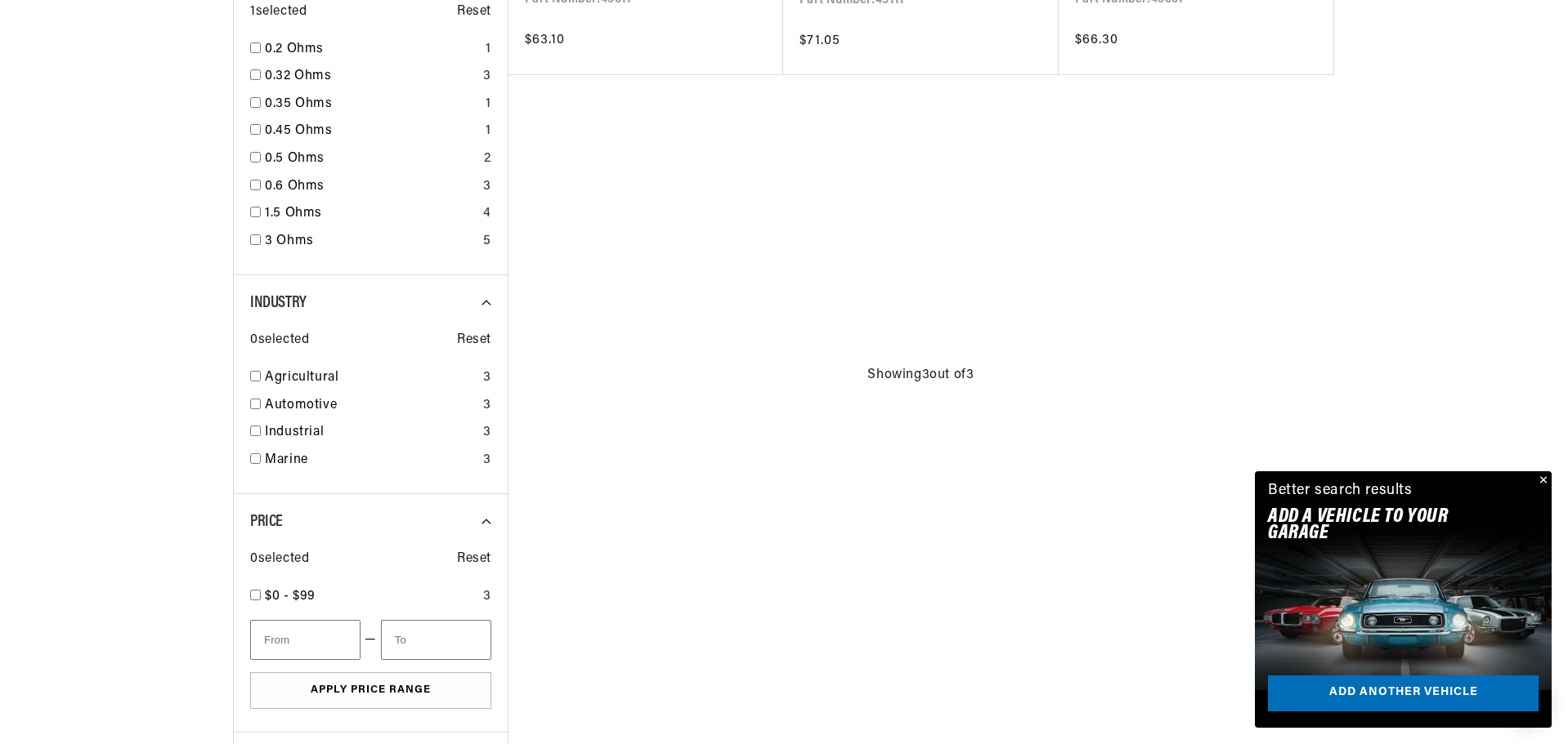
checkbox input "false"
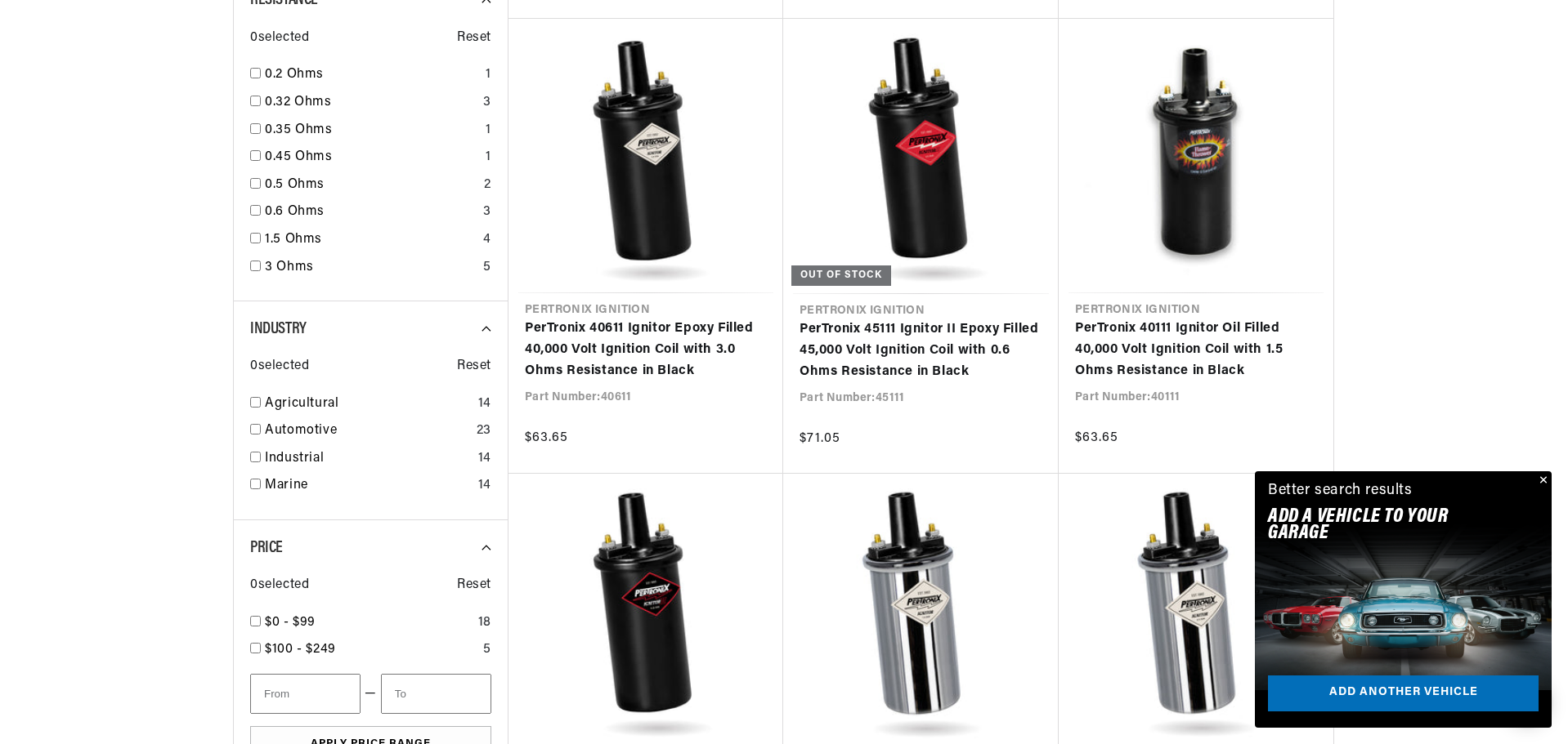
scroll to position [1144, 0]
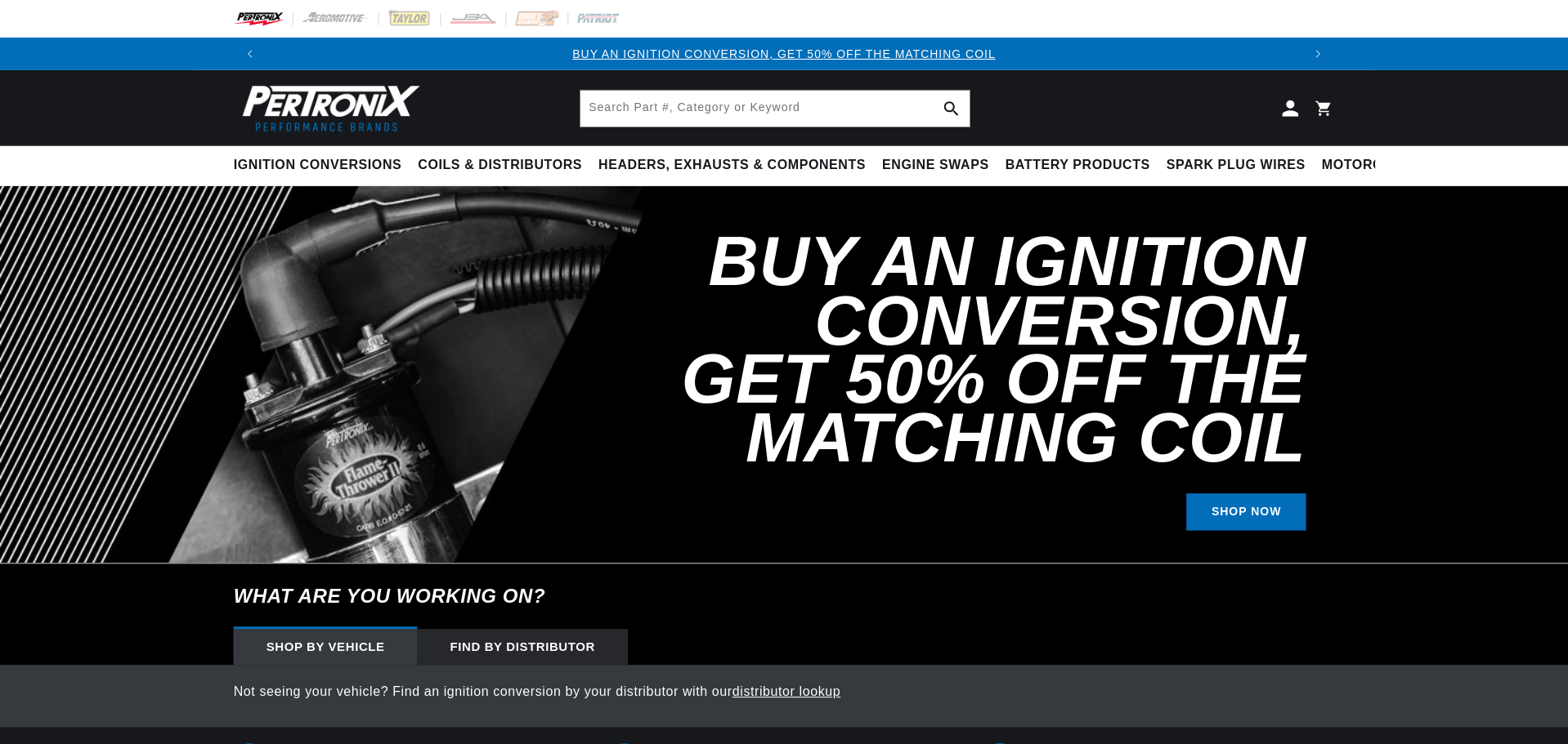
scroll to position [817, 0]
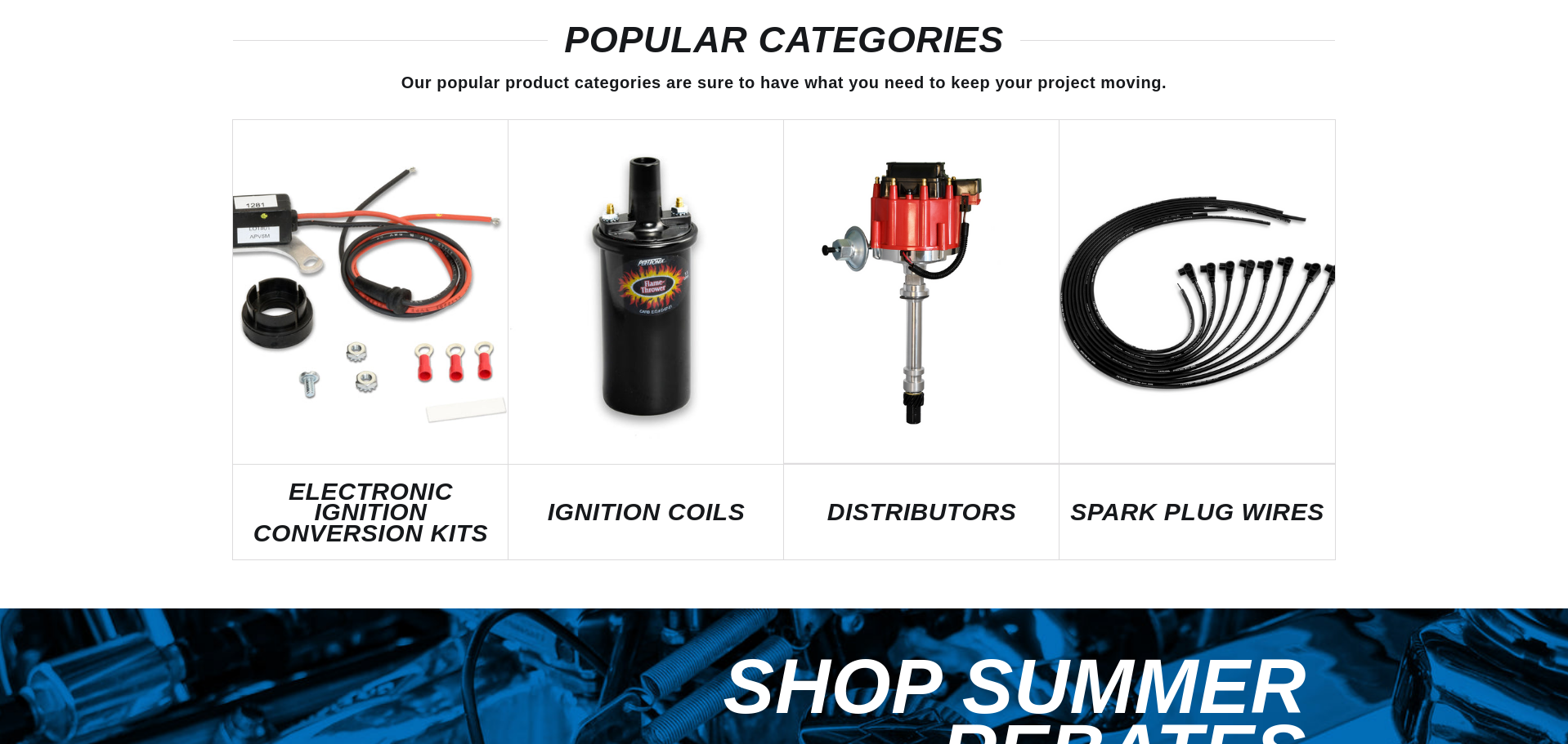
select select "1964"
select select "Chevrolet"
select select "Corvette"
select select "327cid-5.3L"
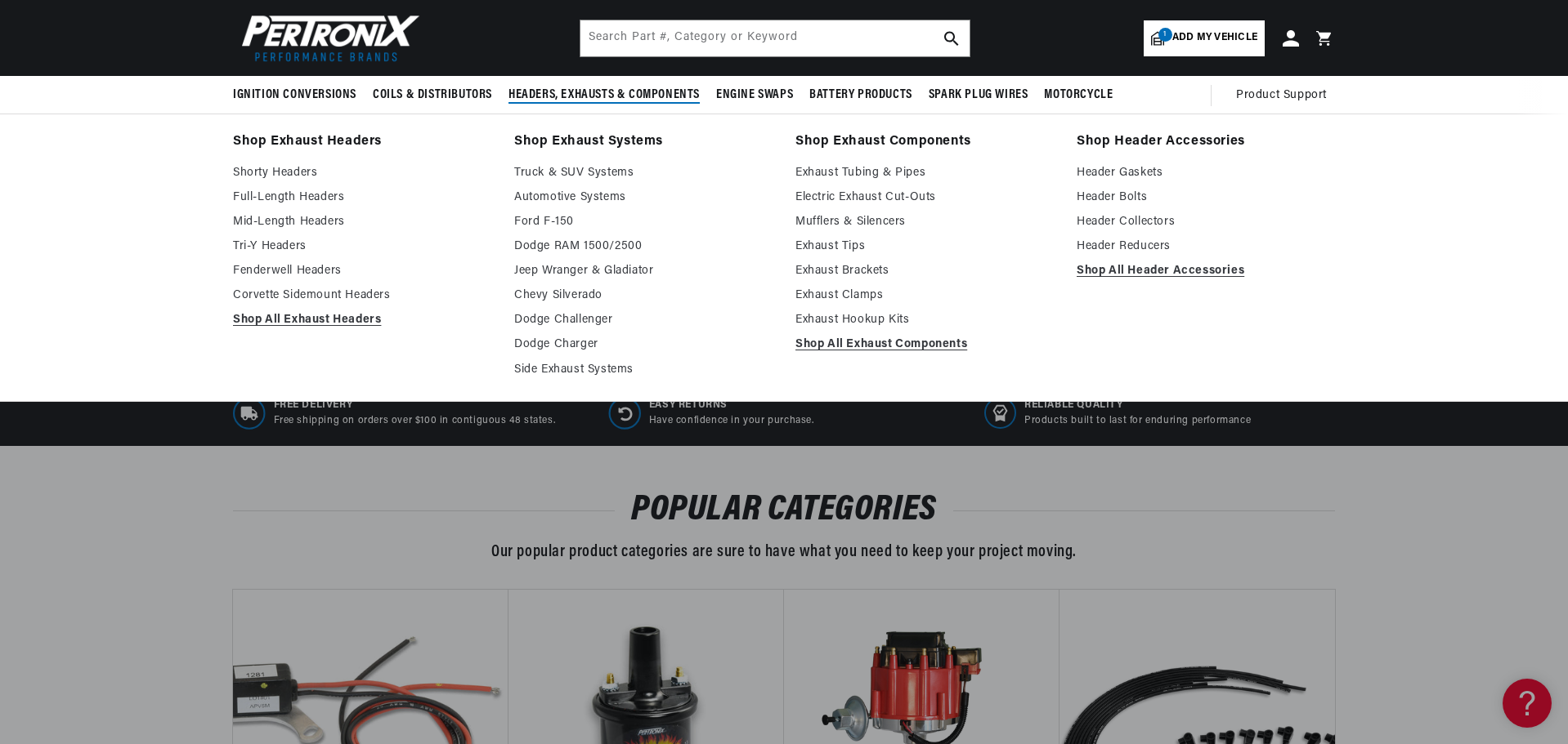
scroll to position [327, 0]
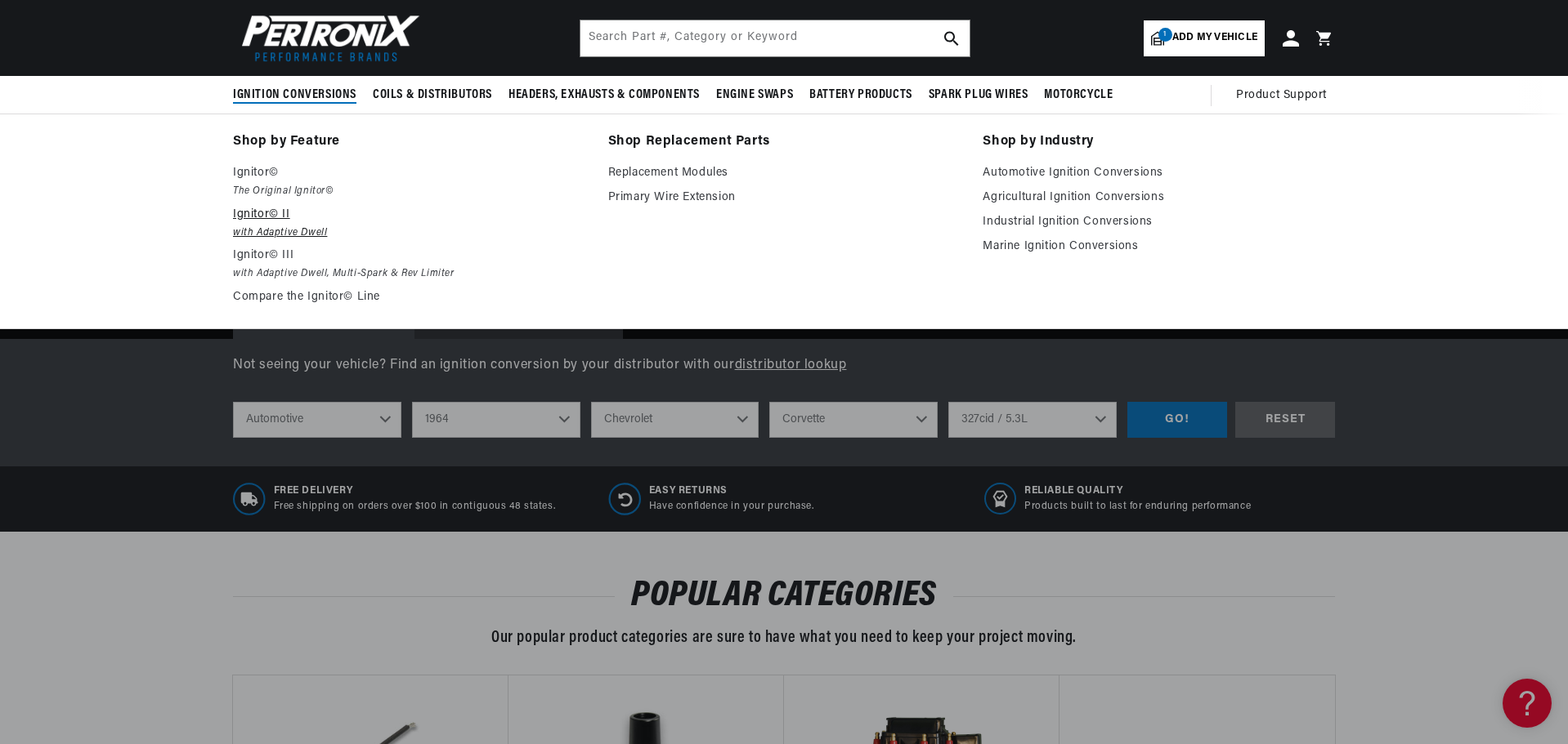
click at [261, 212] on p "Ignitor© II" at bounding box center [409, 215] width 352 height 20
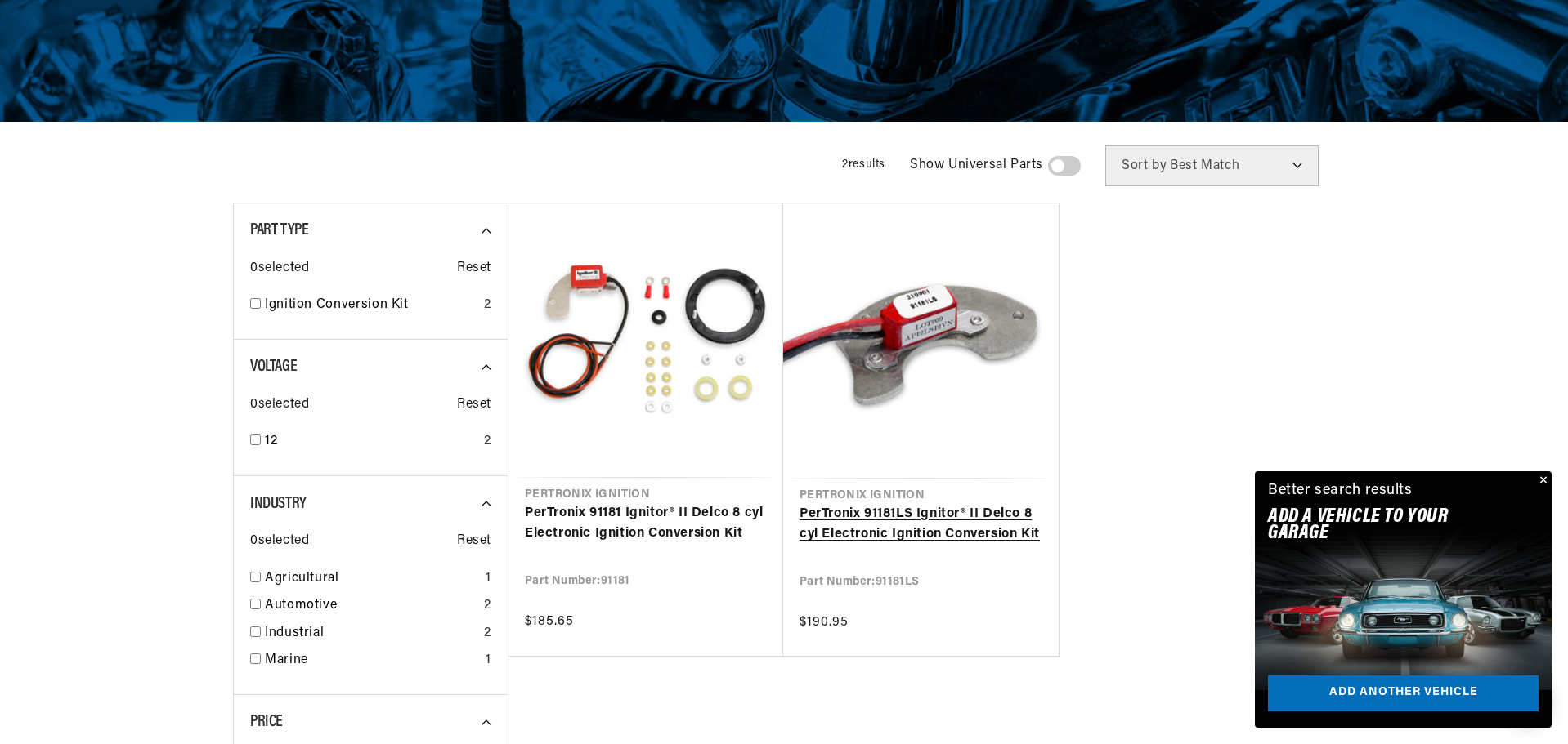
scroll to position [327, 0]
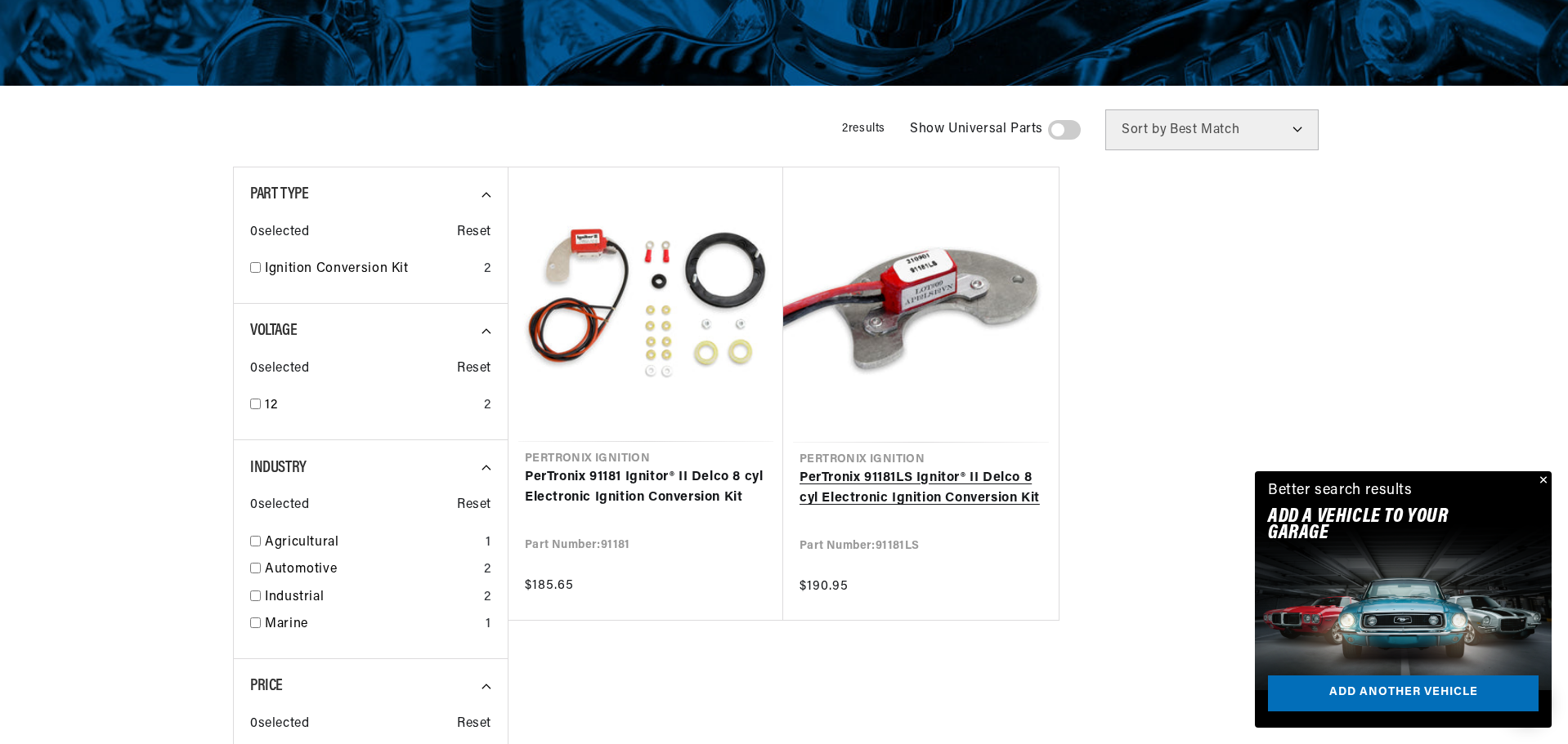
click at [896, 479] on link "PerTronix 91181LS Ignitor® II Delco 8 cyl Electronic Ignition Conversion Kit" at bounding box center [921, 489] width 243 height 42
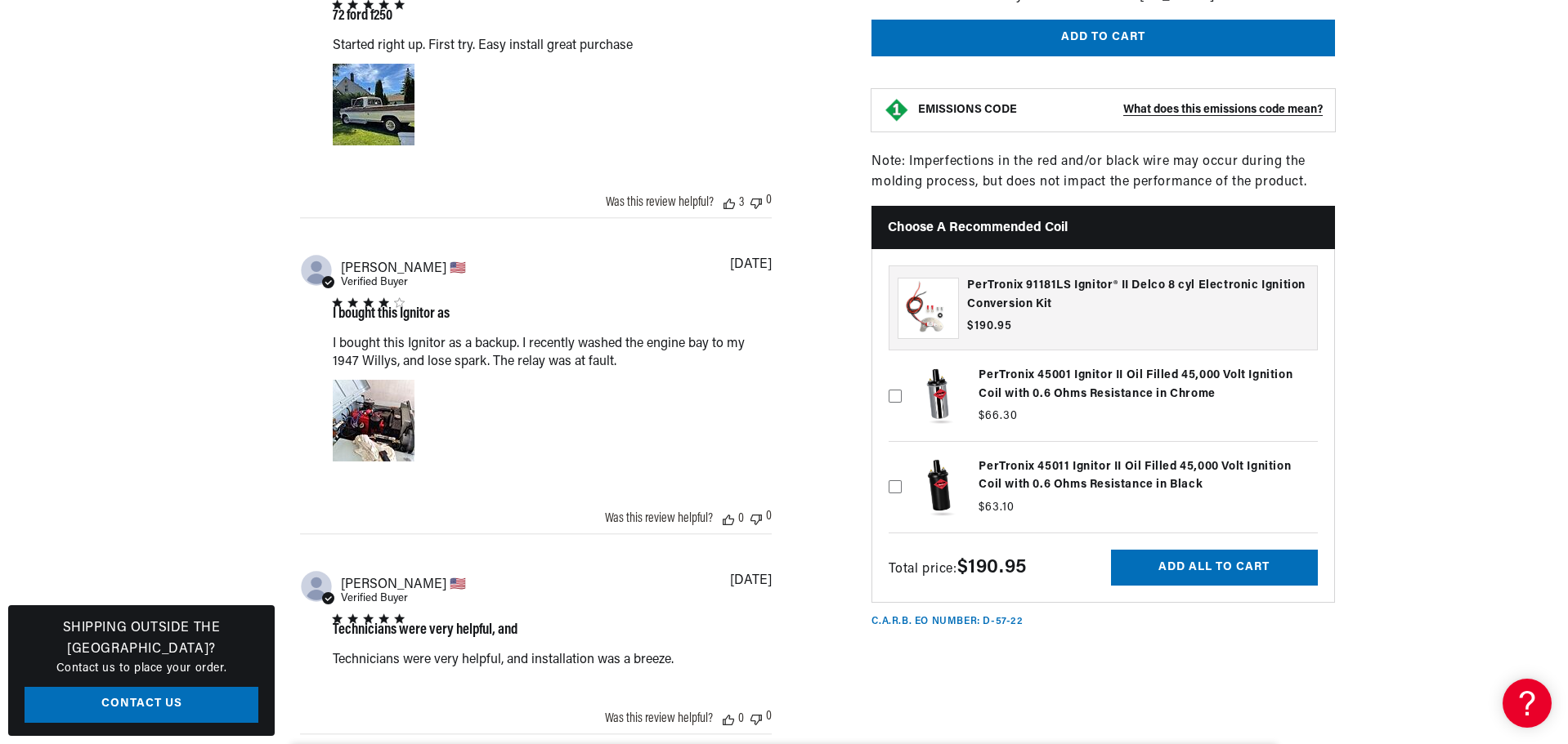
scroll to position [0, 2042]
click at [894, 491] on icon at bounding box center [895, 486] width 13 height 13
click at [894, 468] on input "checkbox" at bounding box center [895, 460] width 13 height 13
checkbox input "true"
click at [1224, 567] on button "Add all to cart" at bounding box center [1214, 567] width 207 height 36
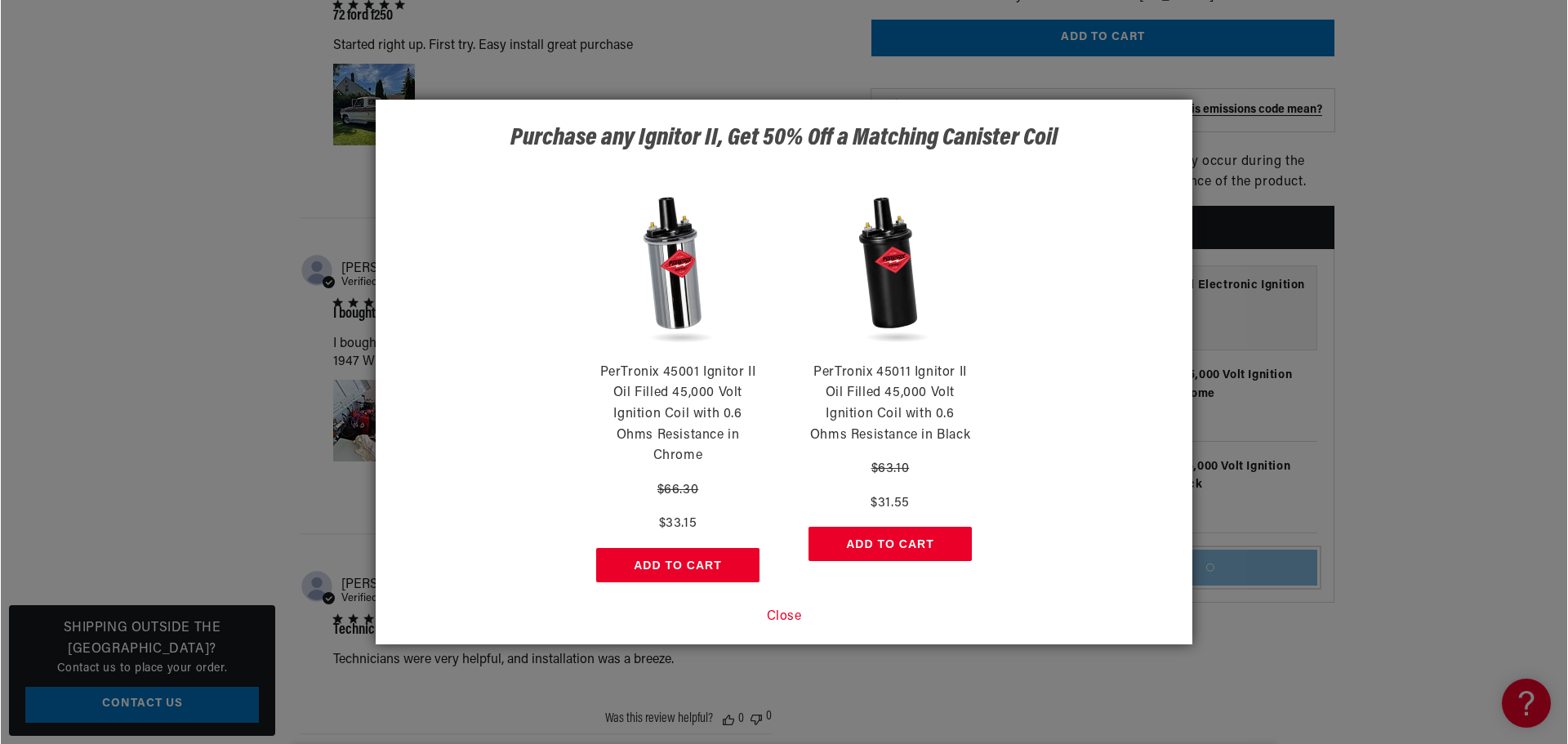
scroll to position [0, 1020]
click at [894, 540] on button "Add to Cart" at bounding box center [889, 544] width 163 height 35
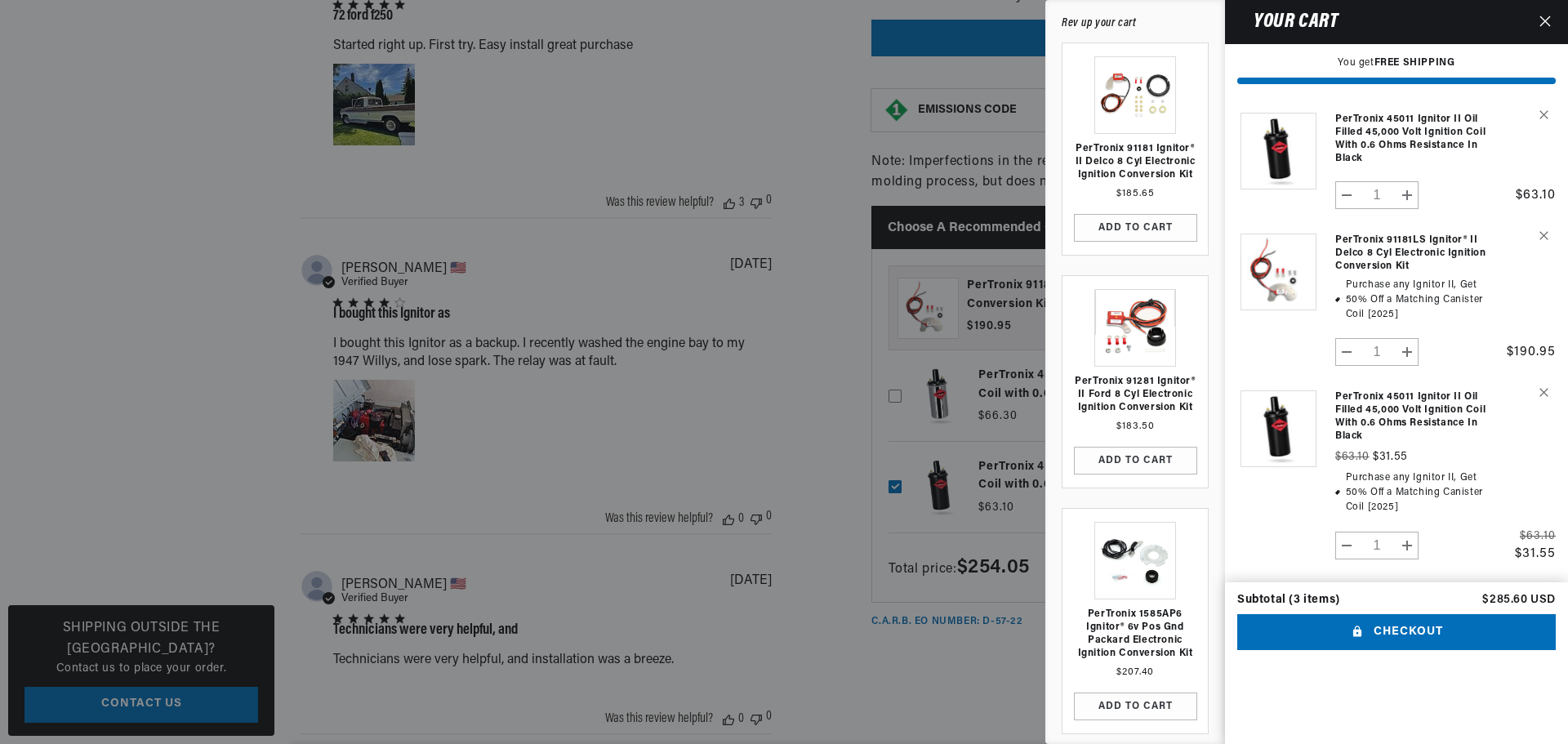
scroll to position [0, 0]
click at [1541, 110] on icon "Remove PerTronix 45011 Ignitor II Oil Filled 45,000 Volt Ignition Coil with 0.6…" at bounding box center [1544, 115] width 9 height 9
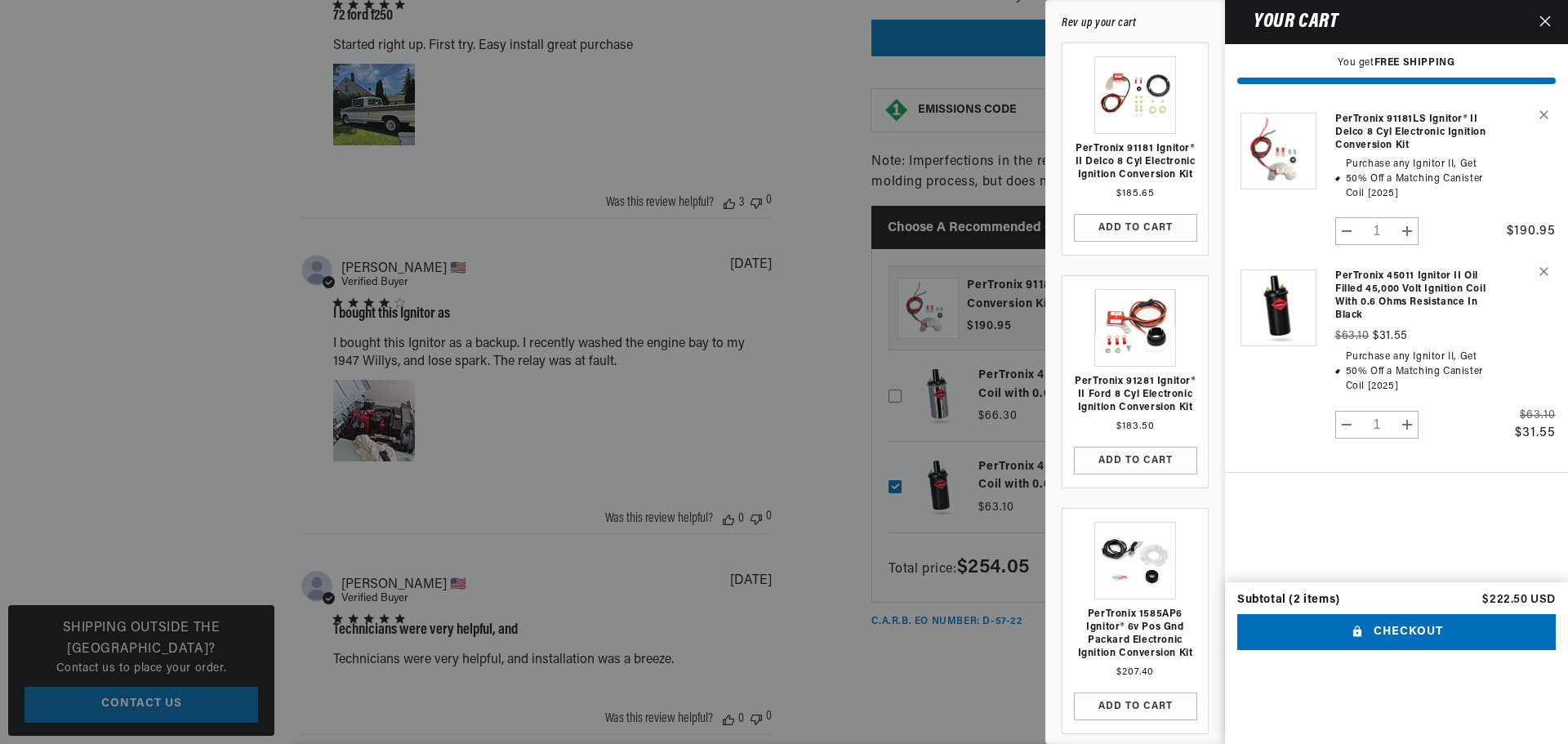
click at [1543, 17] on icon "Close" at bounding box center [1545, 20] width 12 height 12
